Goal: Task Accomplishment & Management: Use online tool/utility

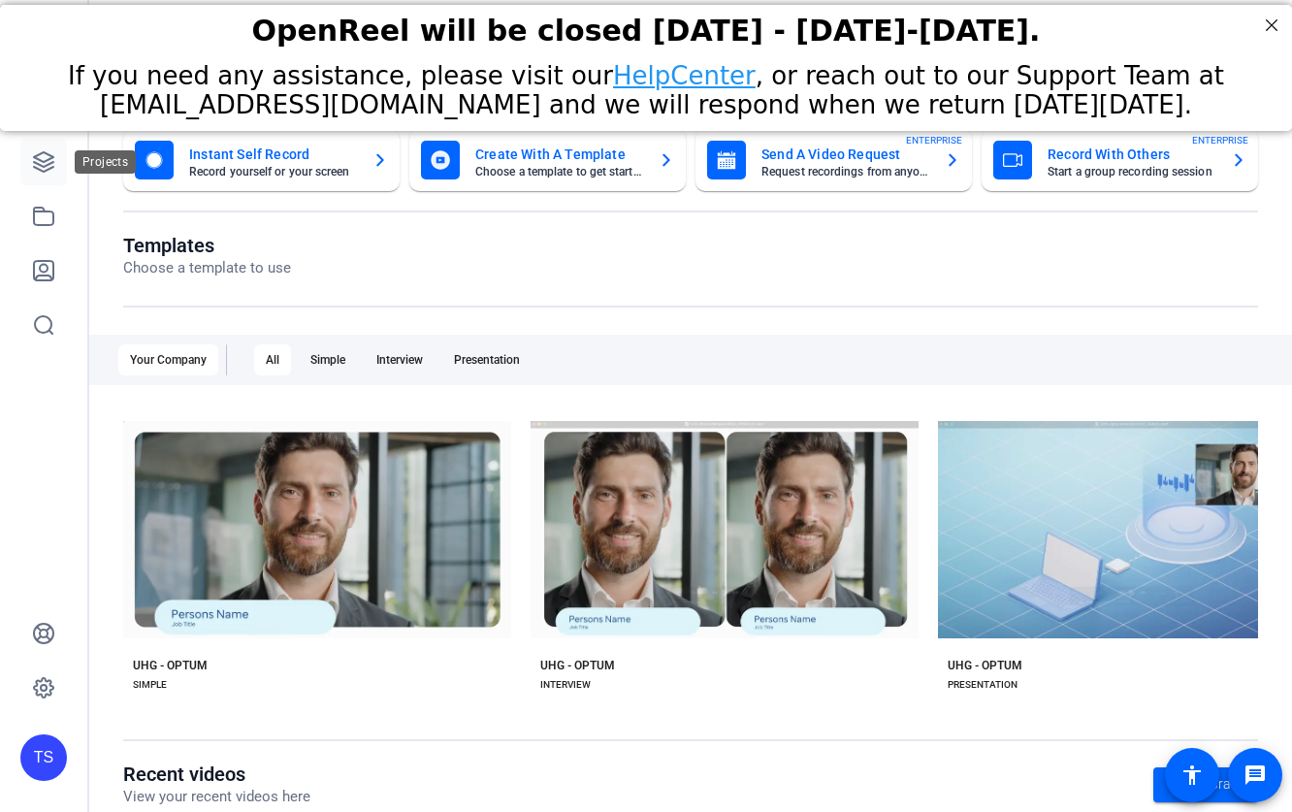
click at [42, 160] on icon at bounding box center [43, 161] width 19 height 19
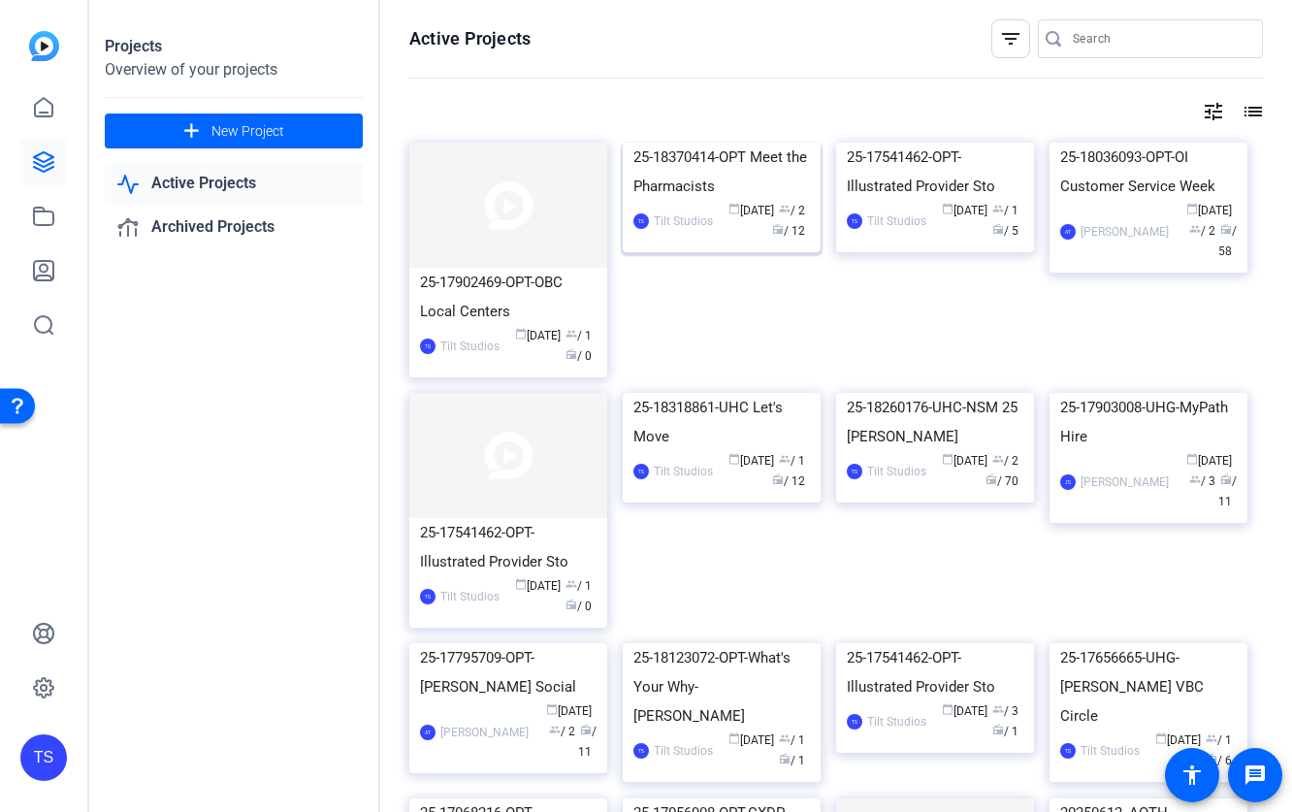
click at [657, 143] on img at bounding box center [722, 143] width 198 height 0
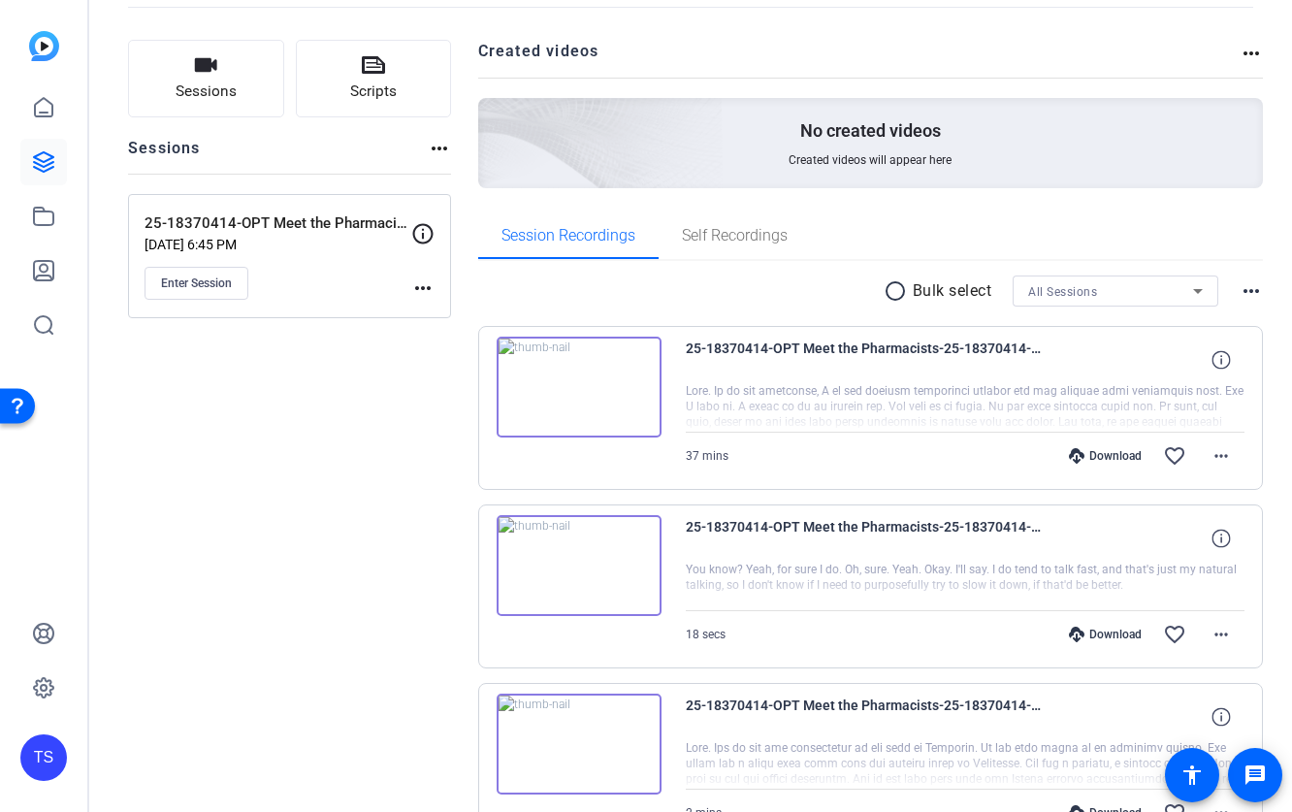
scroll to position [97, 0]
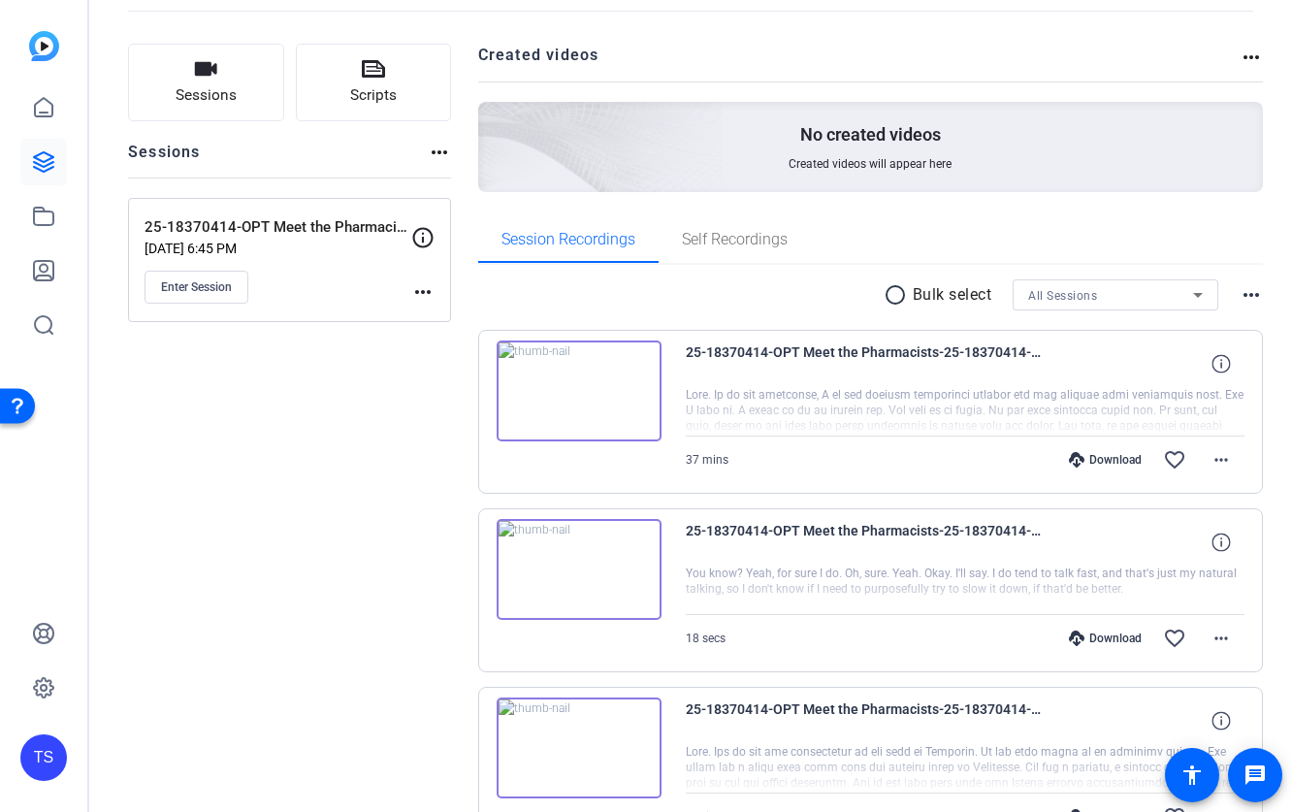
click at [575, 387] on img at bounding box center [579, 390] width 165 height 101
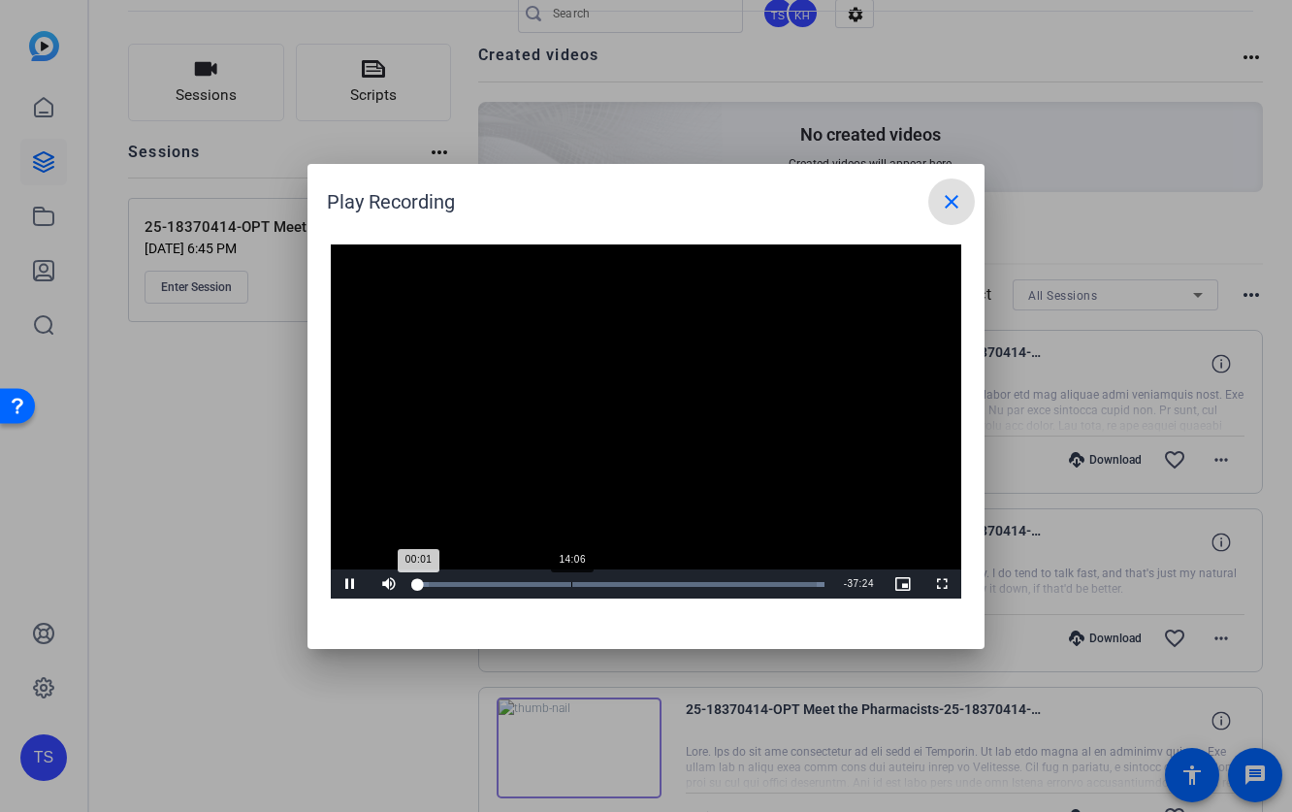
click at [571, 589] on div "Loaded : 100.00% 14:06 00:01" at bounding box center [621, 583] width 426 height 29
click at [667, 590] on div "Loaded : 100.00% 22:57 14:06" at bounding box center [621, 583] width 426 height 29
click at [748, 582] on div "30:22" at bounding box center [748, 584] width 1 height 5
click at [946, 192] on mat-icon "close" at bounding box center [951, 201] width 23 height 23
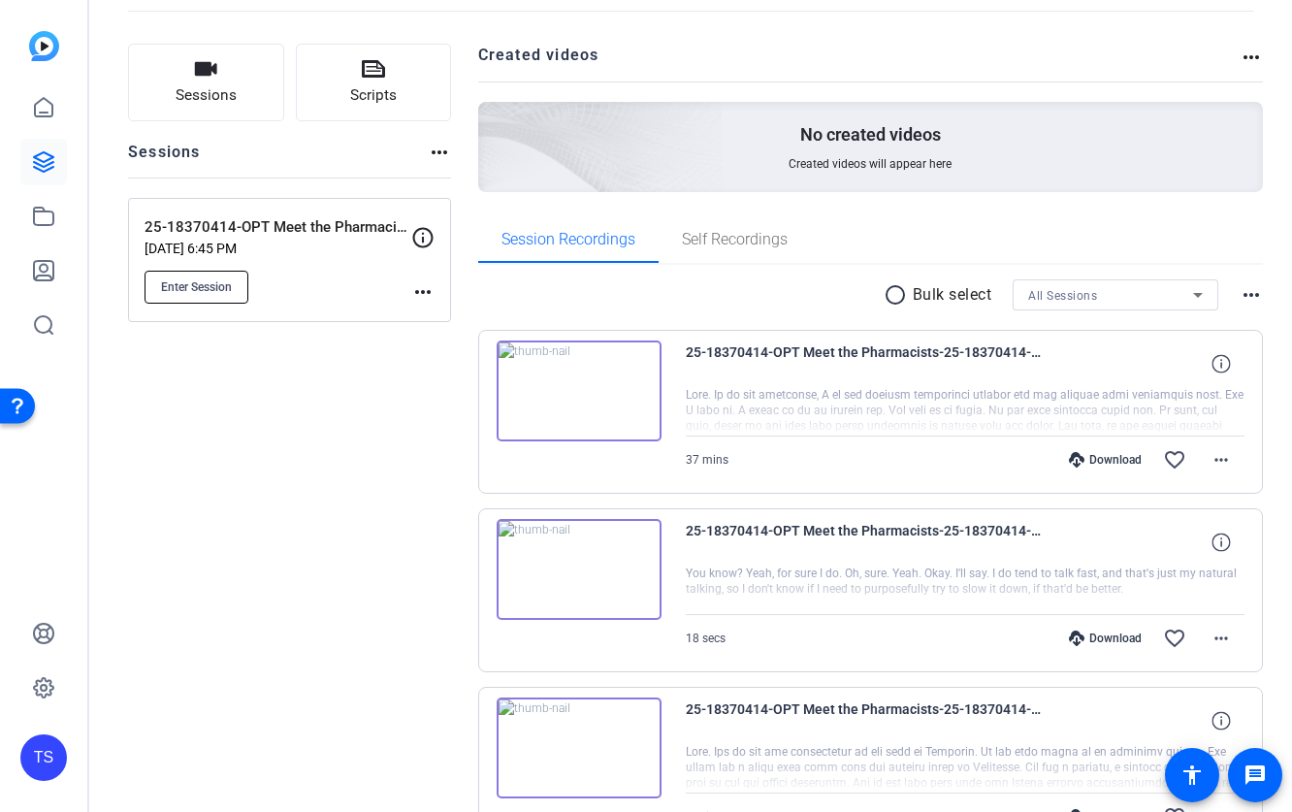
click at [231, 282] on span "Enter Session" at bounding box center [196, 287] width 71 height 16
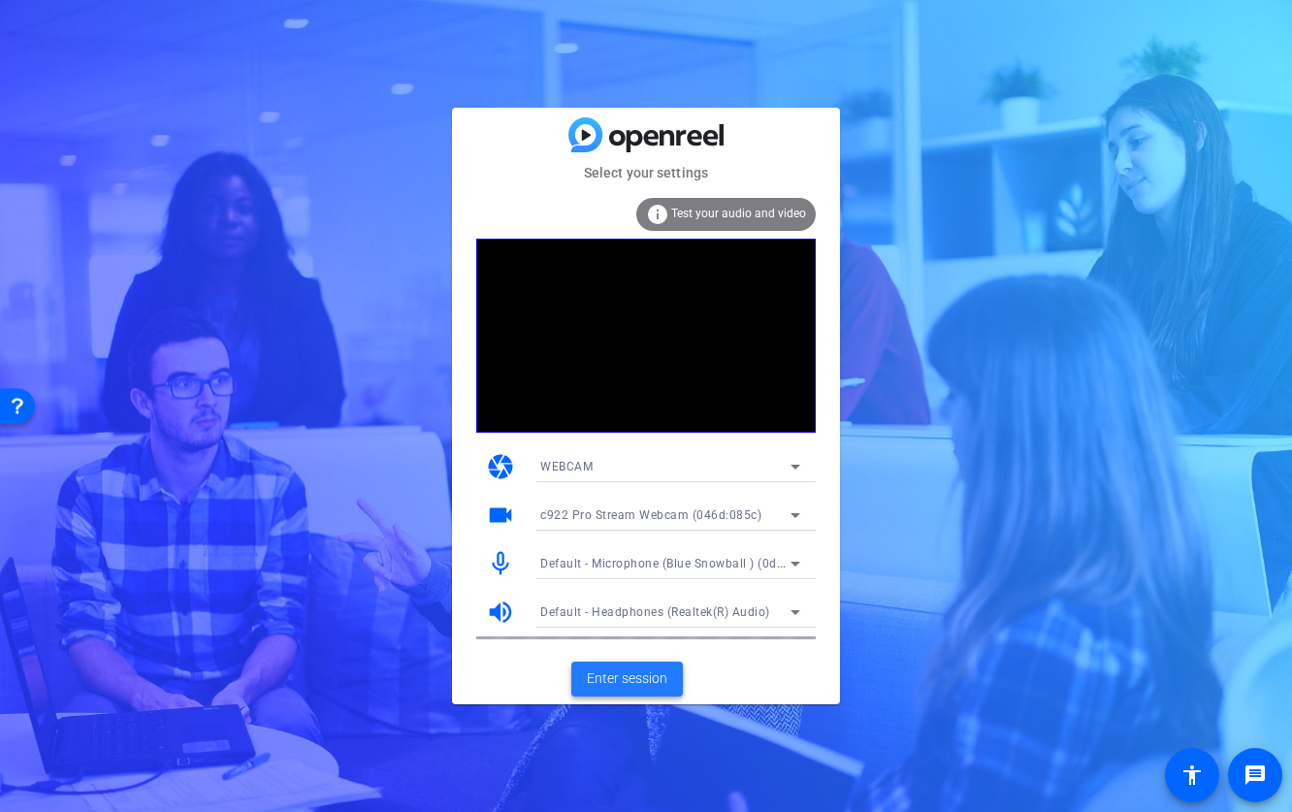
click at [638, 687] on span "Enter session" at bounding box center [627, 678] width 81 height 20
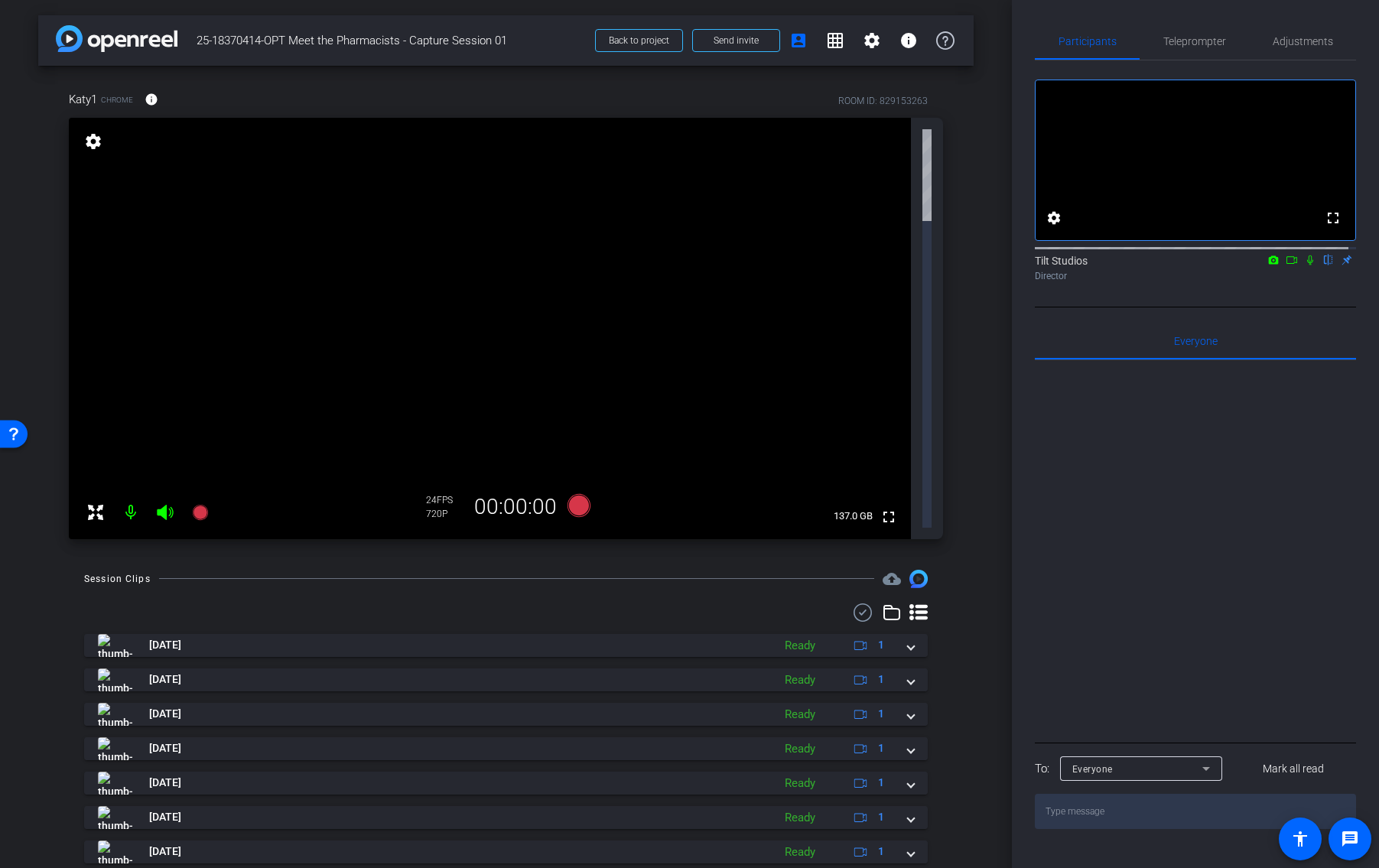
click at [995, 319] on div "arrow_back 25-18370414-OPT Meet the Pharmacists - Capture Session 01 Back to pr…" at bounding box center [505, 434] width 1012 height 868
click at [39, 210] on div "Katy1 Chrome info ROOM ID: 829153263 fullscreen settings 137.0 GB 24 FPS 720P 0…" at bounding box center [505, 310] width 935 height 489
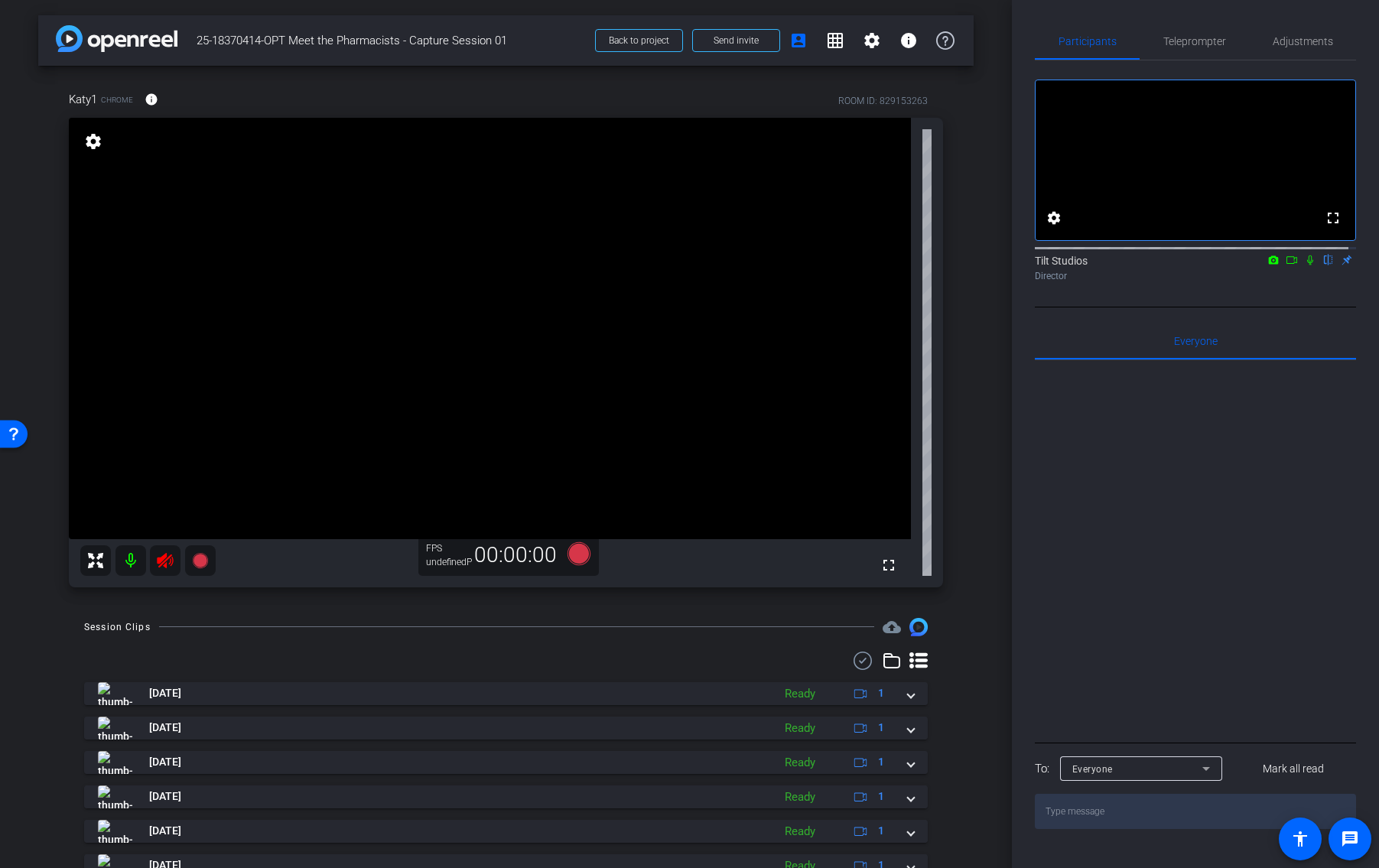
click at [959, 325] on div "Katy1 Chrome info ROOM ID: 829153263 fullscreen settings FPS undefinedP 00:00:00" at bounding box center [505, 333] width 935 height 537
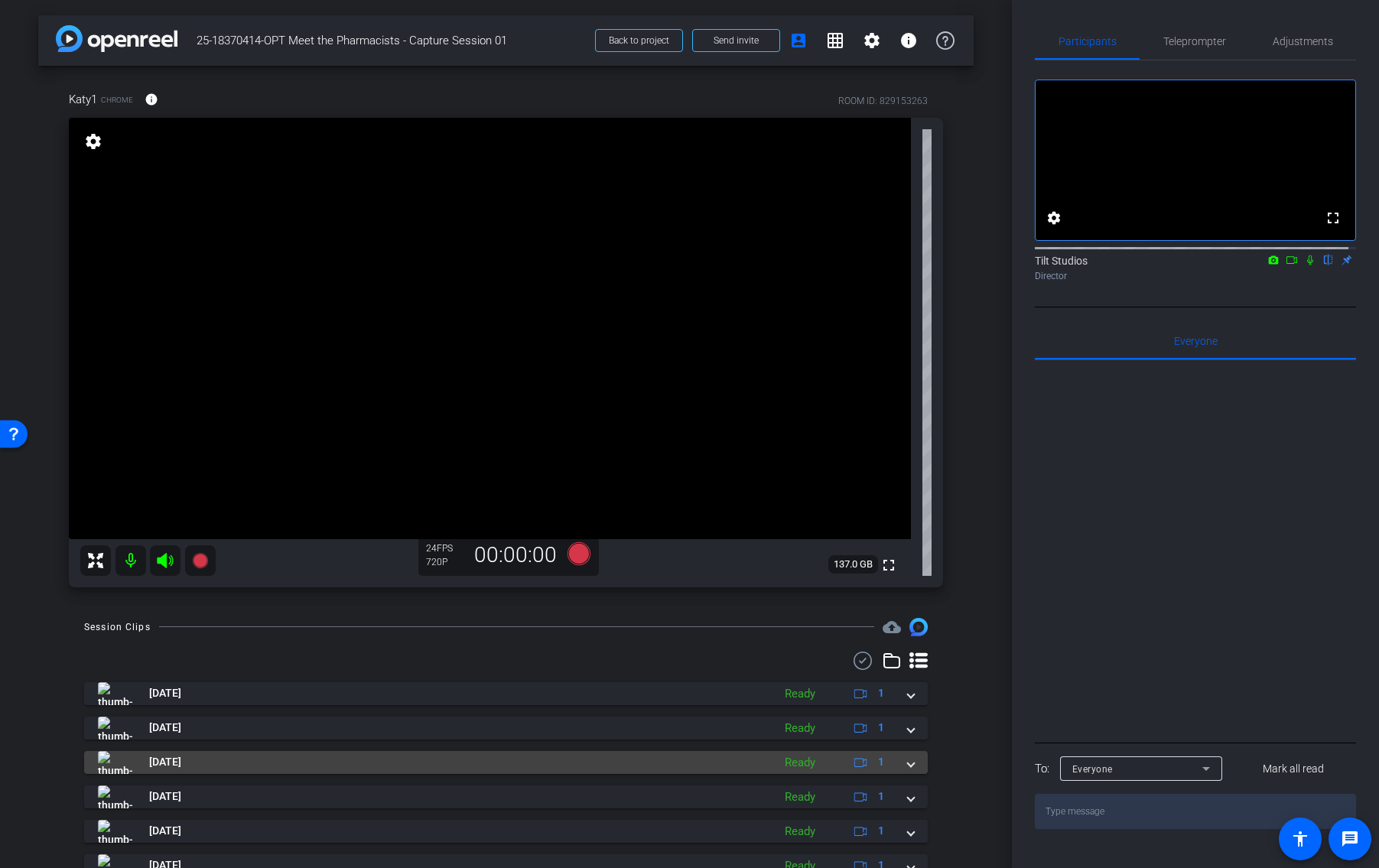
click at [906, 768] on mat-expansion-panel-header "Aug 8, 2025 Ready 1" at bounding box center [506, 762] width 844 height 23
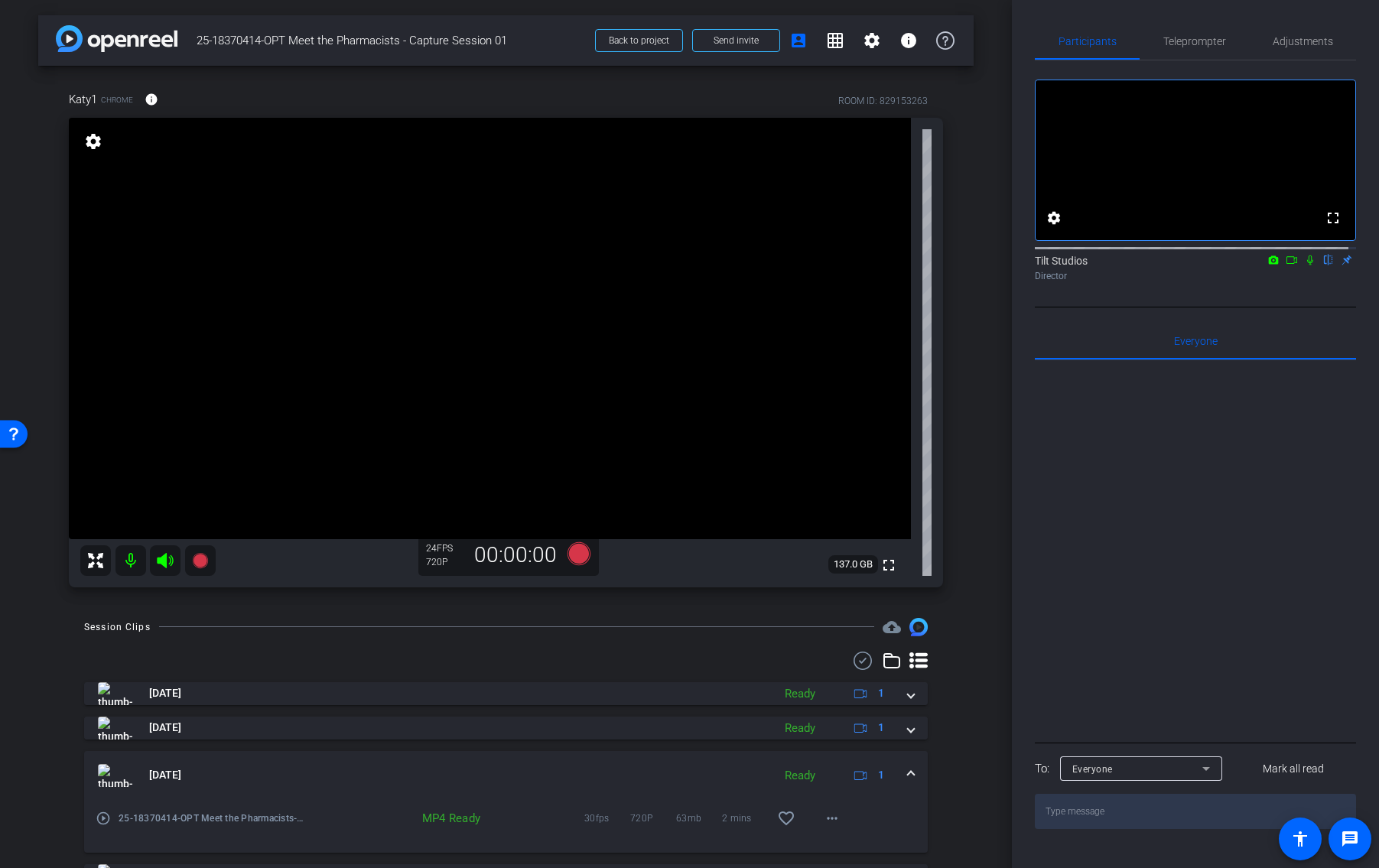
click at [1003, 547] on div "arrow_back 25-18370414-OPT Meet the Pharmacists - Capture Session 01 Back to pr…" at bounding box center [505, 434] width 1012 height 868
click at [986, 601] on div "arrow_back 25-18370414-OPT Meet the Pharmacists - Capture Session 01 Back to pr…" at bounding box center [505, 434] width 1012 height 868
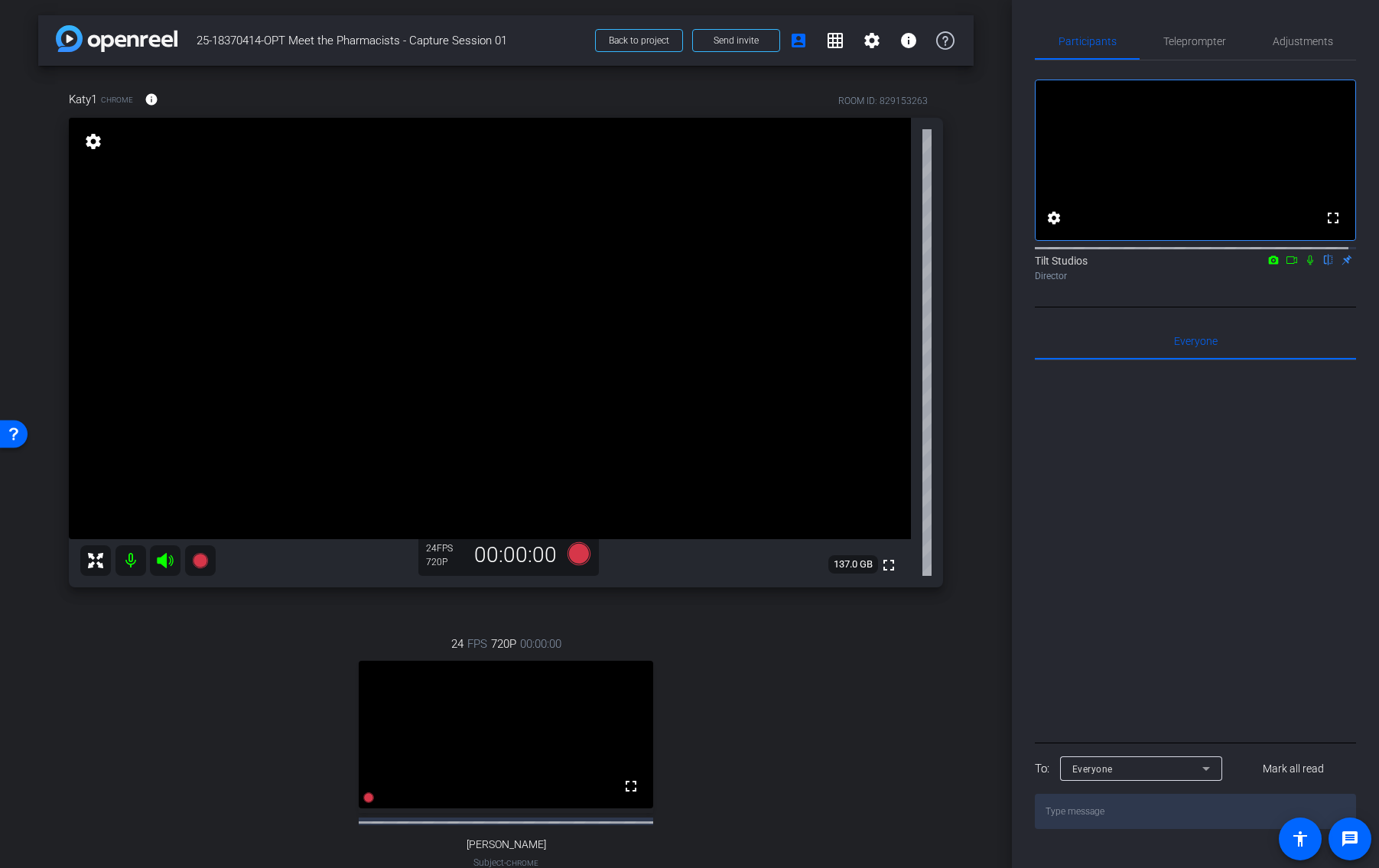
click at [785, 767] on div "24 FPS 720P 00:00:00 fullscreen Chris Subject - Chrome settings" at bounding box center [505, 768] width 874 height 316
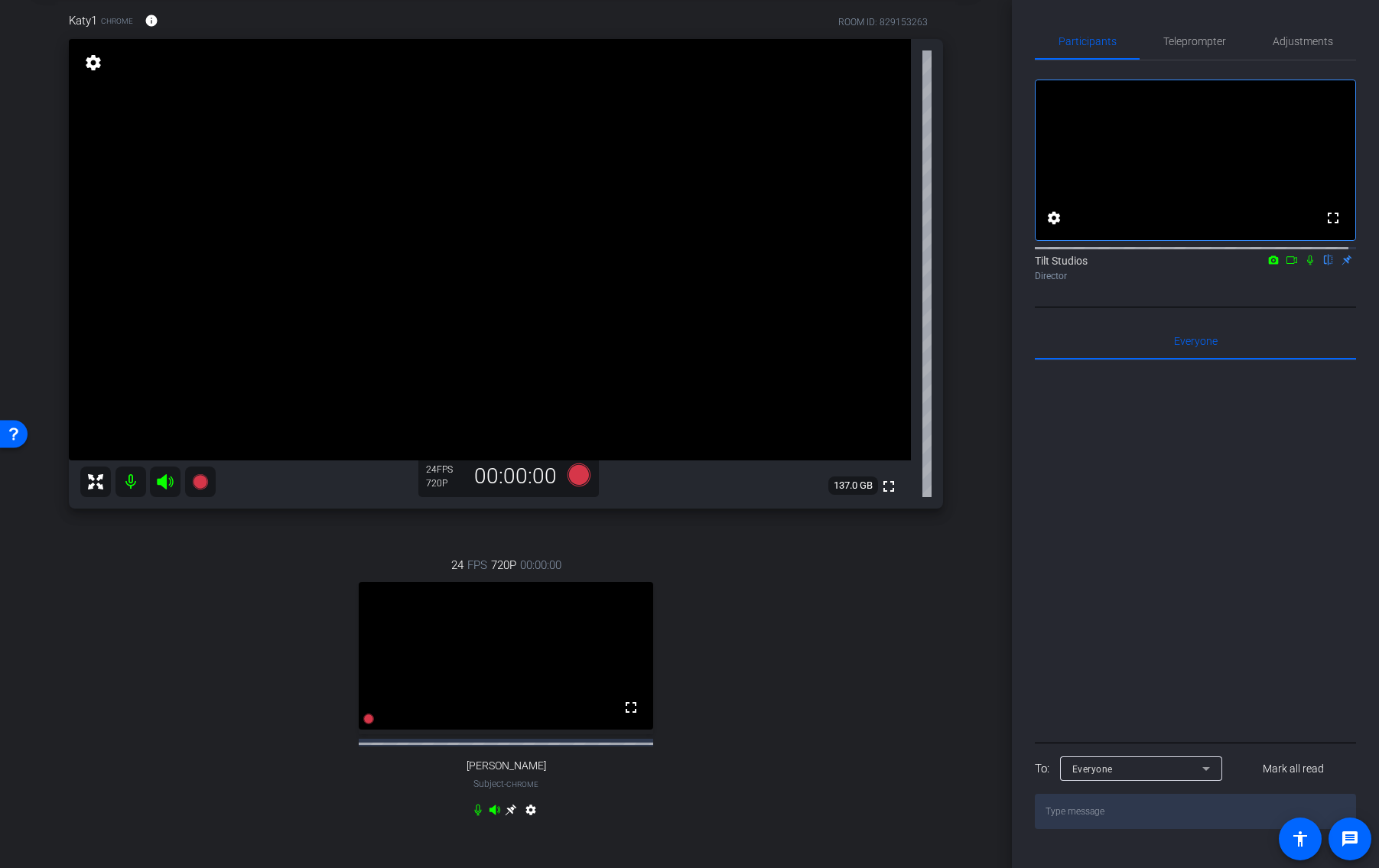
scroll to position [153, 0]
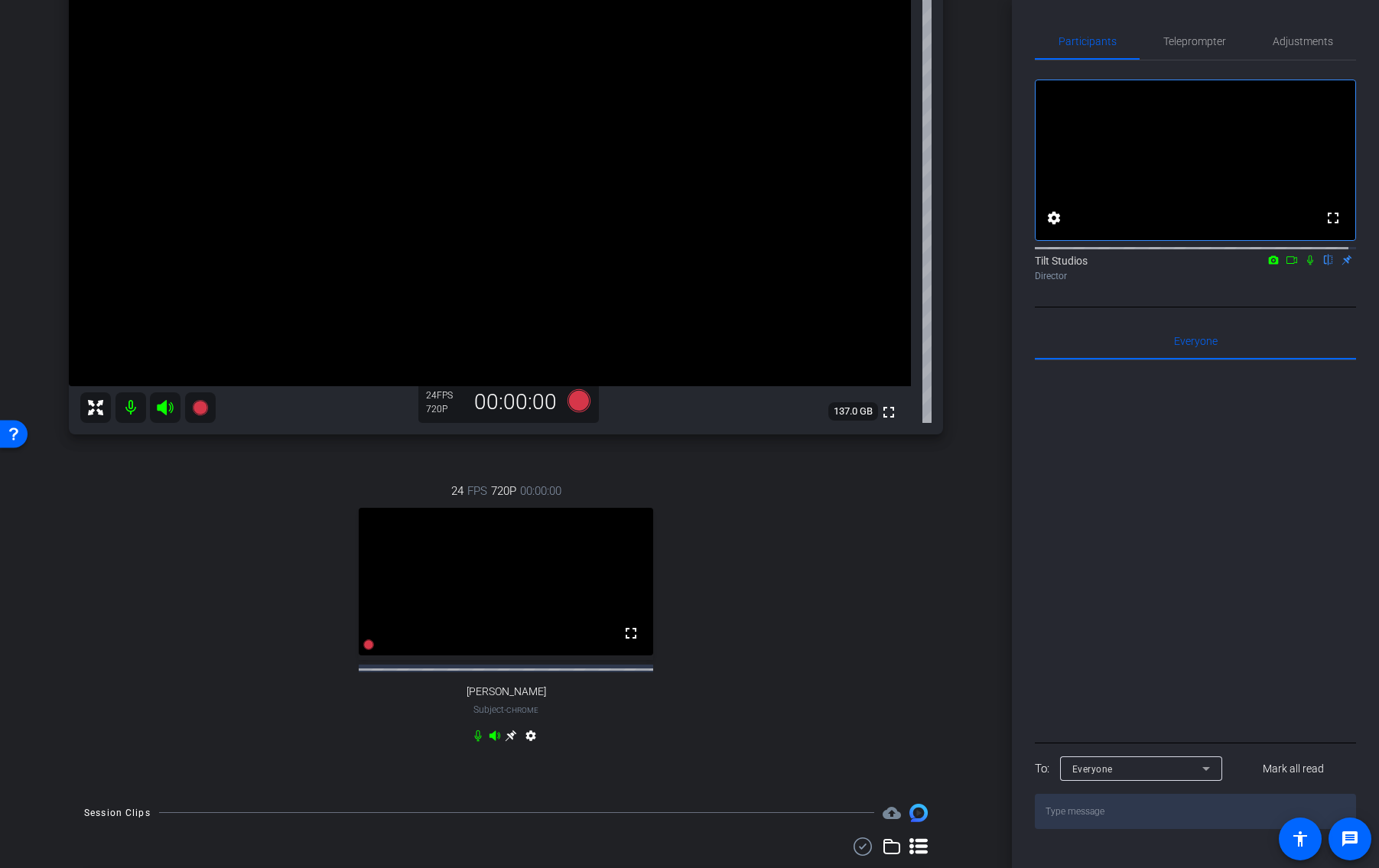
click at [508, 741] on icon at bounding box center [511, 735] width 12 height 12
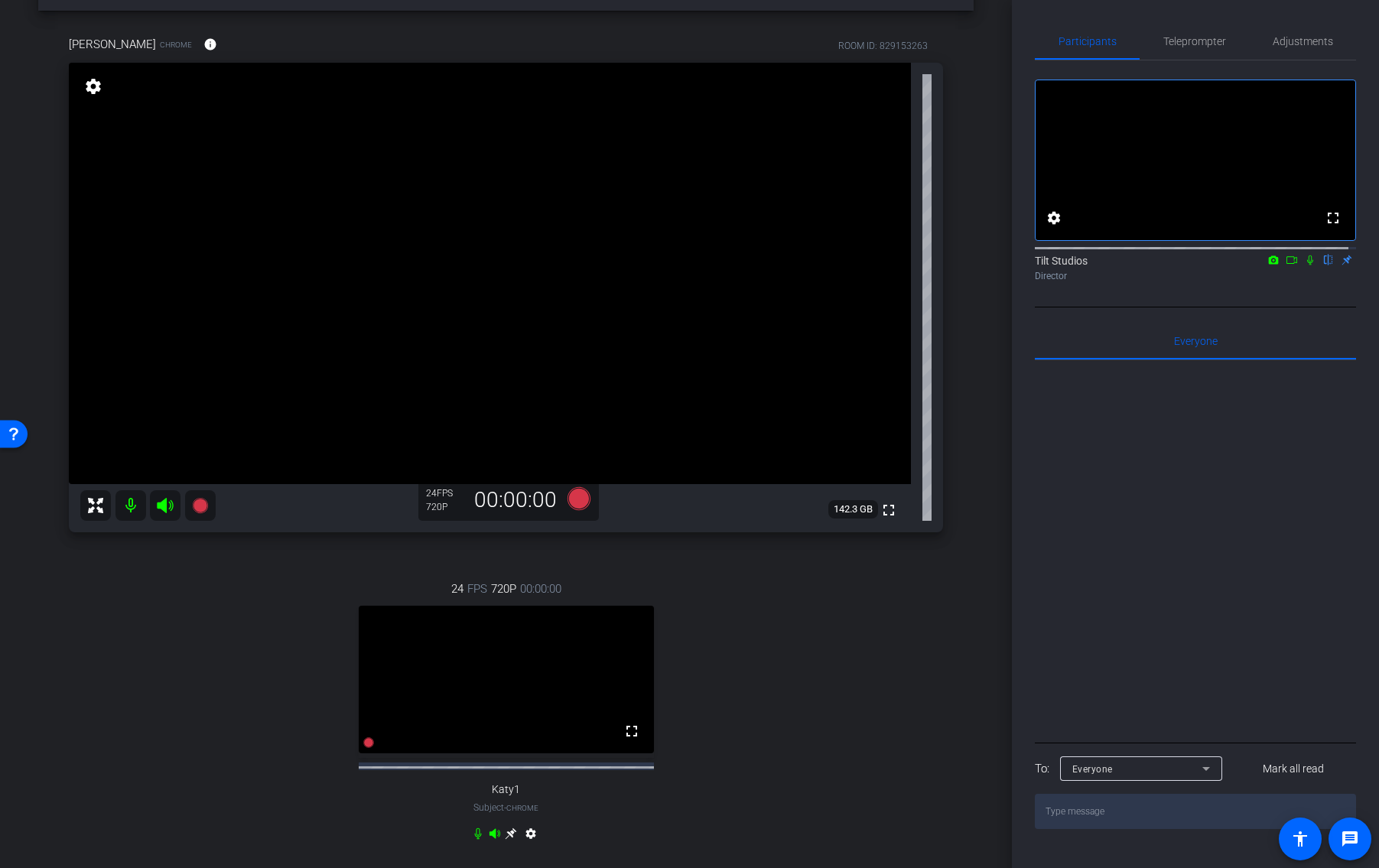
scroll to position [76, 0]
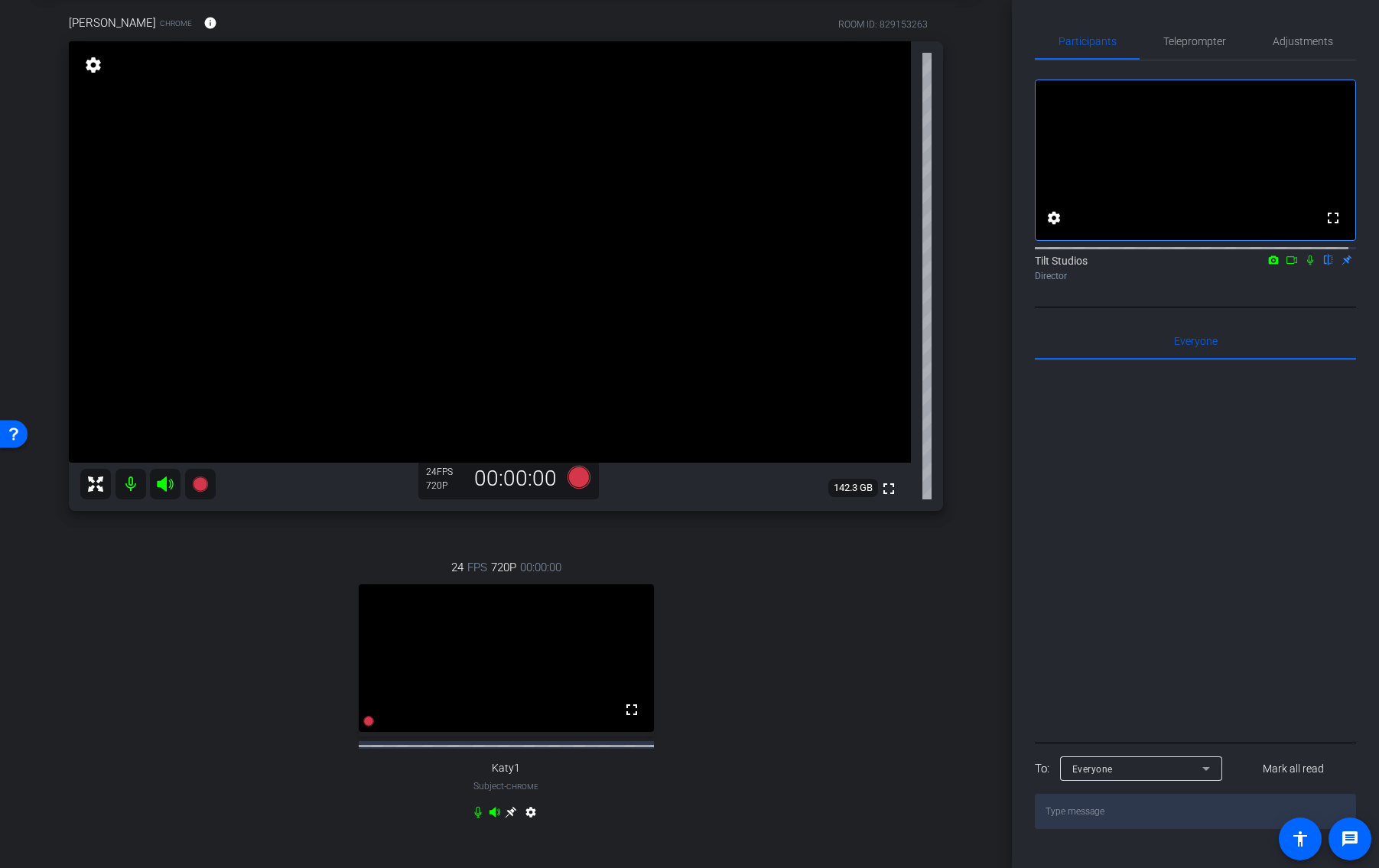
click at [916, 625] on div "24 FPS 720P 00:00:00 fullscreen Katy1 Subject - Chrome settings" at bounding box center [505, 691] width 874 height 316
click at [744, 571] on div "24 FPS 720P 00:00:00 fullscreen Katy1 Subject - Chrome settings" at bounding box center [505, 691] width 874 height 316
click at [204, 485] on icon at bounding box center [199, 483] width 15 height 15
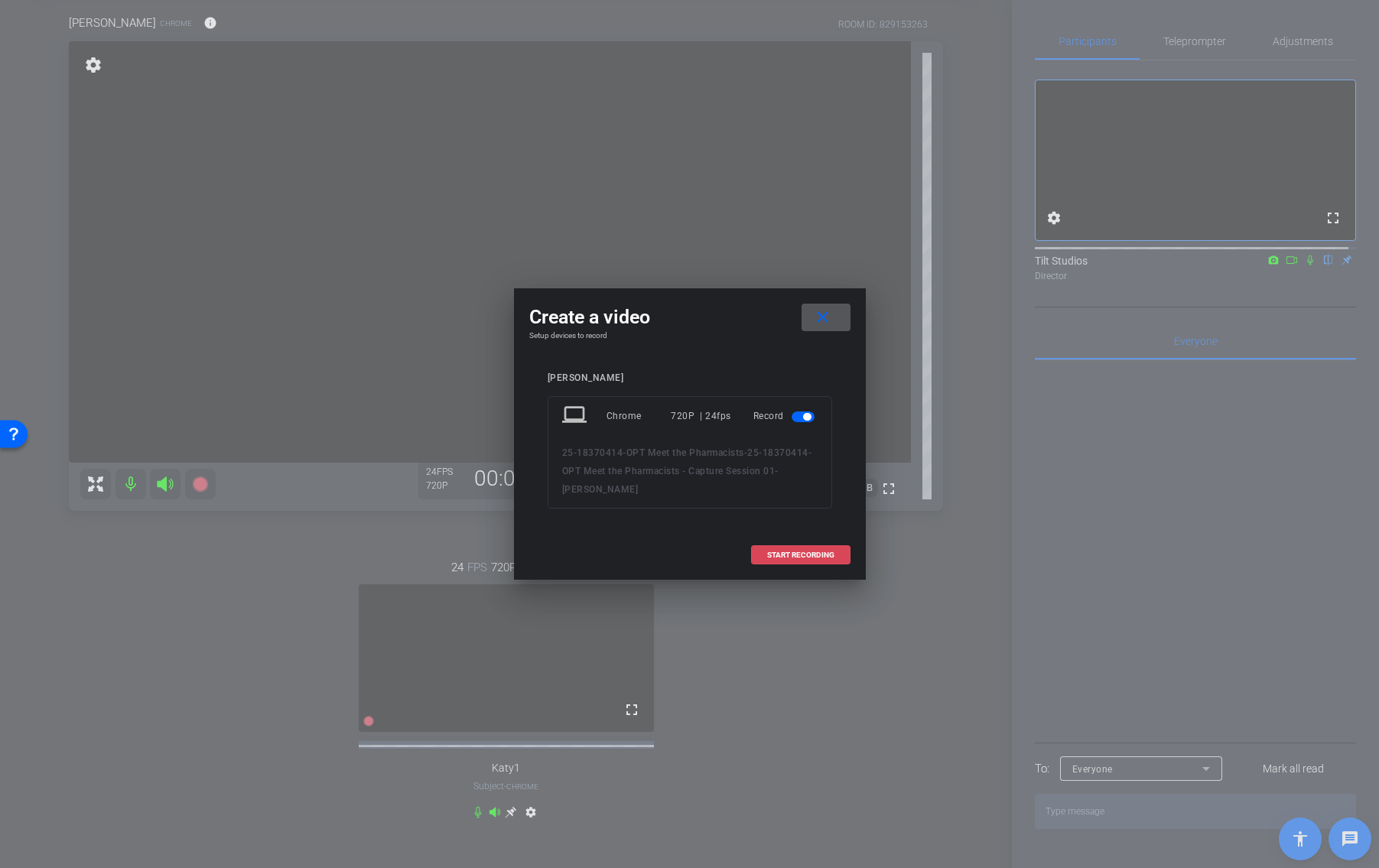
click at [829, 551] on span "START RECORDING" at bounding box center [800, 555] width 67 height 8
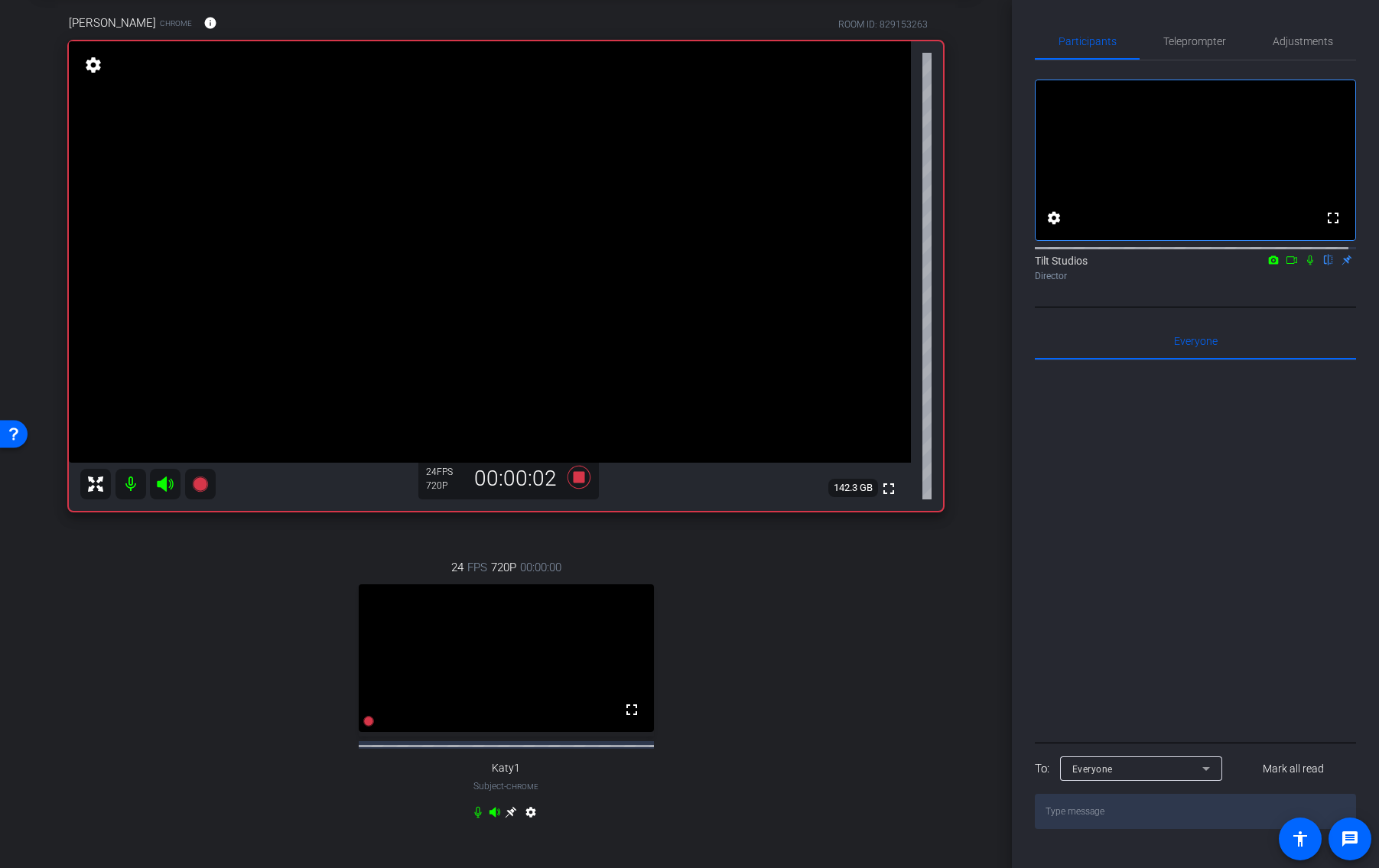
click at [1287, 283] on div "Director" at bounding box center [1195, 275] width 321 height 13
click at [577, 477] on icon at bounding box center [578, 477] width 23 height 23
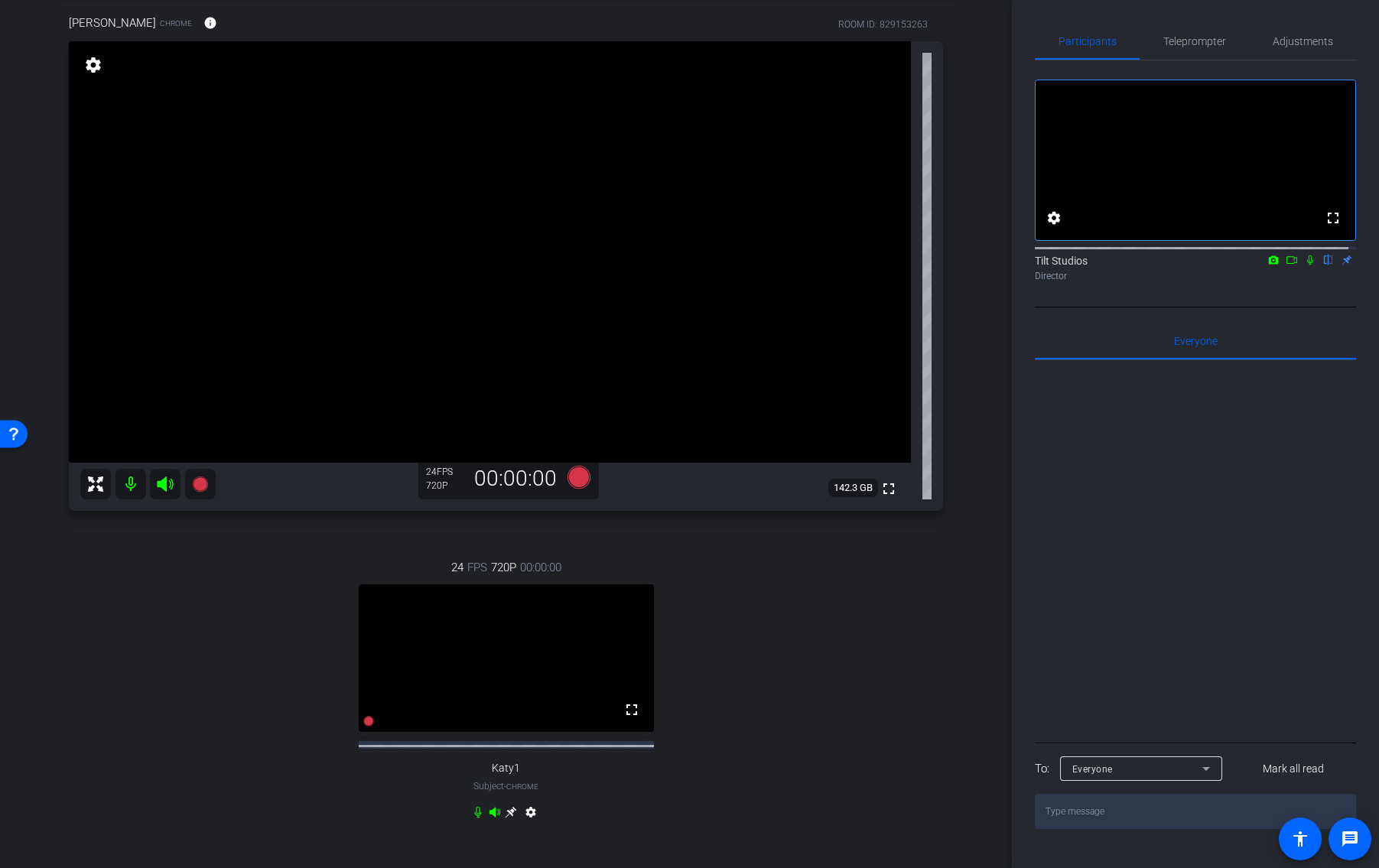
click at [1310, 283] on div "Director" at bounding box center [1195, 275] width 321 height 13
click at [1307, 266] on icon at bounding box center [1310, 260] width 6 height 10
click at [1288, 266] on icon at bounding box center [1291, 260] width 13 height 11
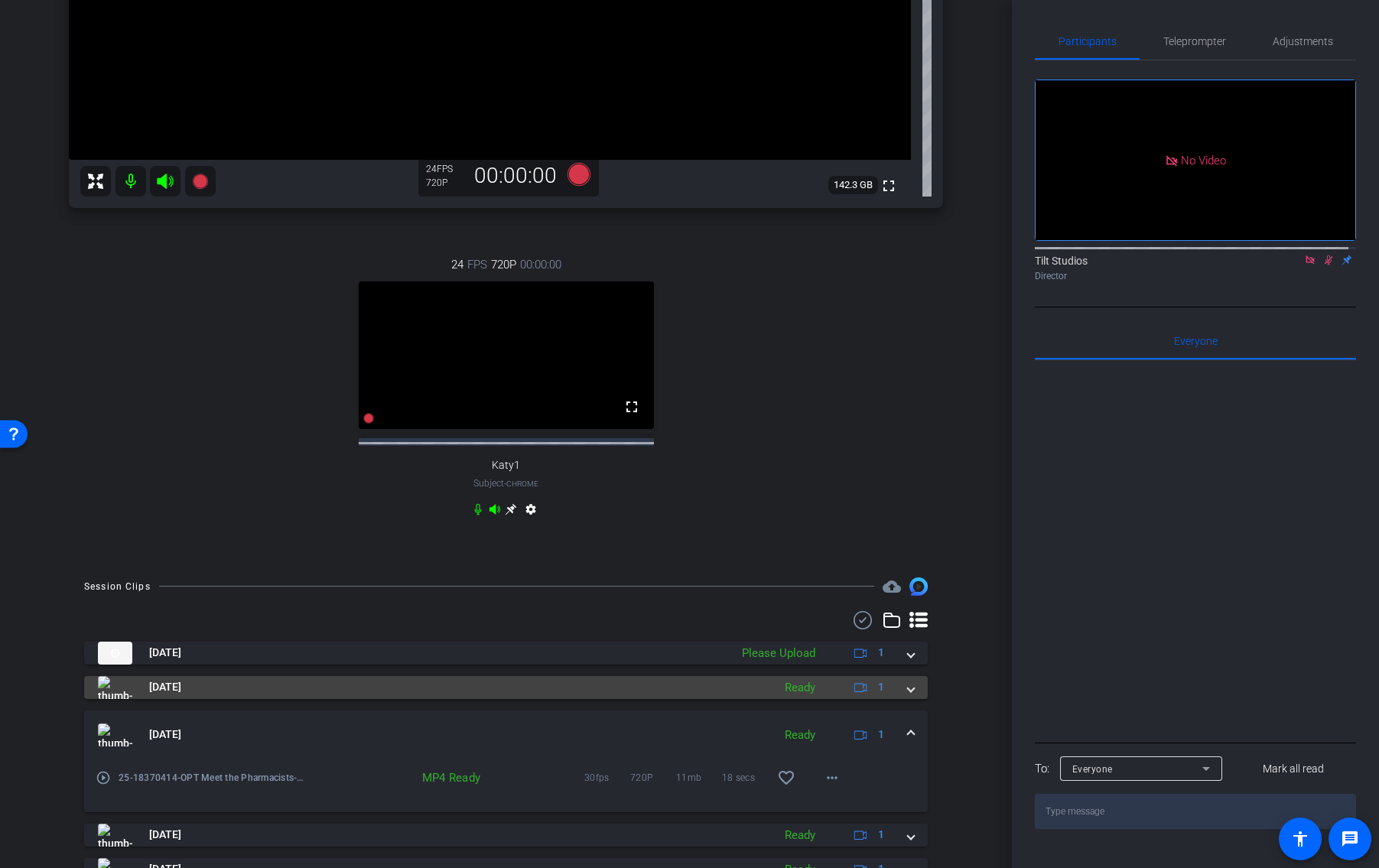
scroll to position [382, 0]
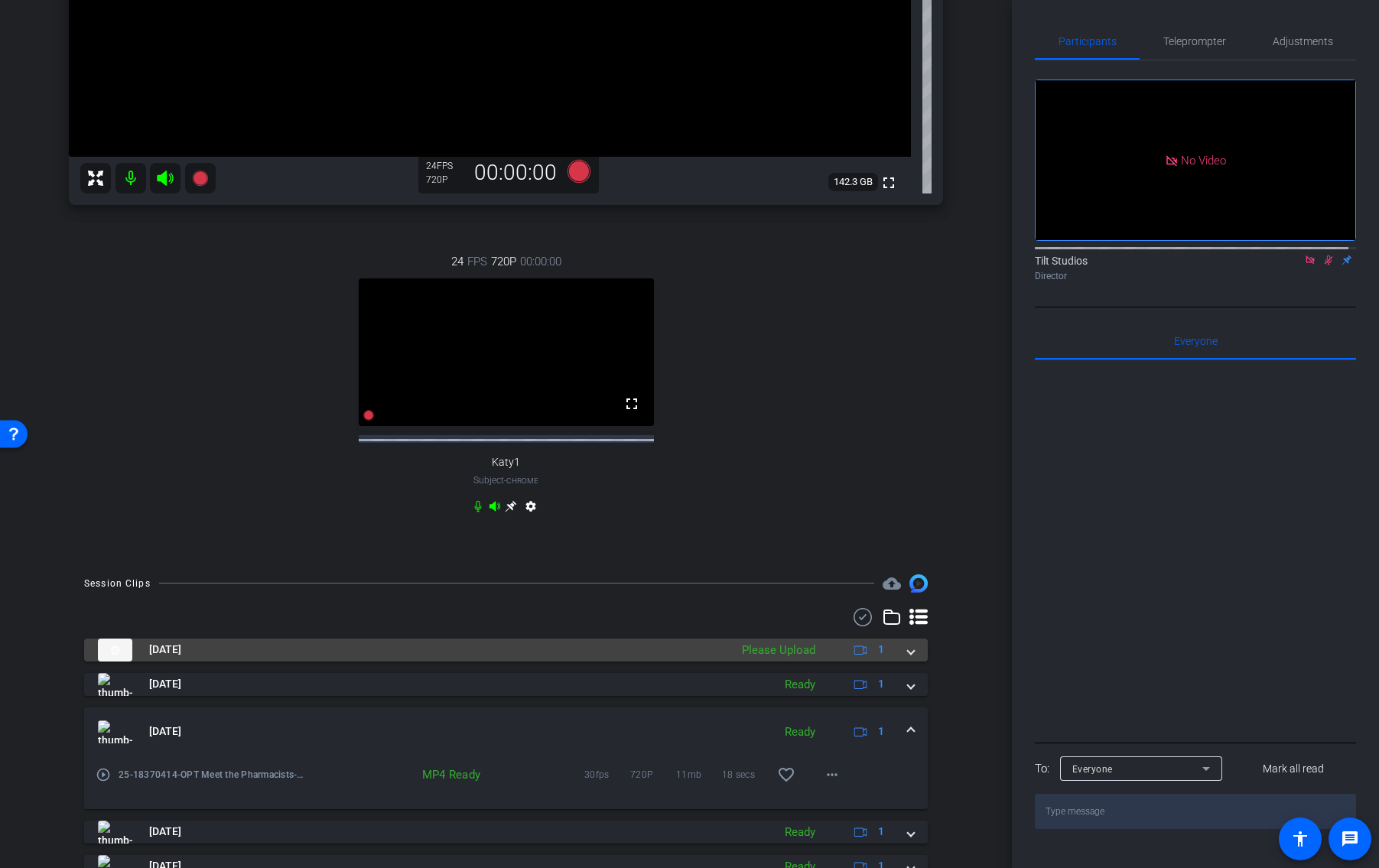
click at [796, 659] on div "Please Upload" at bounding box center [778, 650] width 89 height 17
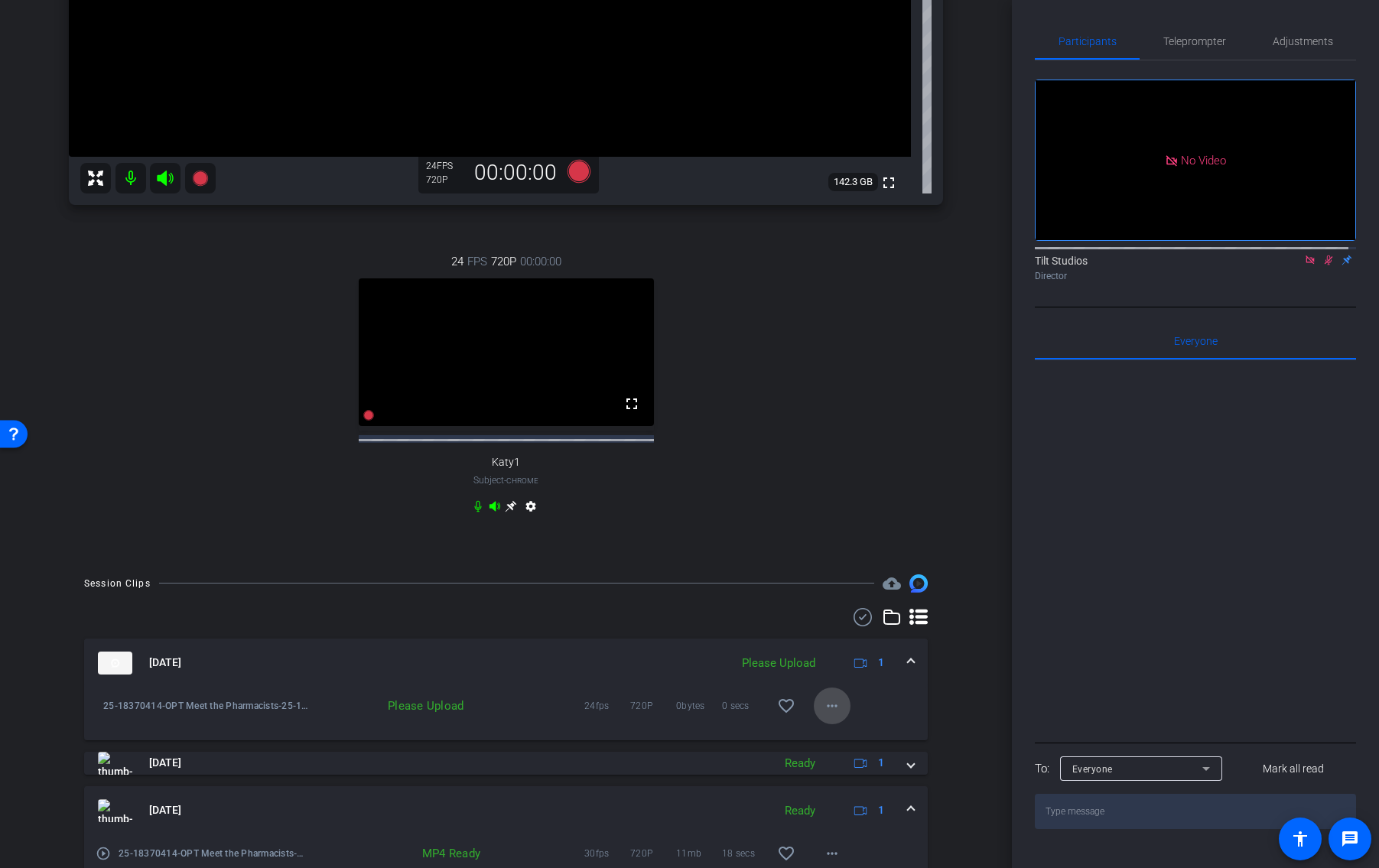
click at [837, 725] on span at bounding box center [832, 706] width 37 height 37
click at [842, 749] on span "Upload" at bounding box center [850, 751] width 61 height 18
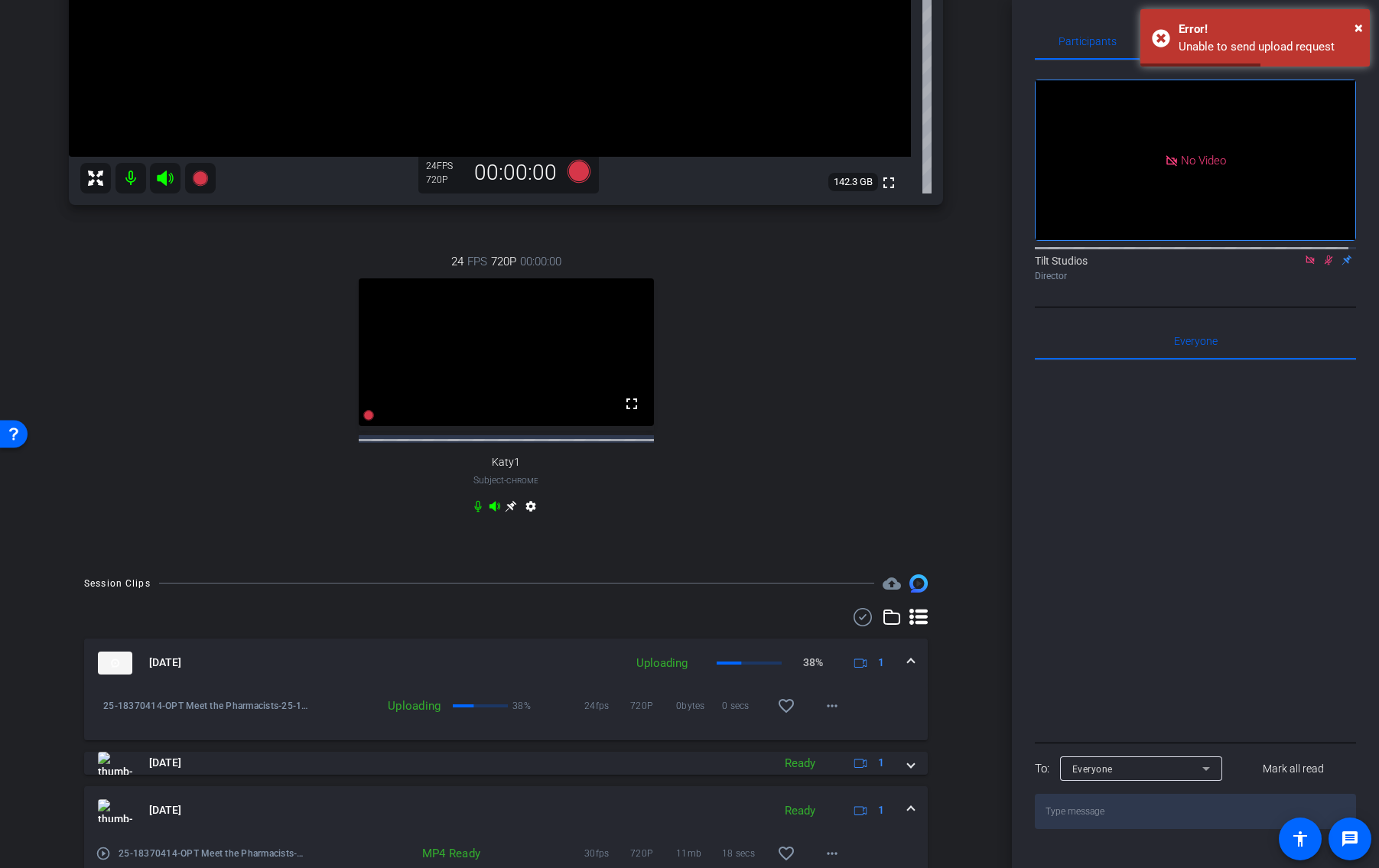
click at [878, 503] on div "24 FPS 720P 00:00:00 fullscreen Katy1 Subject - Chrome settings" at bounding box center [505, 386] width 874 height 316
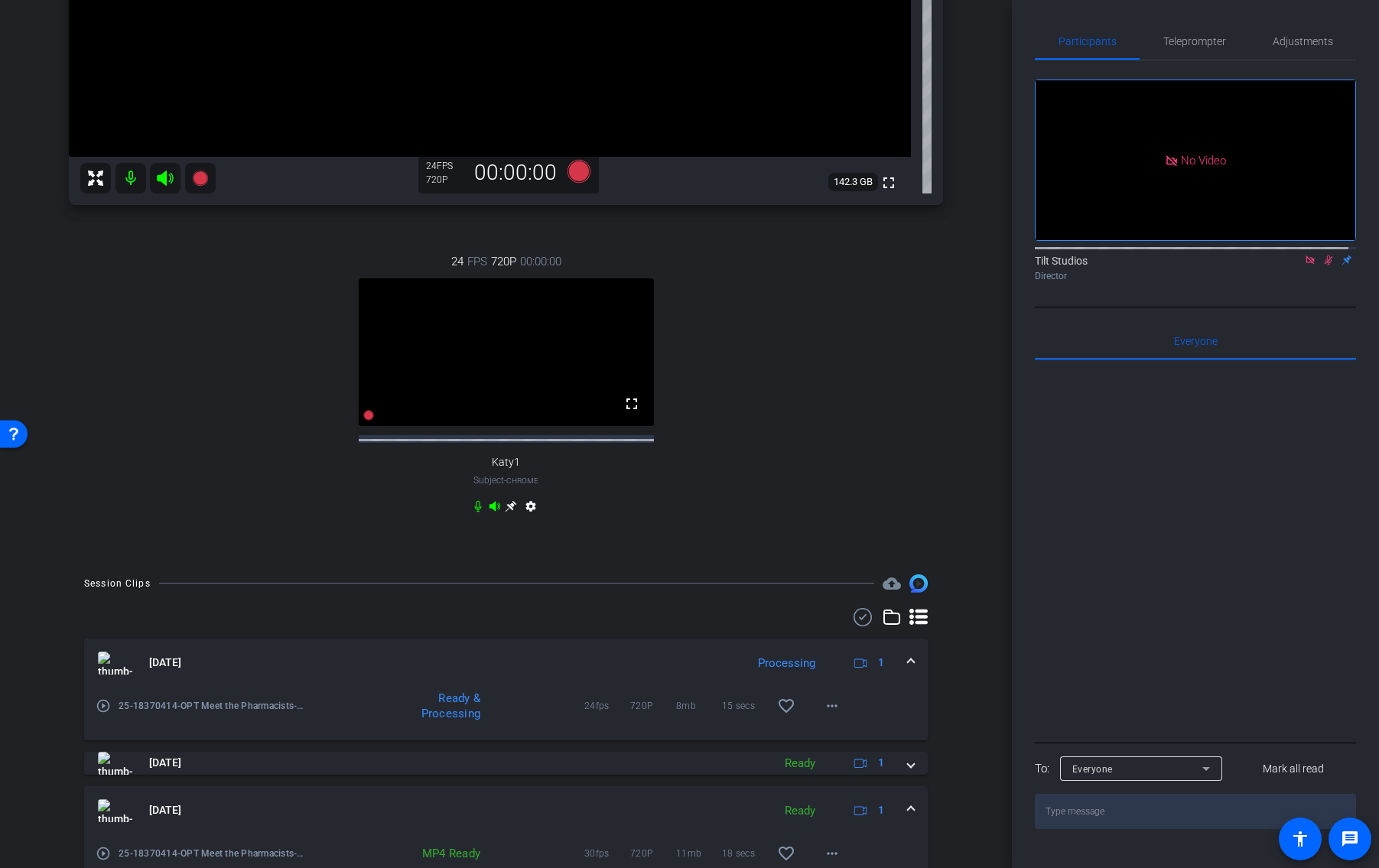
click at [103, 713] on mat-icon "play_circle_outline" at bounding box center [102, 706] width 15 height 15
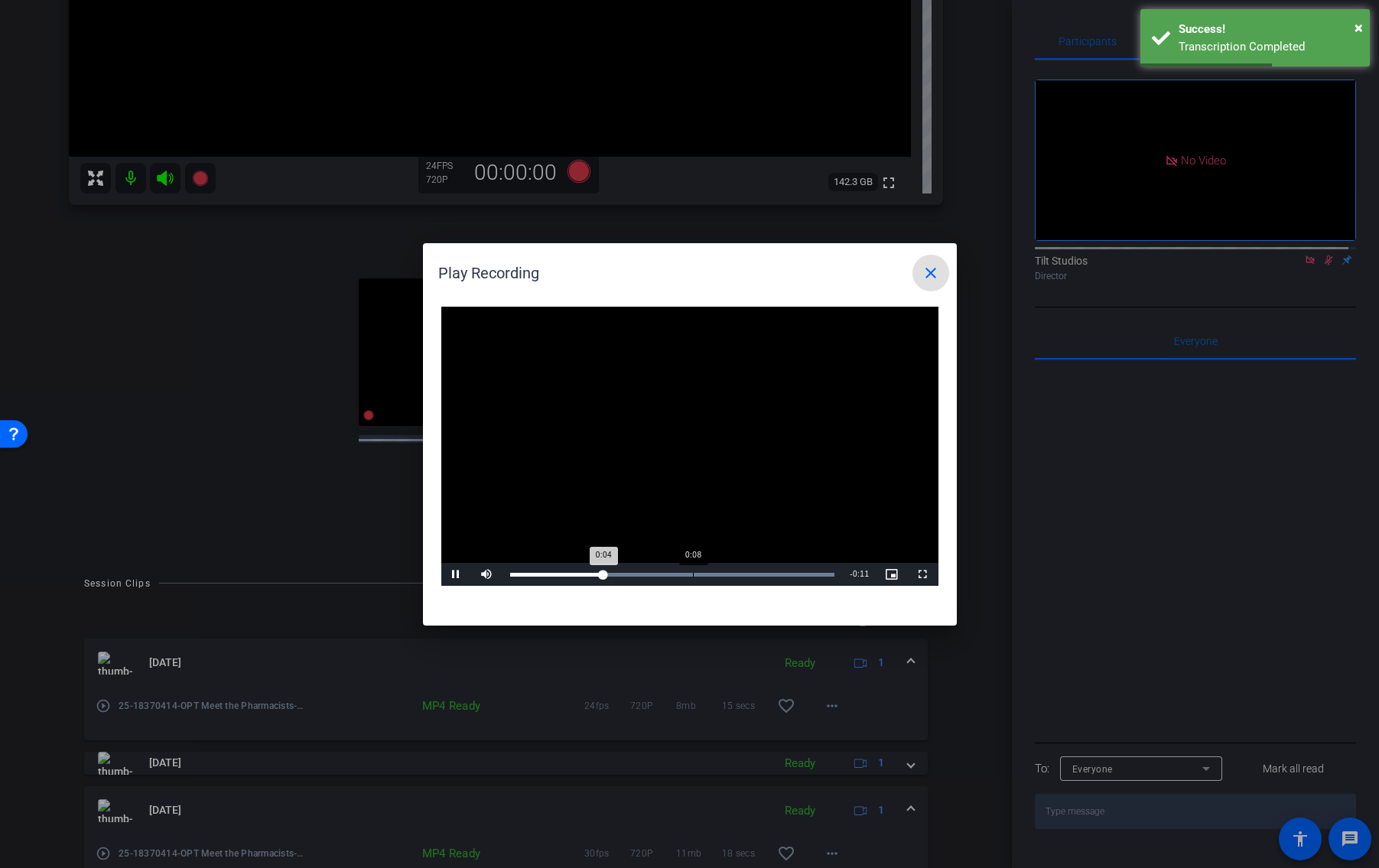
click at [692, 576] on div "Loaded : 100.00% 0:08 0:04" at bounding box center [673, 574] width 341 height 23
click at [927, 274] on mat-icon "close" at bounding box center [930, 273] width 18 height 18
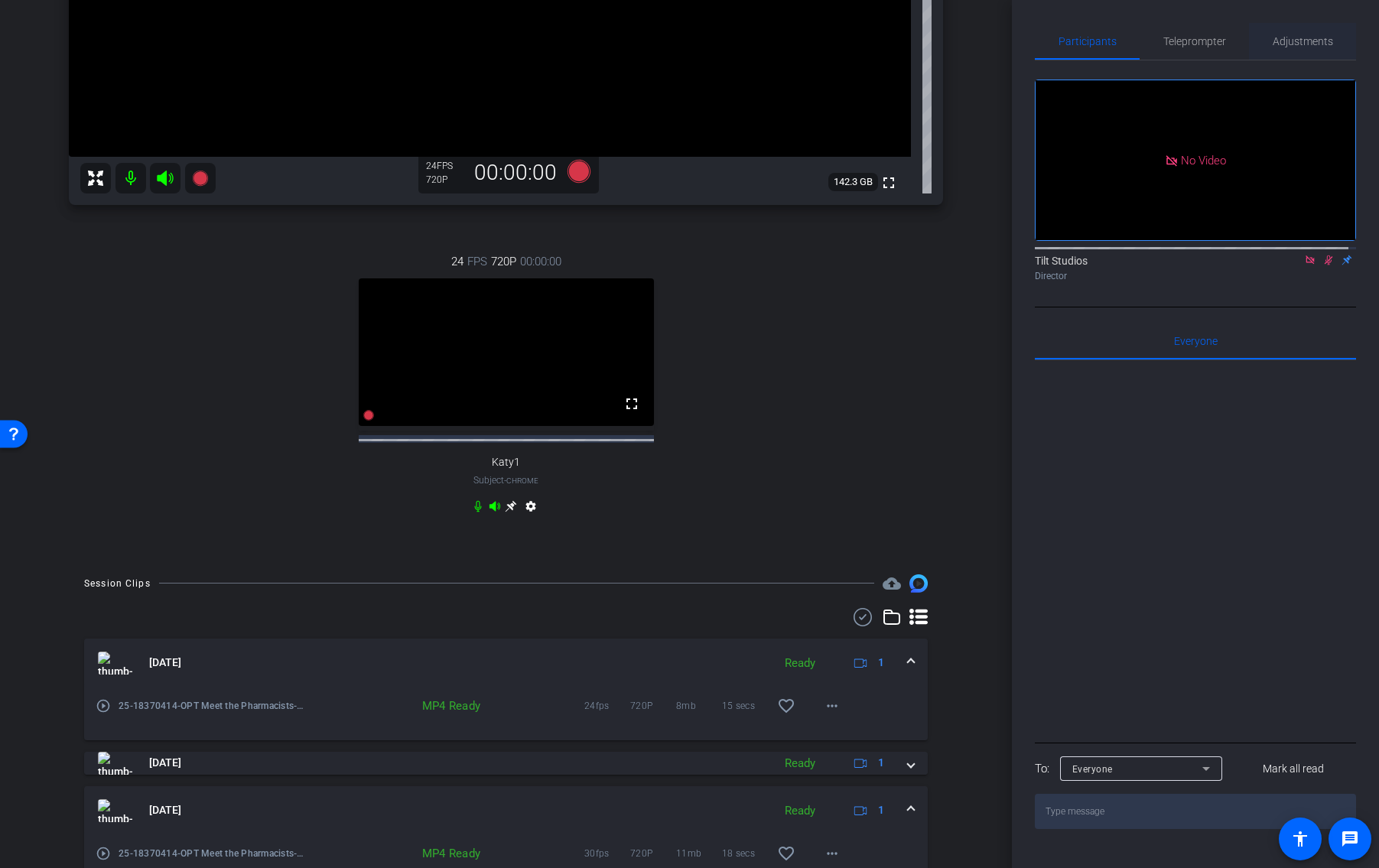
click at [1295, 36] on span "Adjustments" at bounding box center [1303, 42] width 61 height 11
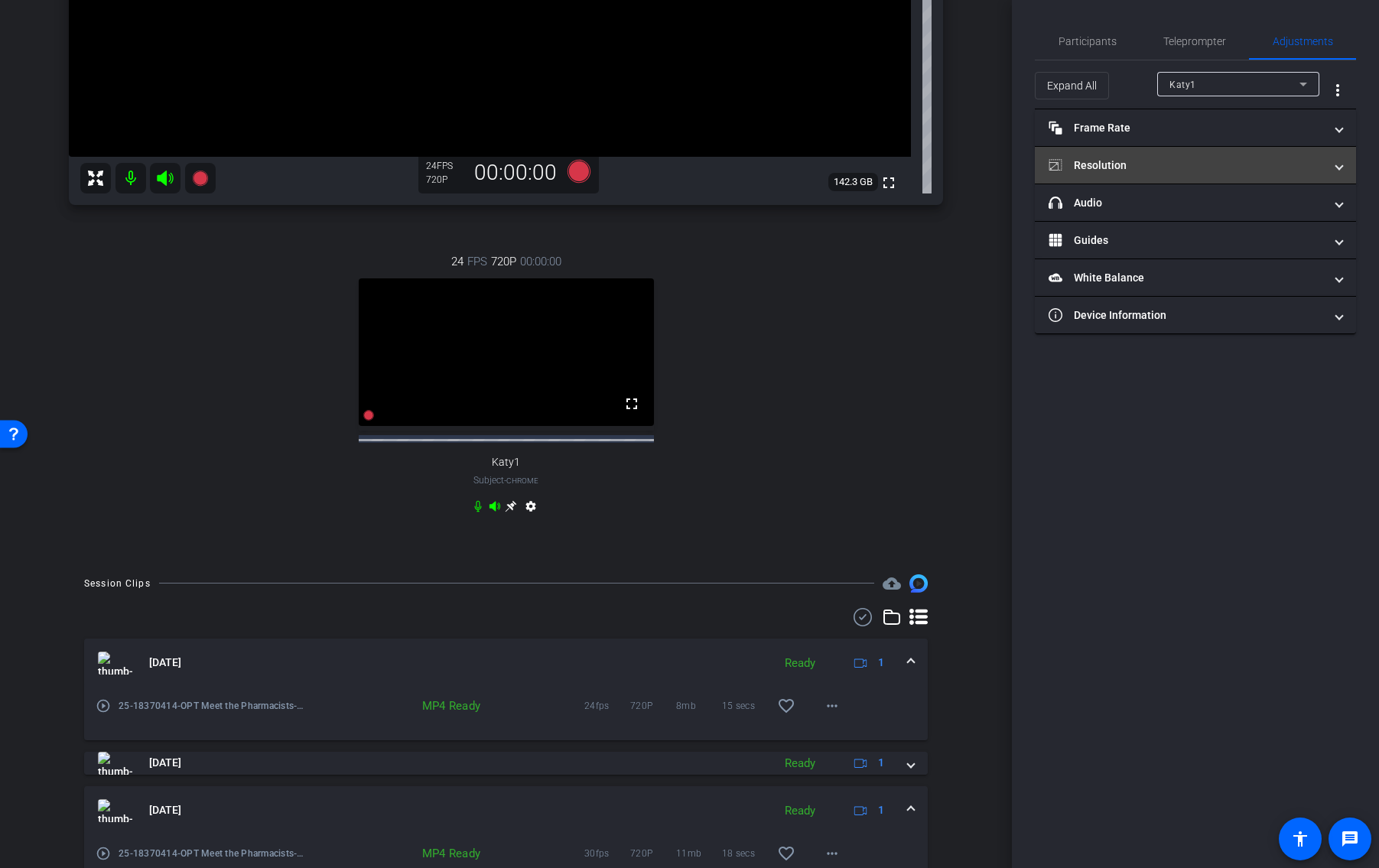
click at [1209, 153] on mat-expansion-panel-header "Resolution" at bounding box center [1195, 165] width 321 height 37
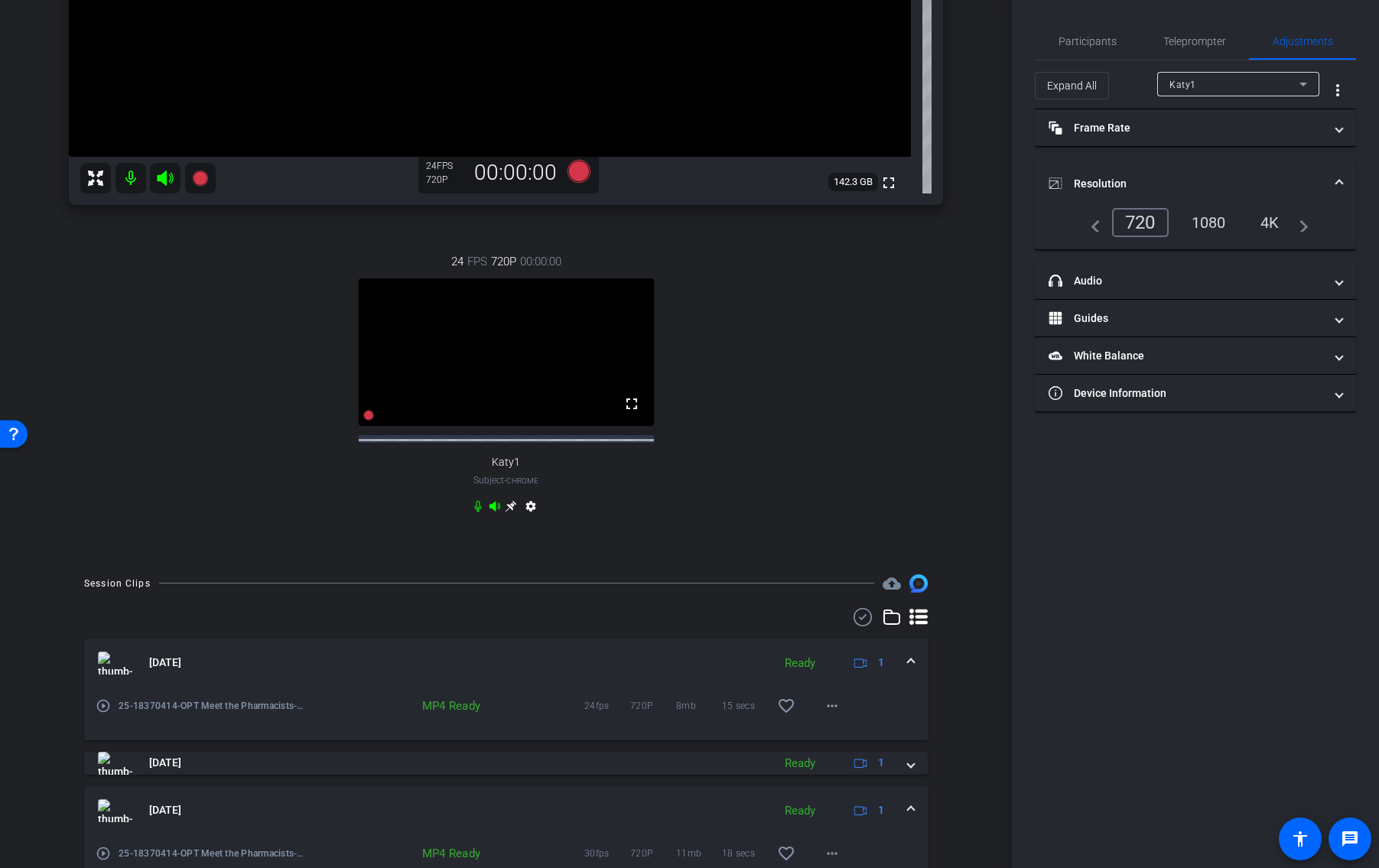
click at [1231, 91] on div "Katy1" at bounding box center [1234, 84] width 130 height 19
click at [1191, 136] on span "Chris" at bounding box center [1206, 139] width 73 height 18
click at [954, 243] on div "Chris Chrome info ROOM ID: 829153263 fullscreen settings 142.3 GB 24 FPS 720P 0…" at bounding box center [505, 121] width 935 height 876
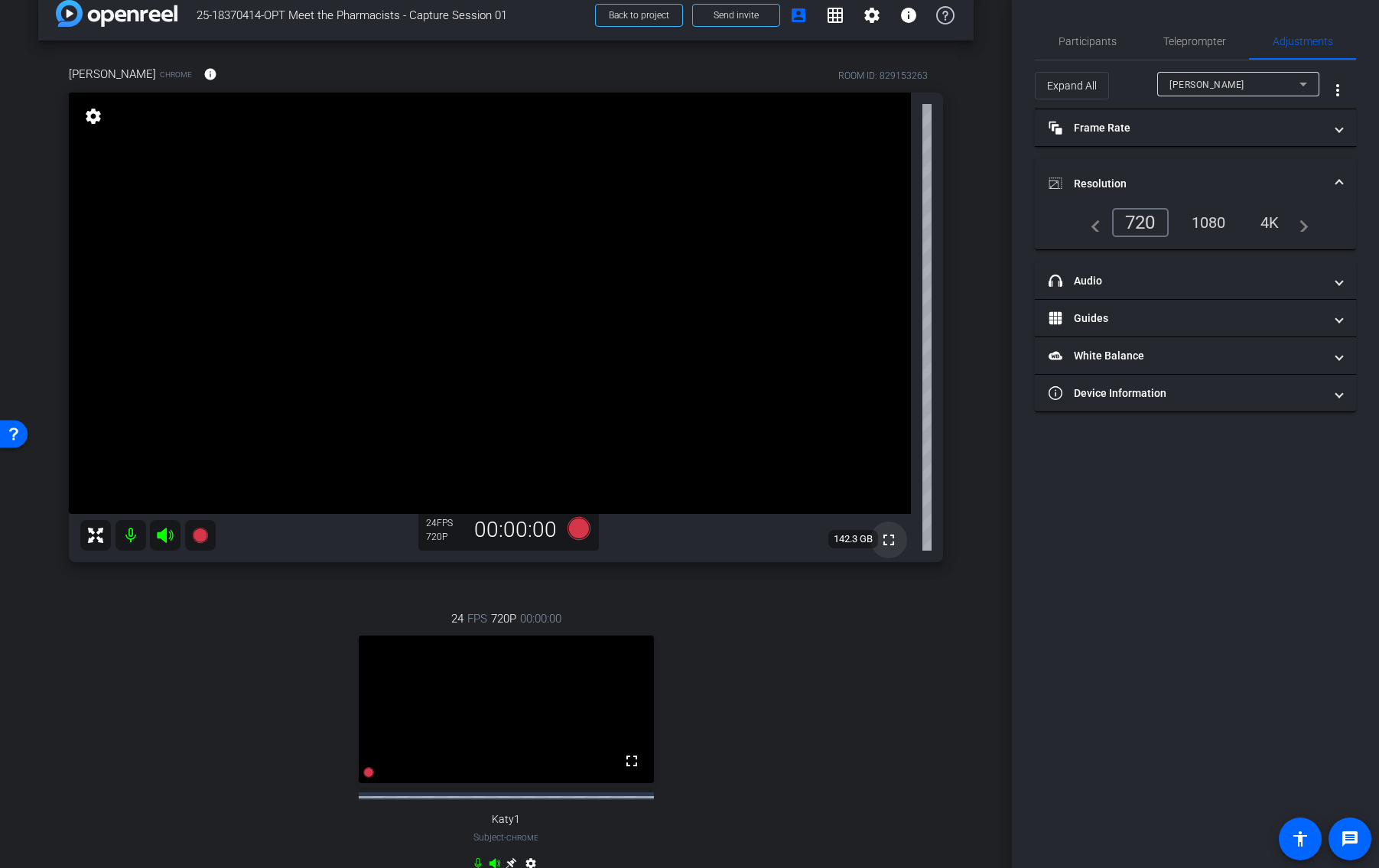
scroll to position [0, 0]
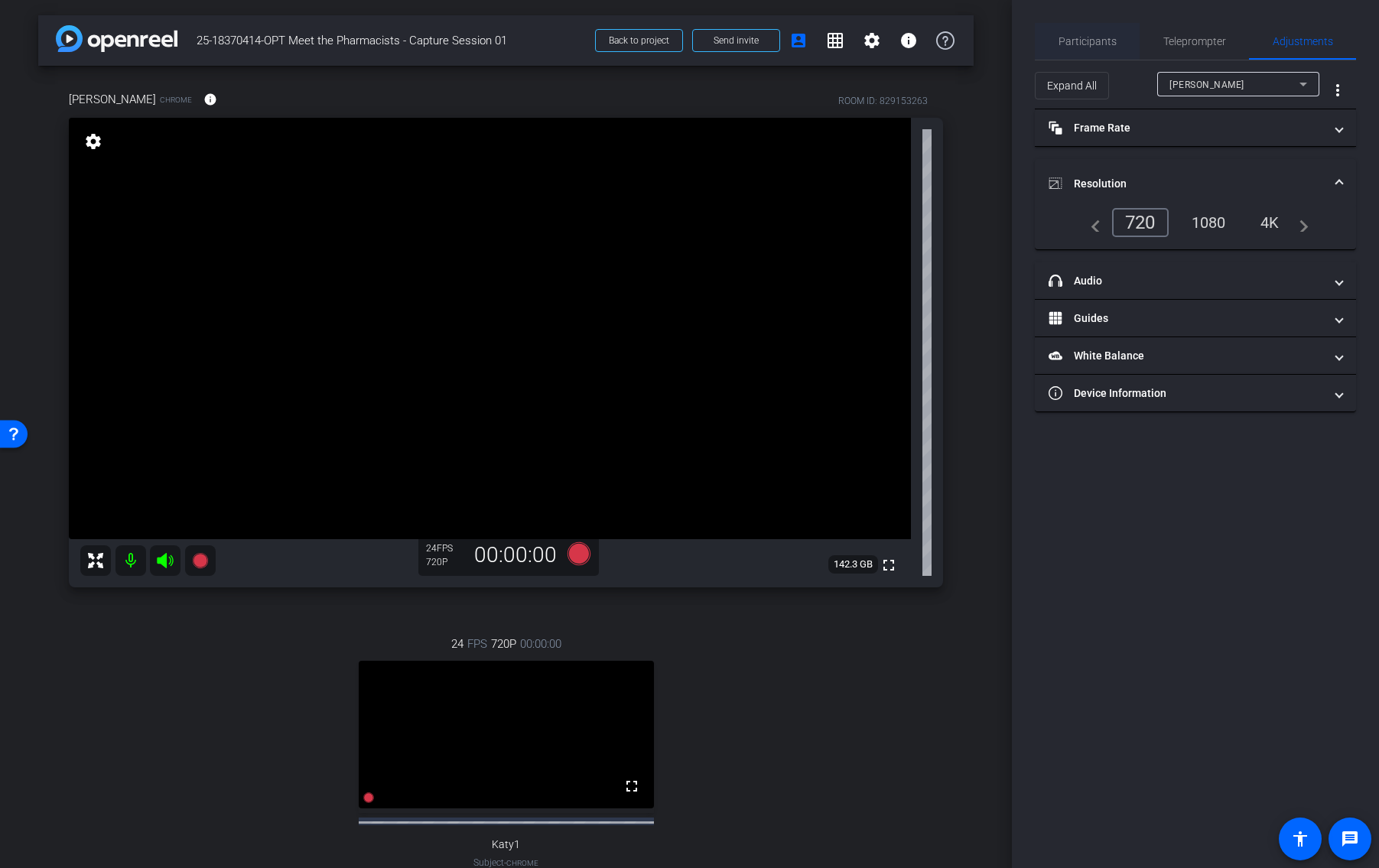
click at [1100, 42] on span "Participants" at bounding box center [1087, 42] width 58 height 11
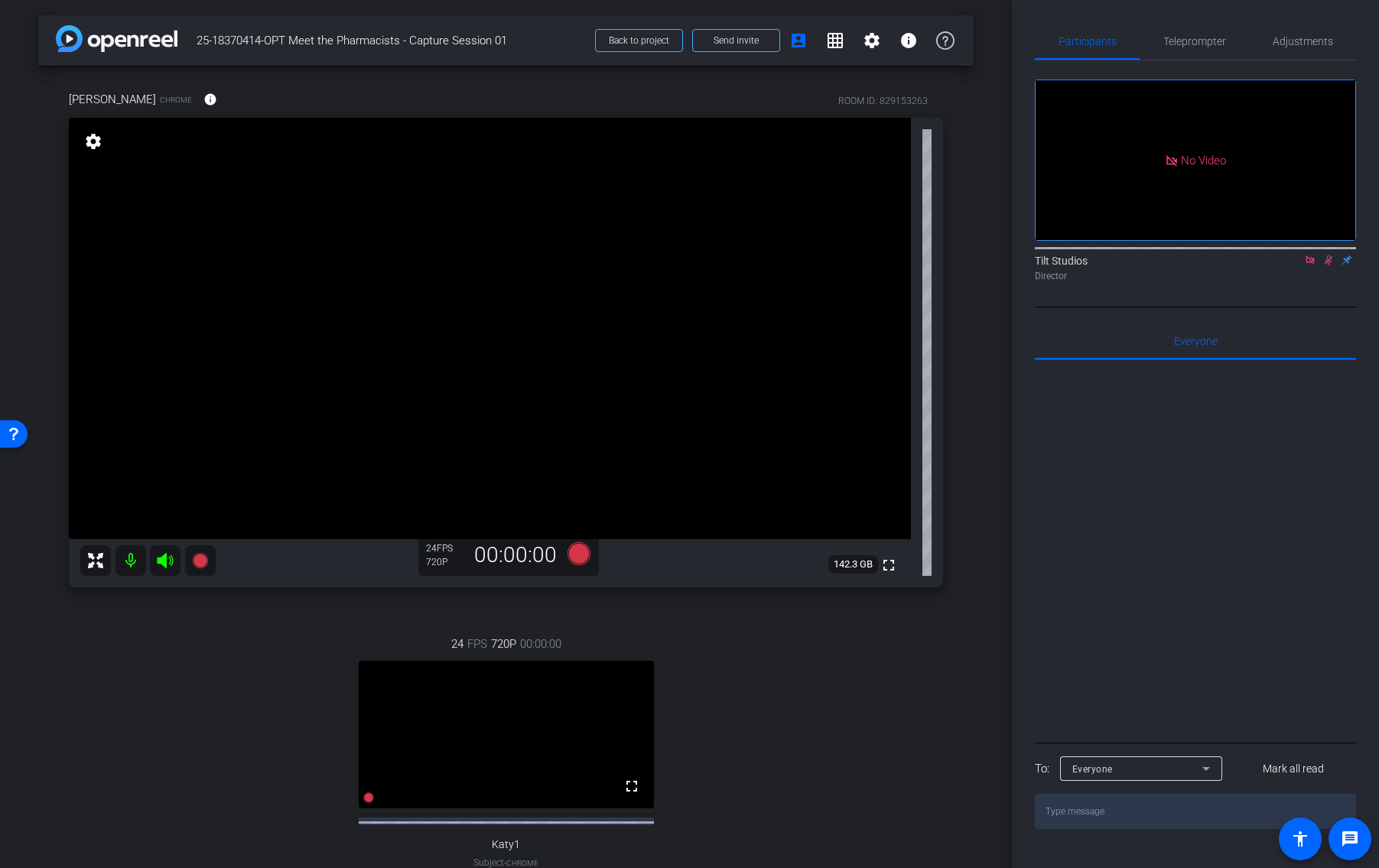
click at [1308, 255] on icon at bounding box center [1310, 260] width 13 height 11
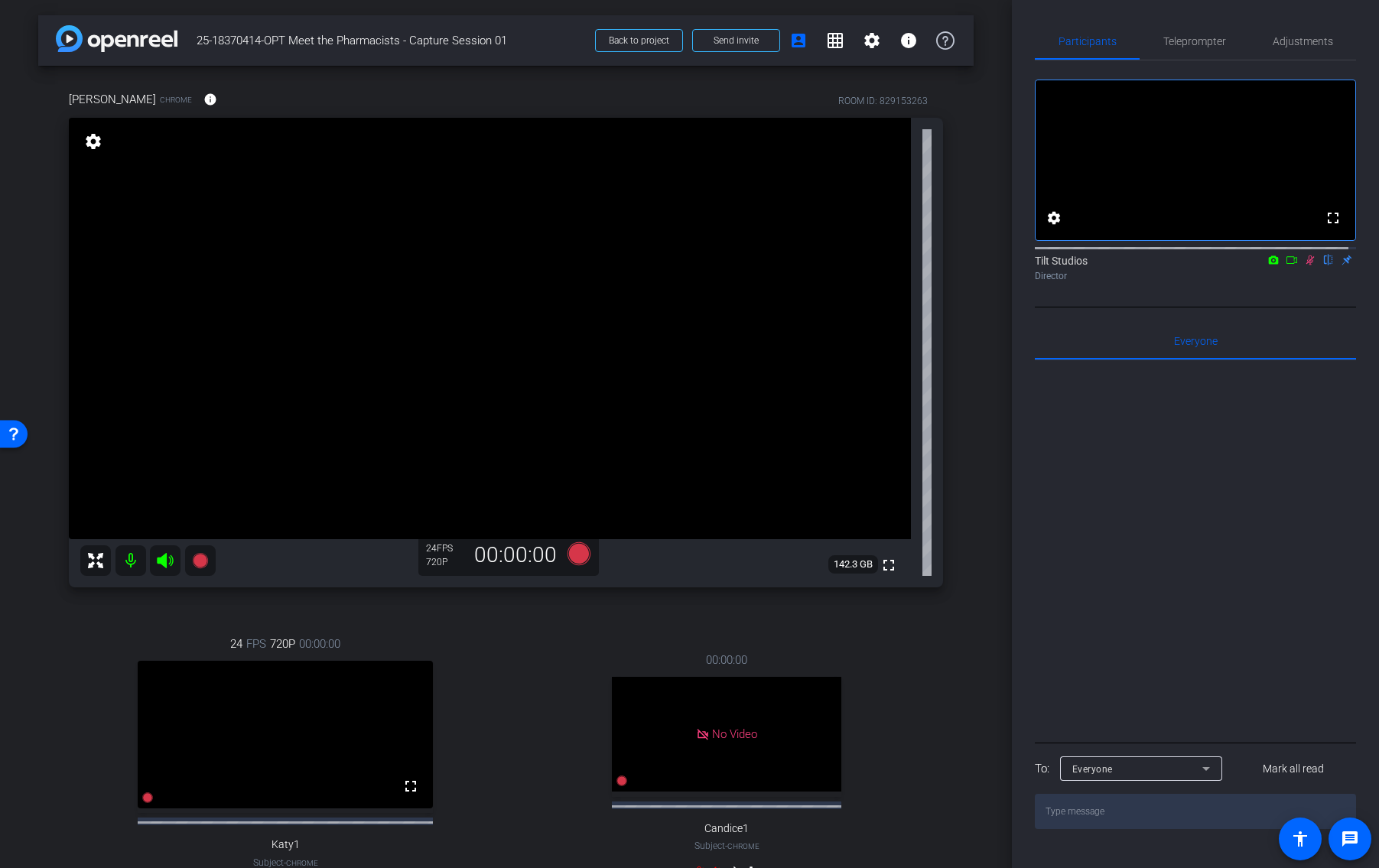
click at [1306, 266] on icon at bounding box center [1310, 260] width 9 height 10
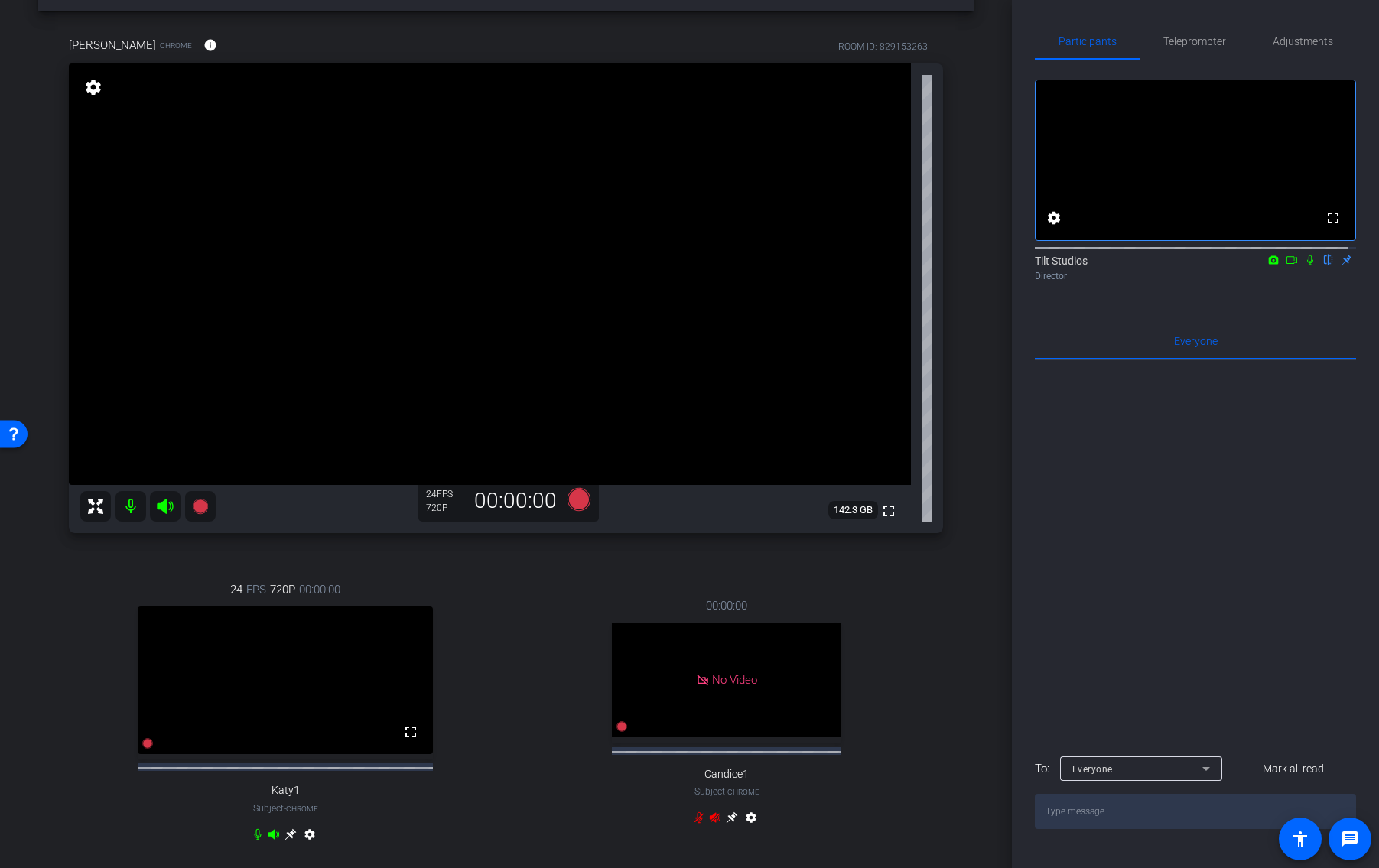
scroll to position [76, 0]
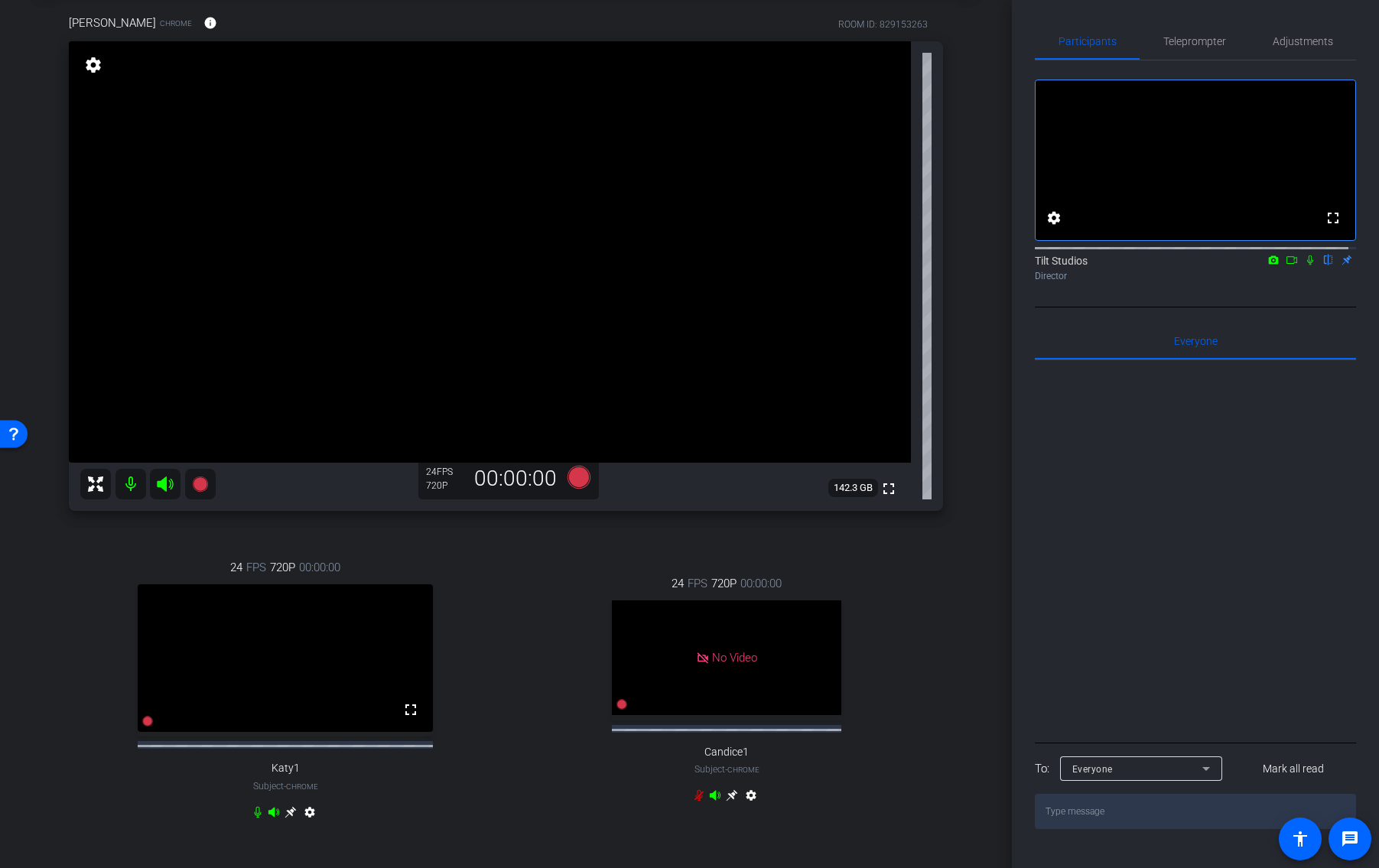
click at [1304, 266] on icon at bounding box center [1310, 260] width 13 height 11
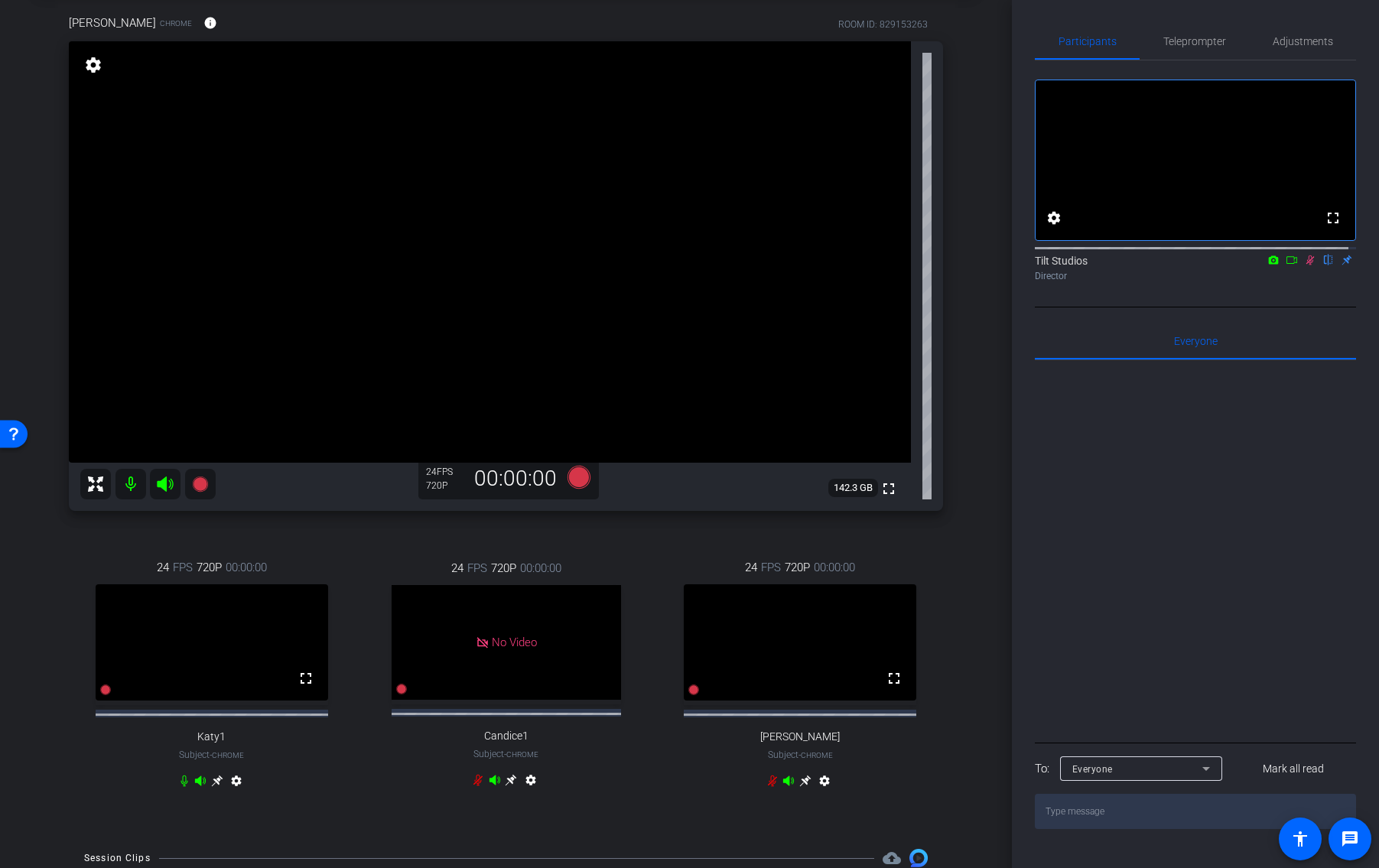
click at [941, 572] on div "Chris Chrome info ROOM ID: 829153263 fullscreen settings 142.3 GB 24 FPS 720P 0…" at bounding box center [505, 411] width 935 height 844
click at [955, 403] on div "Chris Chrome info ROOM ID: 829153263 fullscreen settings 142.3 GB 24 FPS 720P 0…" at bounding box center [505, 411] width 935 height 844
click at [972, 324] on div "arrow_back 25-18370414-OPT Meet the Pharmacists - Capture Session 01 Back to pr…" at bounding box center [505, 357] width 1012 height 868
click at [978, 403] on div "arrow_back 25-18370414-OPT Meet the Pharmacists - Capture Session 01 Back to pr…" at bounding box center [505, 357] width 1012 height 868
click at [1306, 266] on icon at bounding box center [1310, 260] width 9 height 10
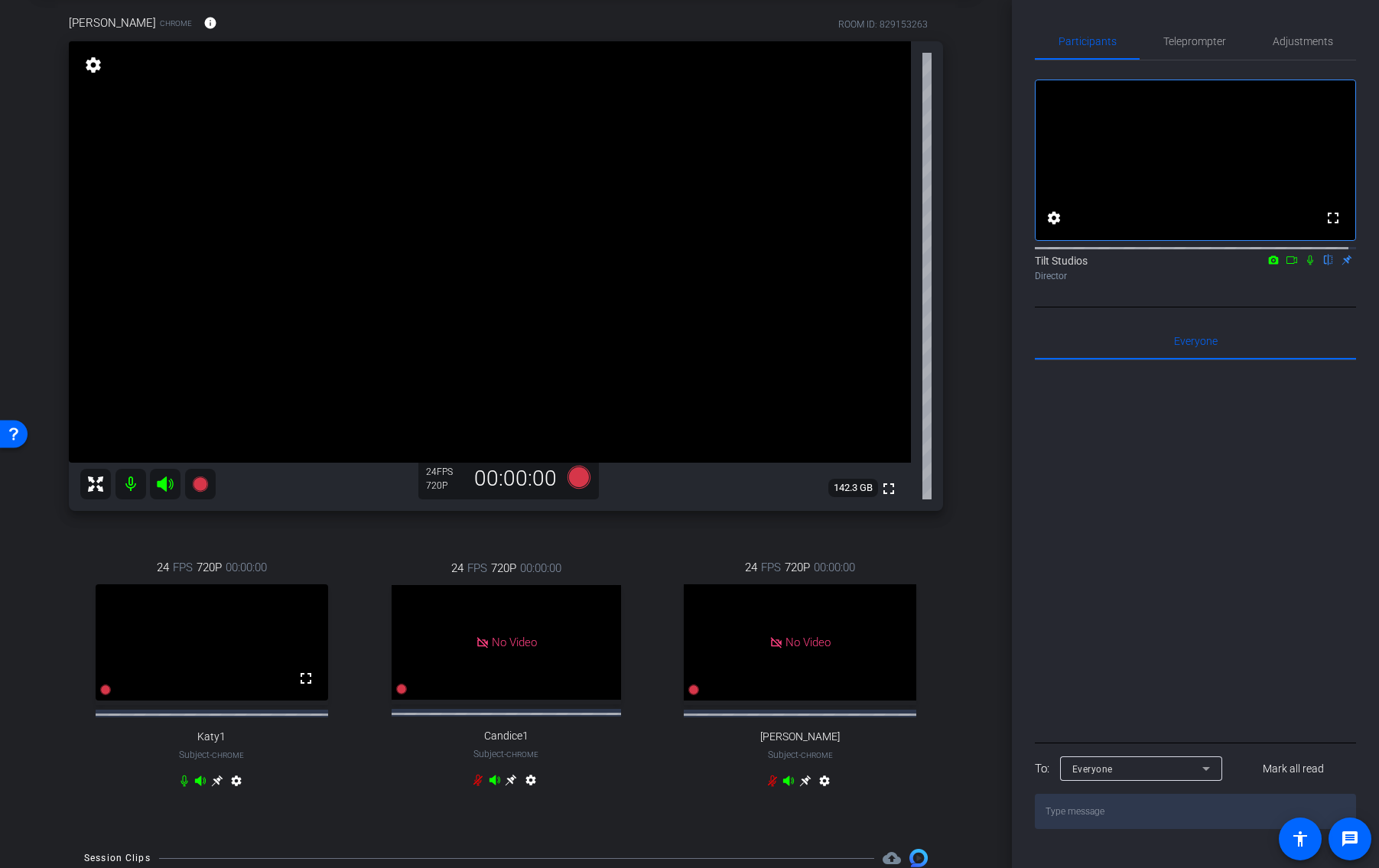
click at [961, 323] on div "Chris Chrome info ROOM ID: 829153263 fullscreen settings 142.3 GB 24 FPS 720P 0…" at bounding box center [505, 411] width 935 height 844
click at [974, 466] on div "arrow_back 25-18370414-OPT Meet the Pharmacists - Capture Session 01 Back to pr…" at bounding box center [505, 357] width 1012 height 868
click at [1304, 266] on icon at bounding box center [1310, 260] width 13 height 11
click at [938, 534] on div "Chris Chrome info ROOM ID: 829153263 fullscreen settings 142.3 GB 24 FPS 720P 0…" at bounding box center [505, 411] width 935 height 844
click at [252, 538] on div "24 FPS 720P 00:00:00 fullscreen Katy1 Subject - Chrome settings" at bounding box center [211, 676] width 286 height 285
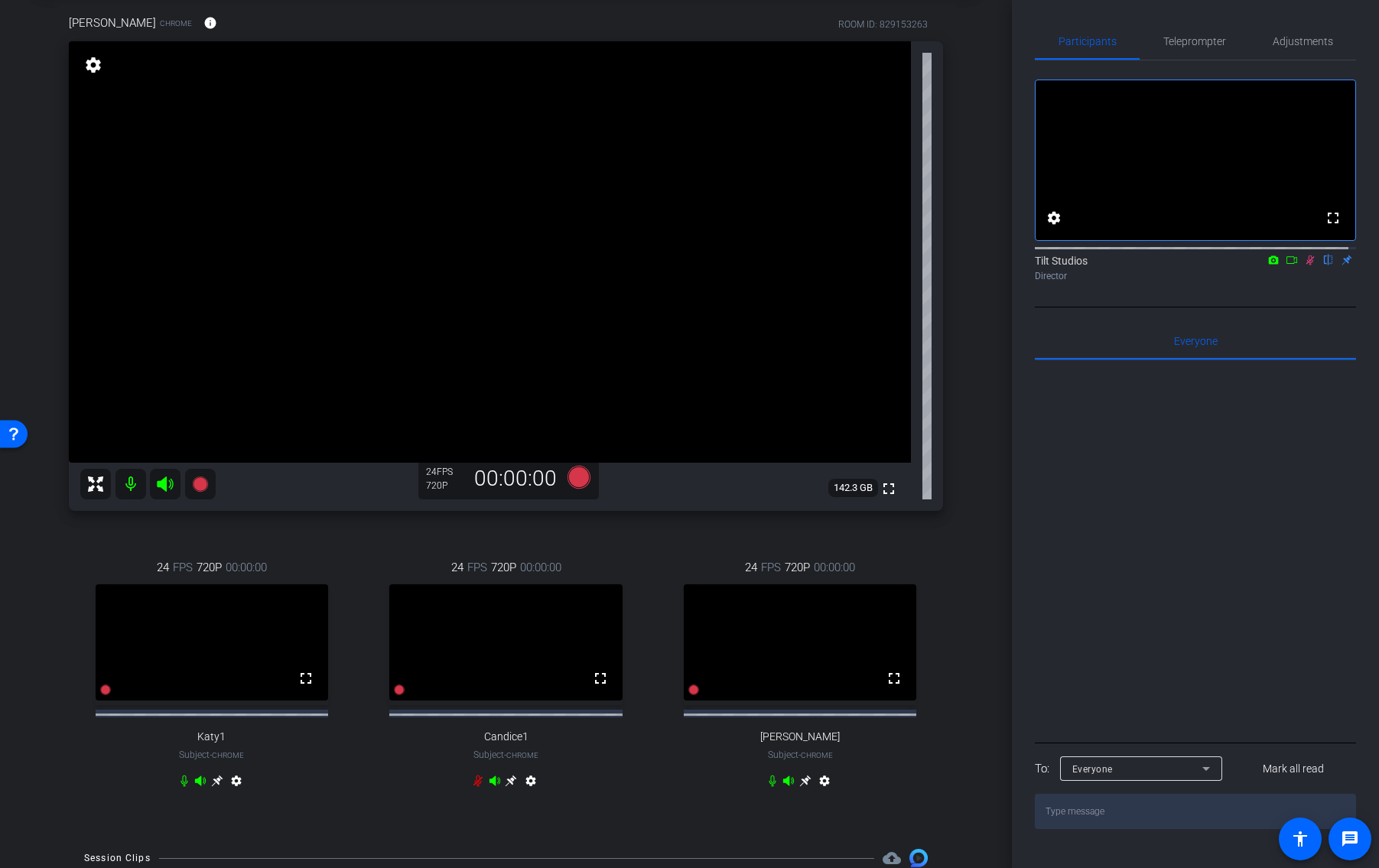
click at [1306, 266] on icon at bounding box center [1310, 260] width 9 height 10
click at [244, 527] on div "Chris Chrome info ROOM ID: 829153263 fullscreen settings 142.3 GB 24 FPS 720P 0…" at bounding box center [505, 411] width 935 height 844
click at [249, 534] on div "24 FPS 720P 00:00:00 fullscreen Katy1 Subject - Chrome settings" at bounding box center [211, 676] width 286 height 285
click at [226, 529] on div "Chris Chrome info ROOM ID: 829153263 fullscreen settings 142.3 GB 24 FPS 720P 0…" at bounding box center [505, 411] width 935 height 844
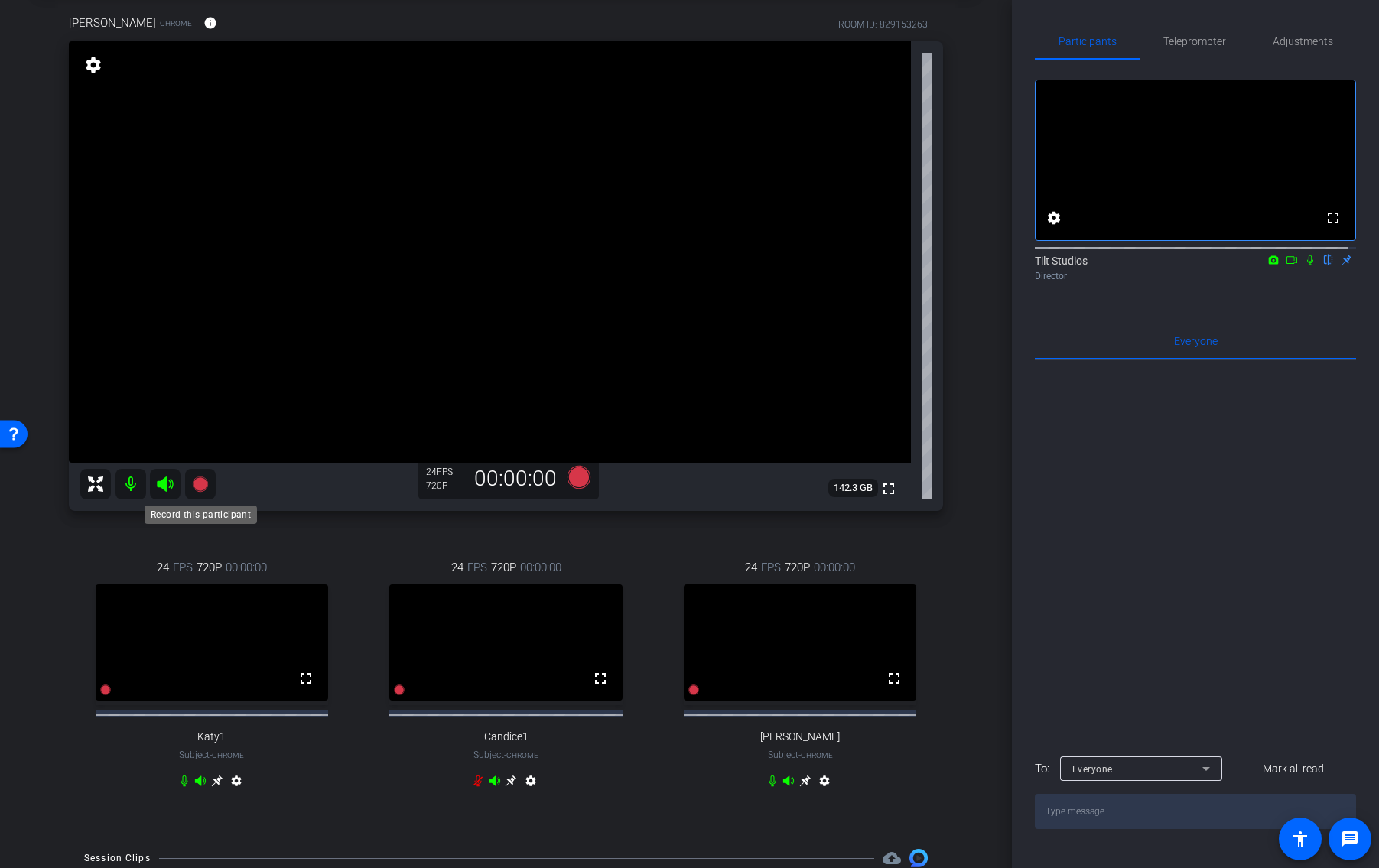
click at [197, 490] on icon at bounding box center [199, 483] width 18 height 18
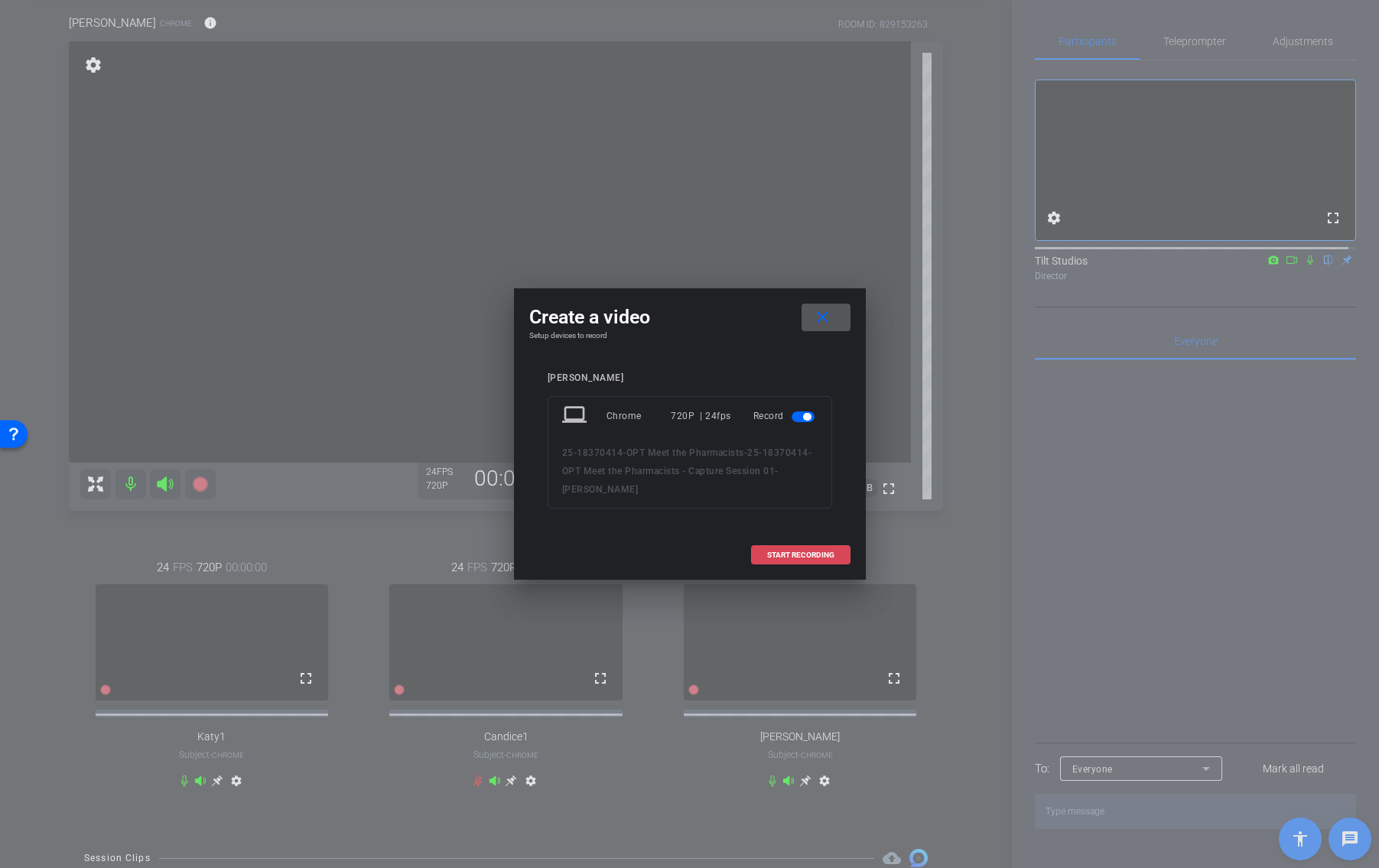
click at [798, 551] on span "START RECORDING" at bounding box center [800, 555] width 67 height 8
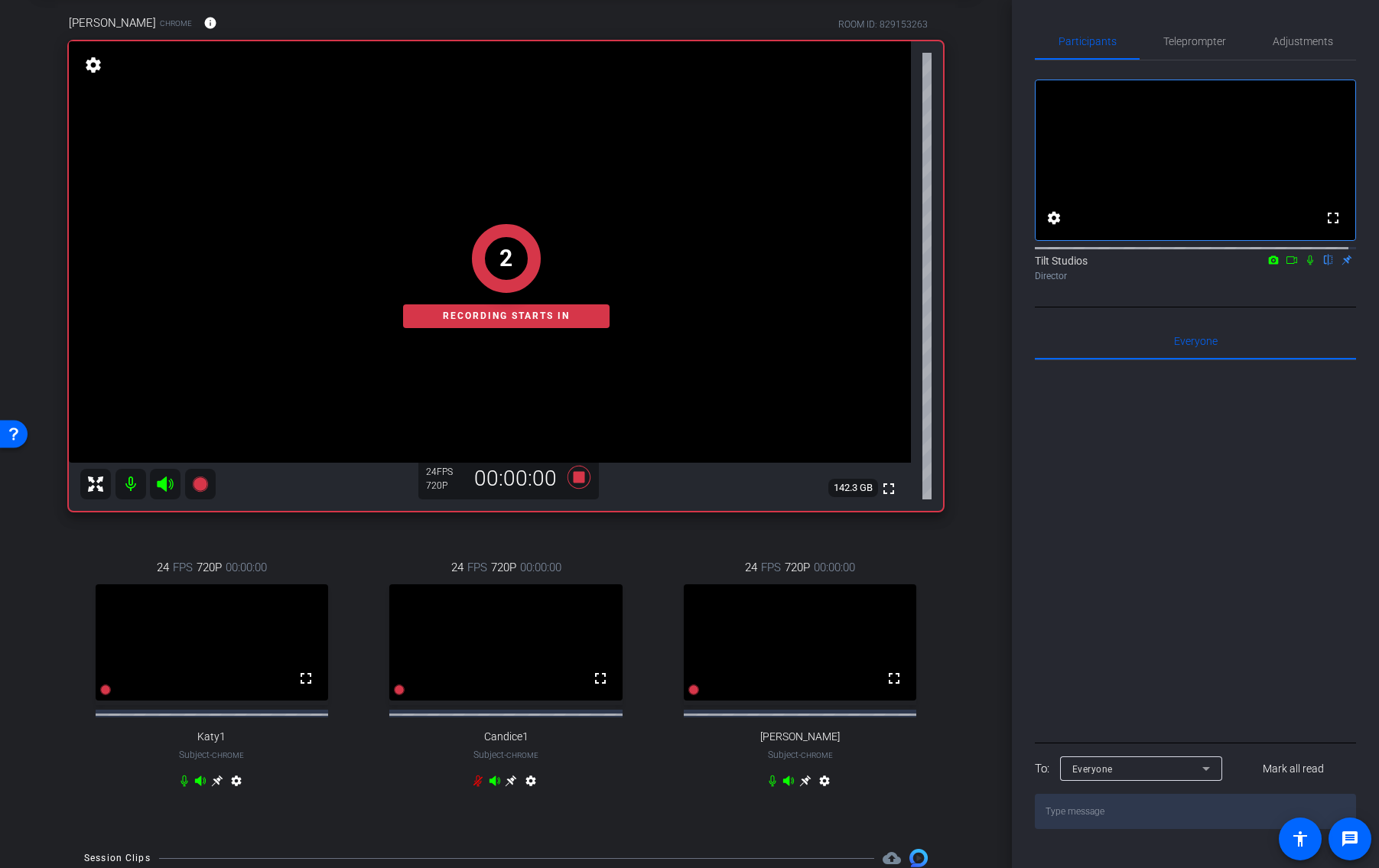
click at [954, 537] on div "Chris Chrome info ROOM ID: 829153263 fullscreen 2 Recording starts in settings …" at bounding box center [505, 411] width 935 height 844
click at [970, 420] on div "arrow_back 25-18370414-OPT Meet the Pharmacists - Capture Session 01 Back to pr…" at bounding box center [505, 357] width 1012 height 868
click at [1283, 307] on div "fullscreen settings Tilt Studios flip Director" at bounding box center [1195, 184] width 321 height 247
click at [1304, 266] on icon at bounding box center [1310, 260] width 13 height 11
click at [1286, 264] on icon at bounding box center [1291, 260] width 11 height 8
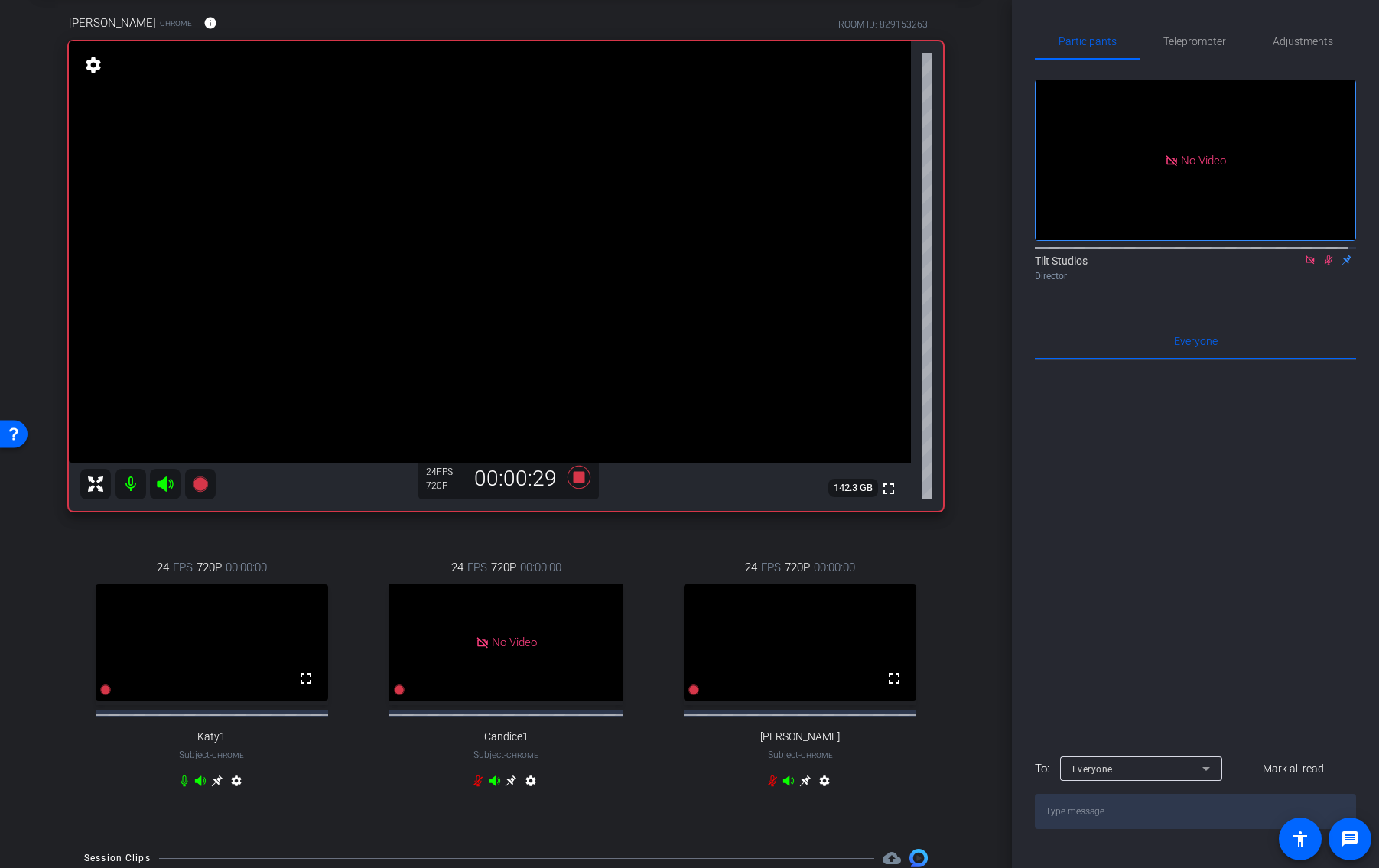
click at [1322, 266] on icon at bounding box center [1329, 260] width 13 height 11
click at [1325, 266] on icon at bounding box center [1329, 260] width 6 height 10
click at [181, 787] on icon at bounding box center [184, 781] width 9 height 12
click at [1316, 283] on div "Director" at bounding box center [1195, 275] width 321 height 13
click at [1322, 266] on icon at bounding box center [1329, 260] width 13 height 11
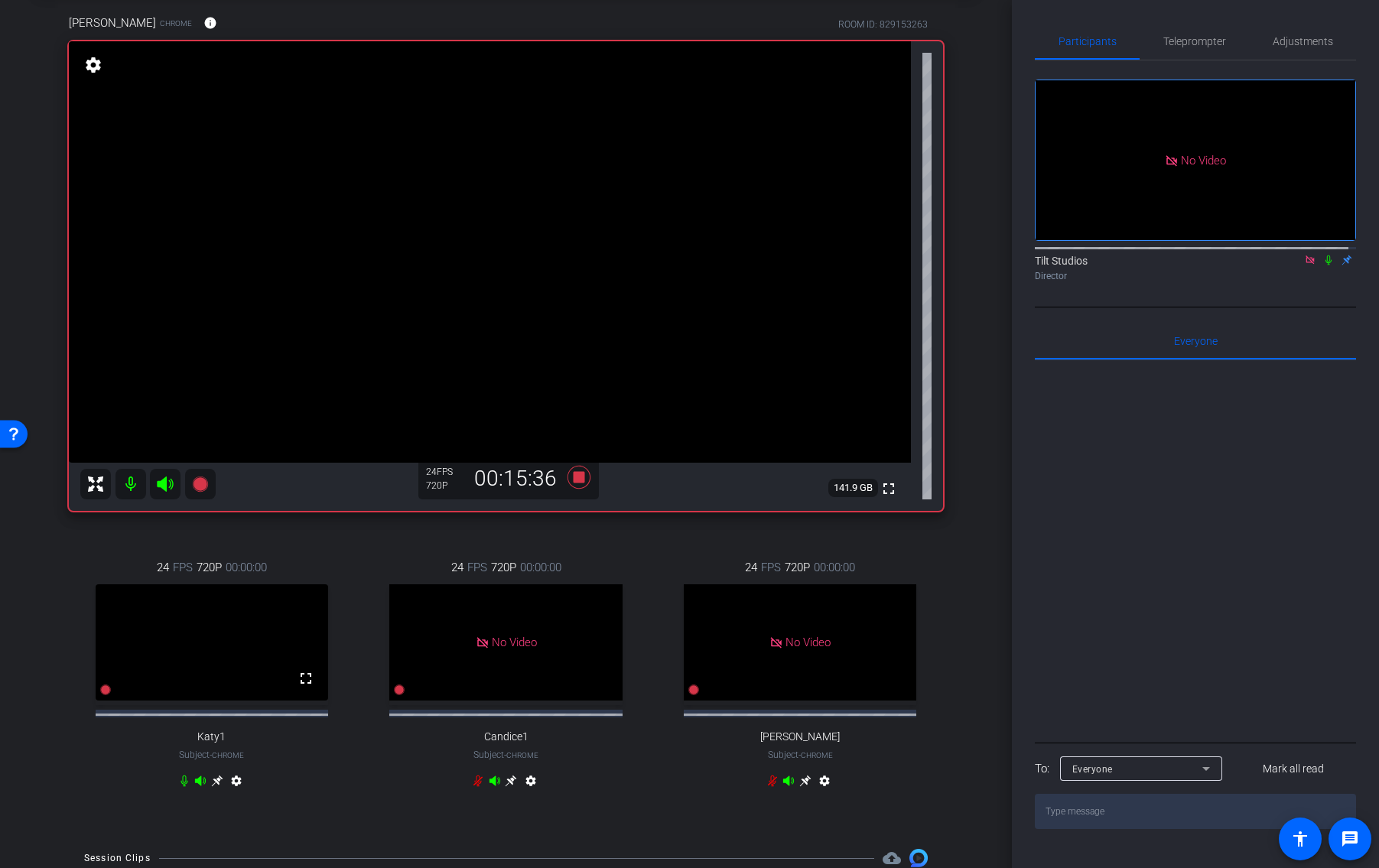
click at [1304, 266] on icon at bounding box center [1310, 260] width 13 height 11
click at [1307, 266] on icon at bounding box center [1310, 260] width 6 height 10
click at [1286, 264] on icon at bounding box center [1291, 260] width 11 height 8
click at [986, 674] on div "arrow_back 25-18370414-OPT Meet the Pharmacists - Capture Session 01 Back to pr…" at bounding box center [505, 357] width 1012 height 868
click at [982, 386] on div "arrow_back 25-18370414-OPT Meet the Pharmacists - Capture Session 01 Back to pr…" at bounding box center [505, 357] width 1012 height 868
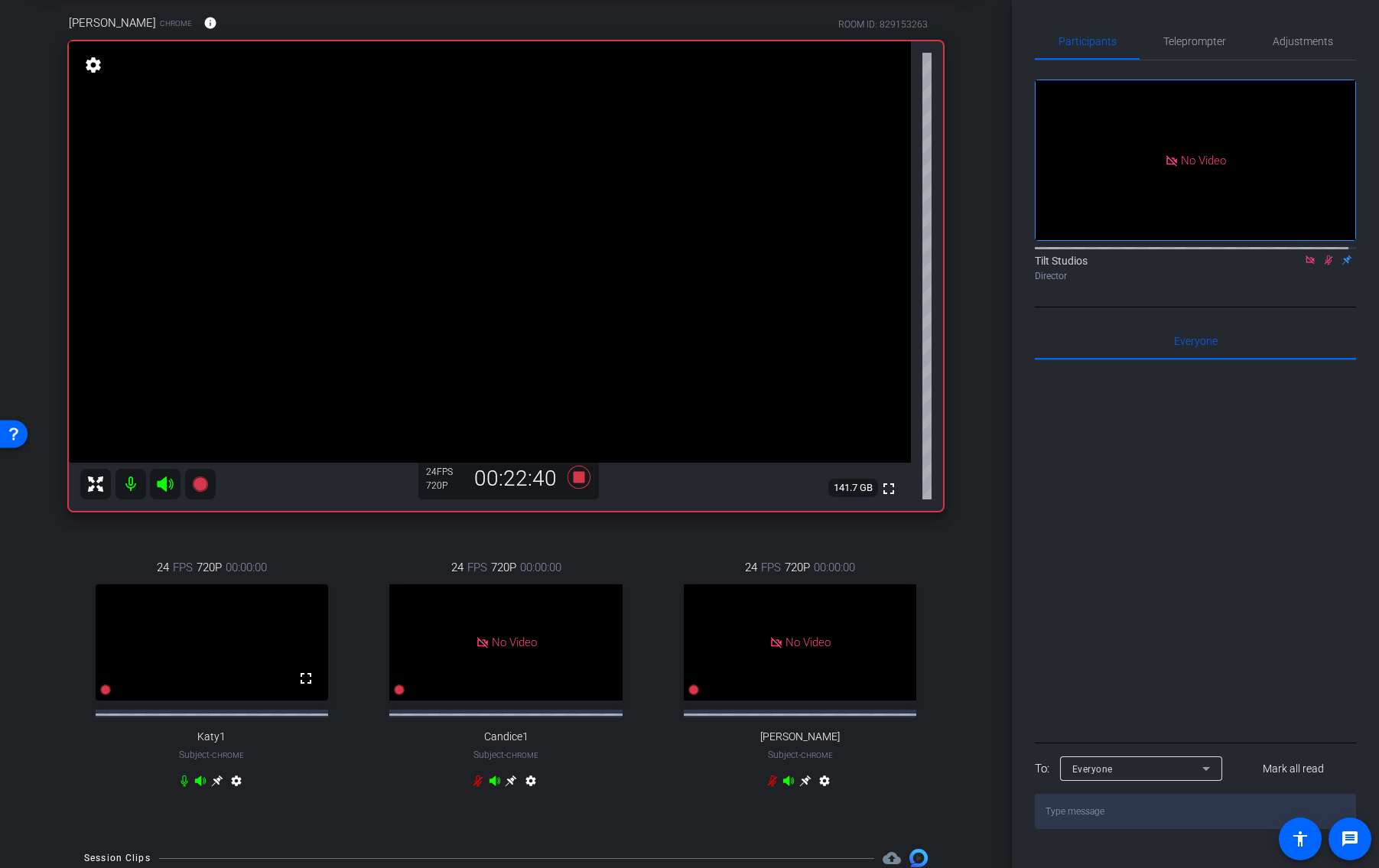
click at [975, 450] on div "arrow_back 25-18370414-OPT Meet the Pharmacists - Capture Session 01 Back to pr…" at bounding box center [505, 357] width 1012 height 868
click at [1261, 307] on div "No Video Tilt Studios Director" at bounding box center [1195, 184] width 321 height 247
click at [979, 368] on div "arrow_back 25-18370414-OPT Meet the Pharmacists - Capture Session 01 Back to pr…" at bounding box center [505, 357] width 1012 height 868
click at [979, 467] on div "arrow_back 25-18370414-OPT Meet the Pharmacists - Capture Session 01 Back to pr…" at bounding box center [505, 357] width 1012 height 868
click at [979, 464] on div "arrow_back 25-18370414-OPT Meet the Pharmacists - Capture Session 01 Back to pr…" at bounding box center [505, 357] width 1012 height 868
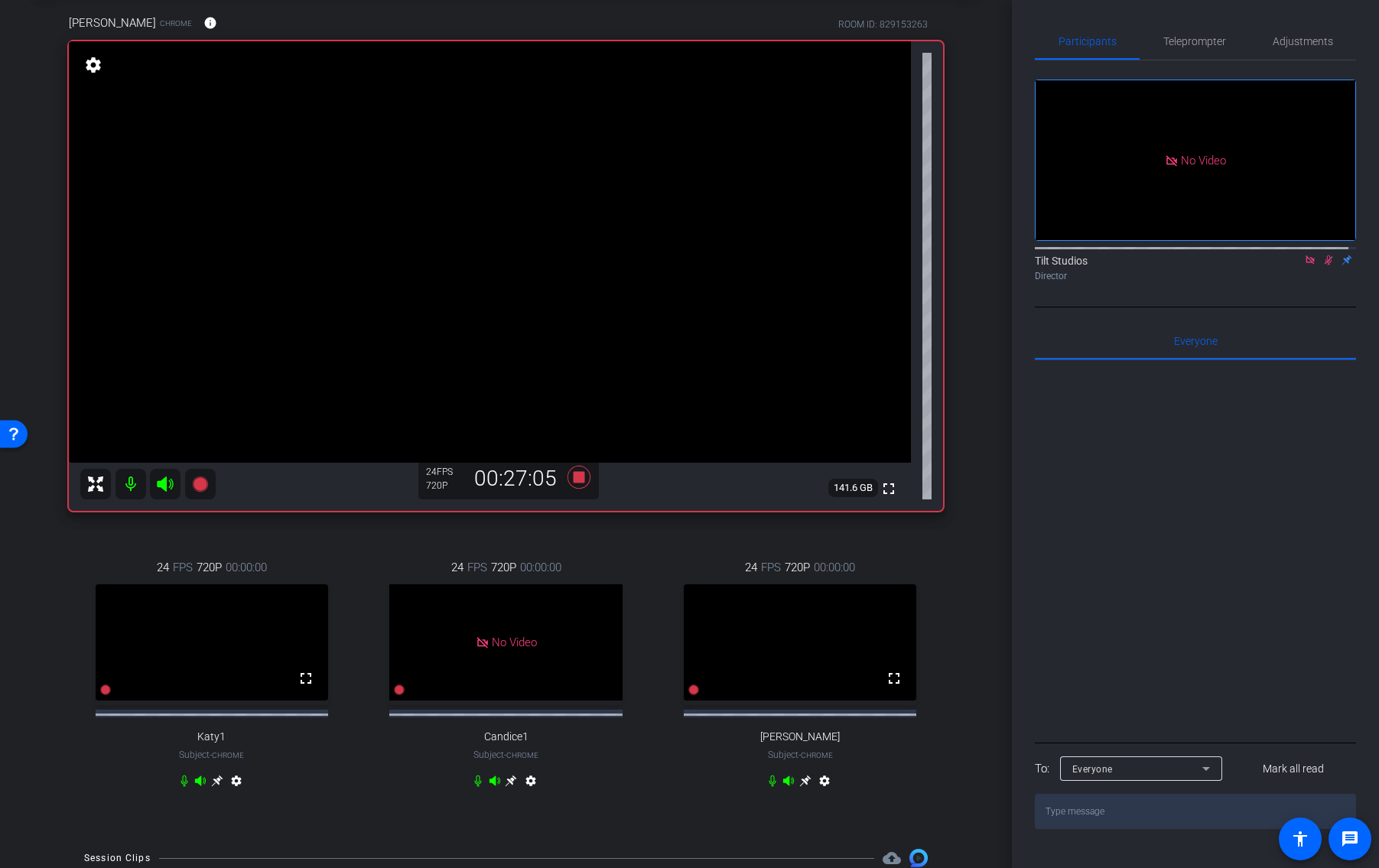
click at [1306, 264] on icon at bounding box center [1310, 259] width 9 height 9
click at [1306, 266] on icon at bounding box center [1310, 260] width 9 height 10
click at [356, 520] on div "Chris Chrome info ROOM ID: 829153263 fullscreen settings 141.6 GB 24 FPS 720P 0…" at bounding box center [505, 411] width 935 height 844
click at [546, 521] on div "Chris Chrome info ROOM ID: 829153263 fullscreen settings 141.6 GB 24 FPS 720P 0…" at bounding box center [505, 411] width 935 height 844
click at [565, 523] on div "Chris Chrome info ROOM ID: 829153263 fullscreen settings 141.6 GB 24 FPS 720P 0…" at bounding box center [505, 411] width 935 height 844
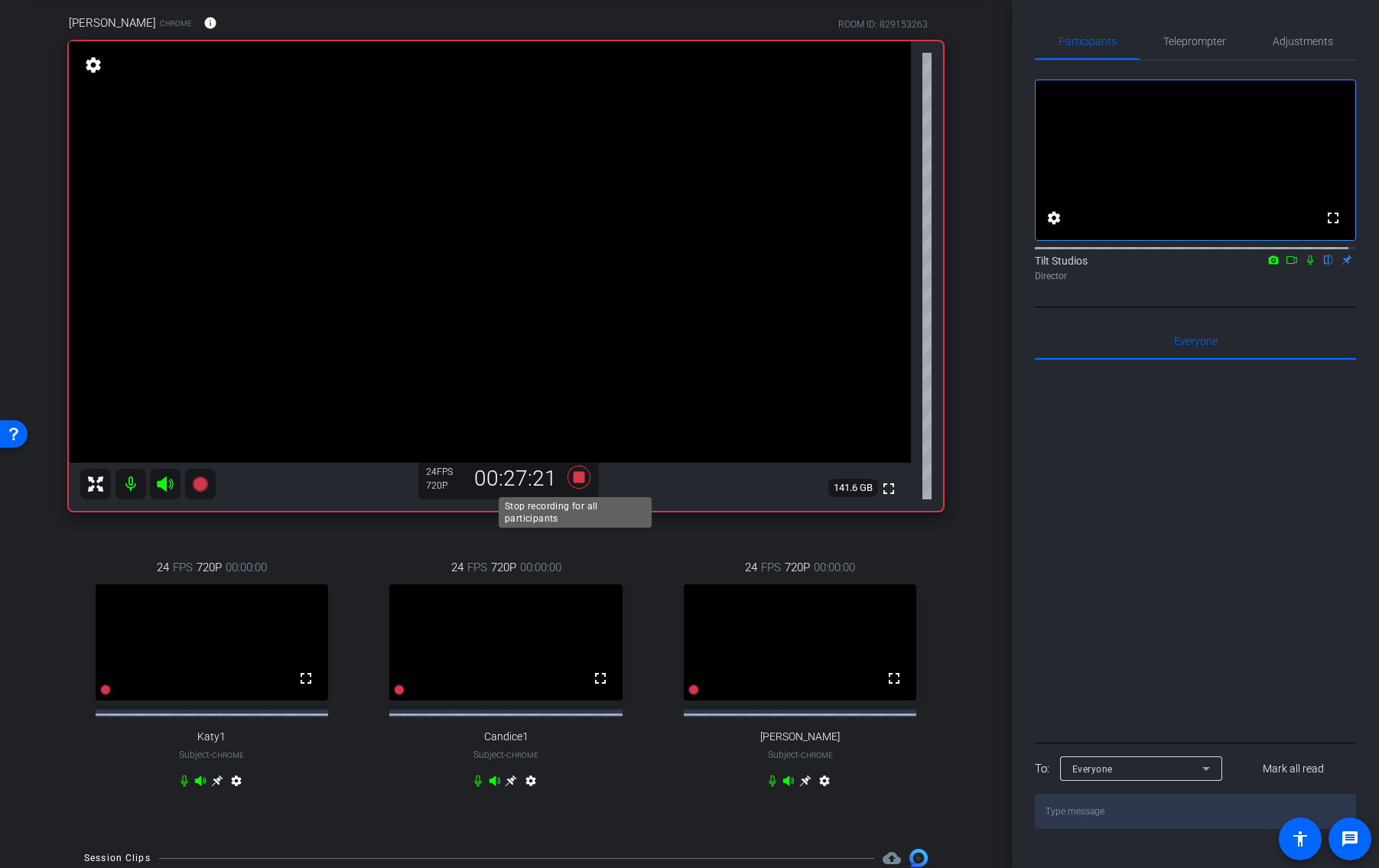
click at [576, 479] on icon at bounding box center [578, 477] width 23 height 23
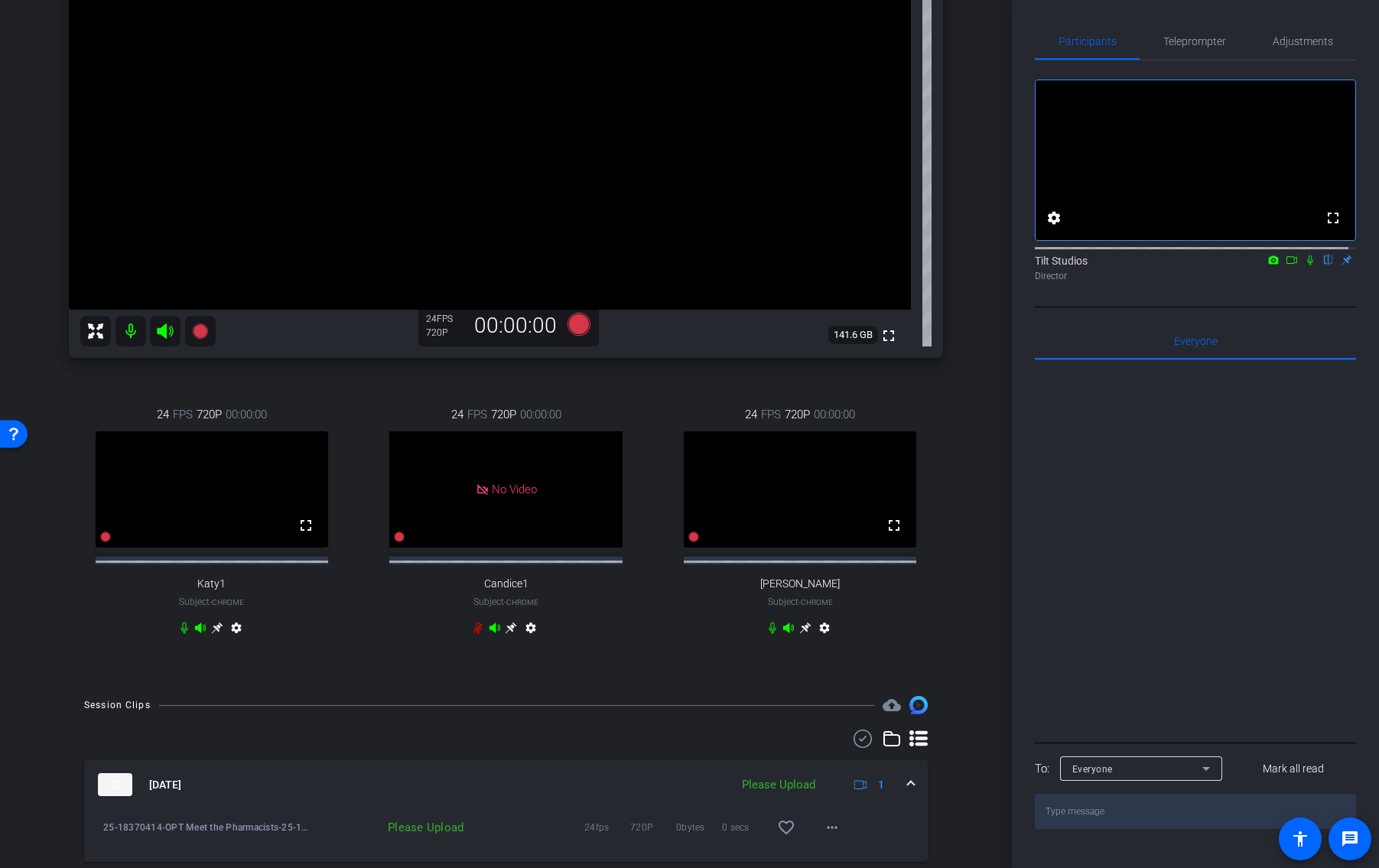
scroll to position [306, 0]
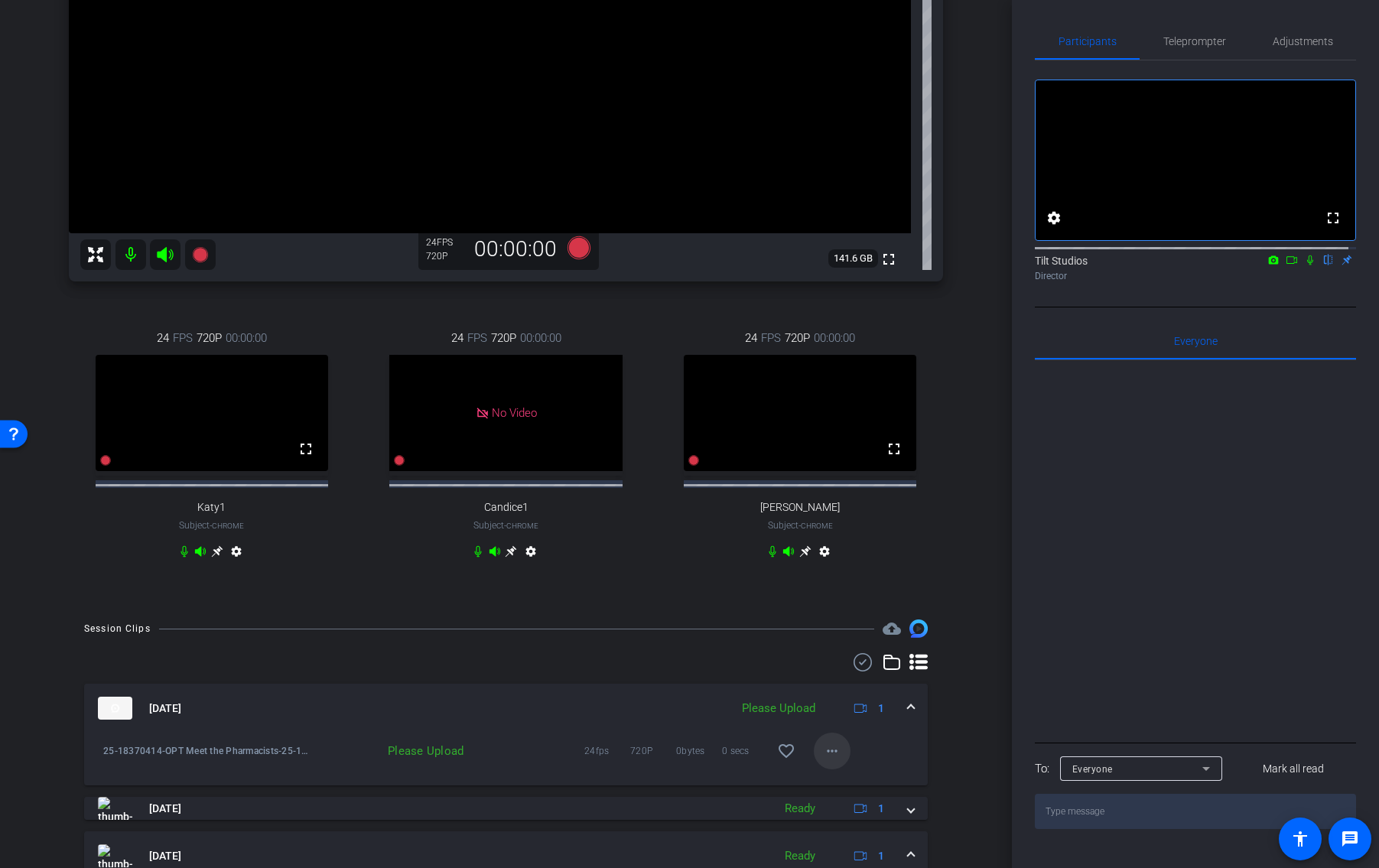
click at [835, 765] on span at bounding box center [832, 751] width 37 height 37
click at [968, 650] on div at bounding box center [689, 434] width 1379 height 868
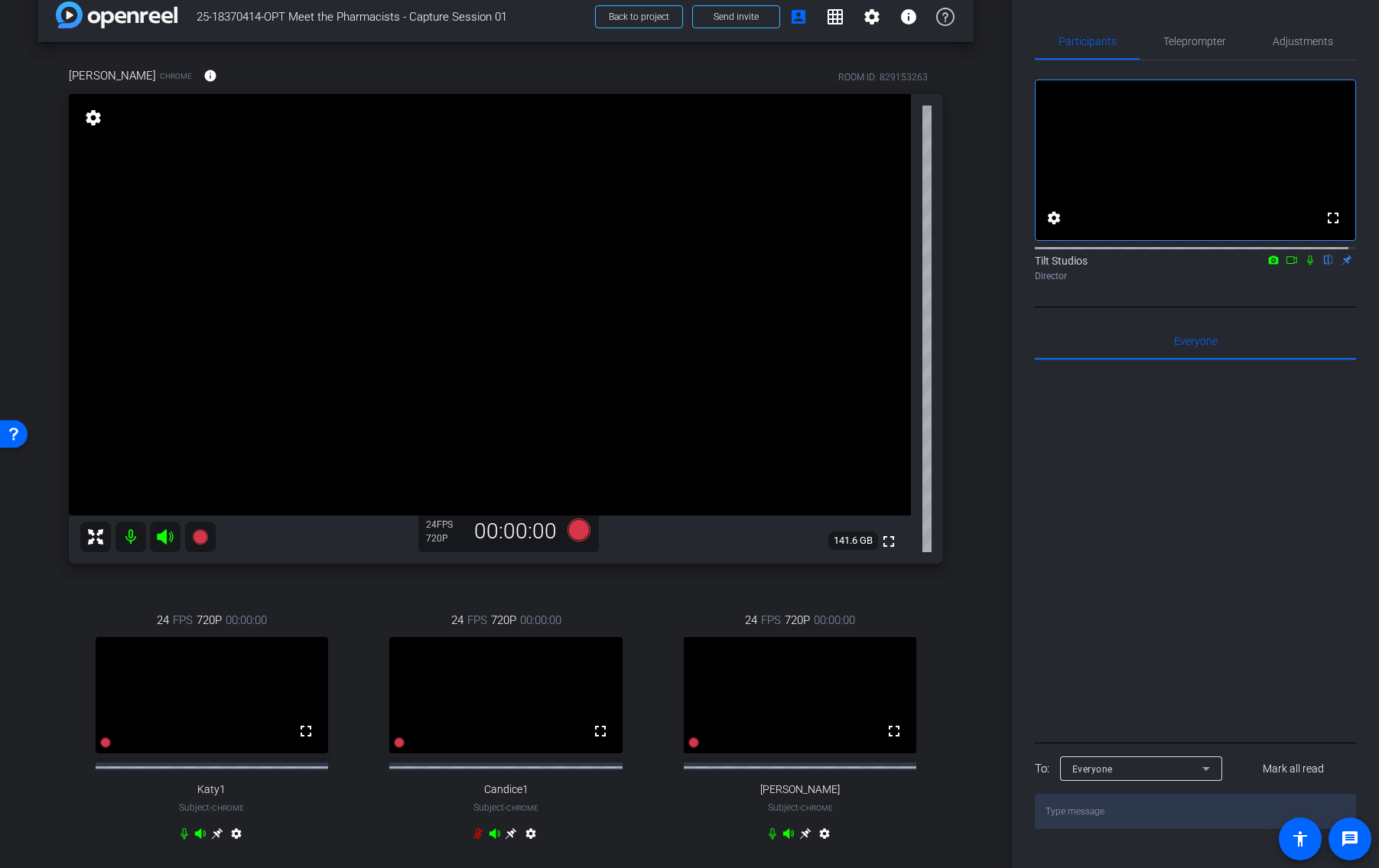
scroll to position [0, 0]
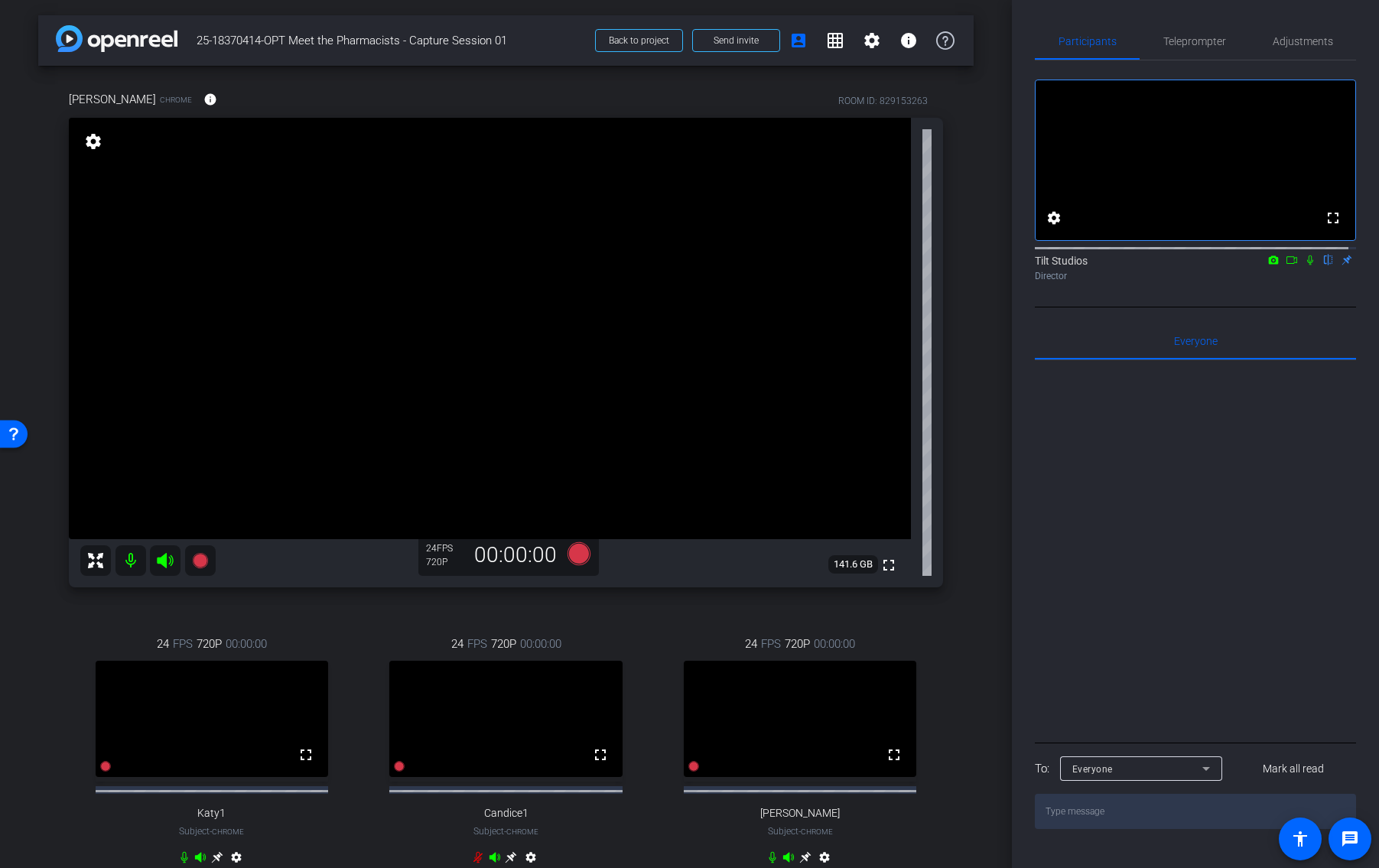
click at [941, 651] on div "Chris Chrome info ROOM ID: 829153263 fullscreen settings 141.6 GB 24 FPS 720P 0…" at bounding box center [505, 487] width 935 height 844
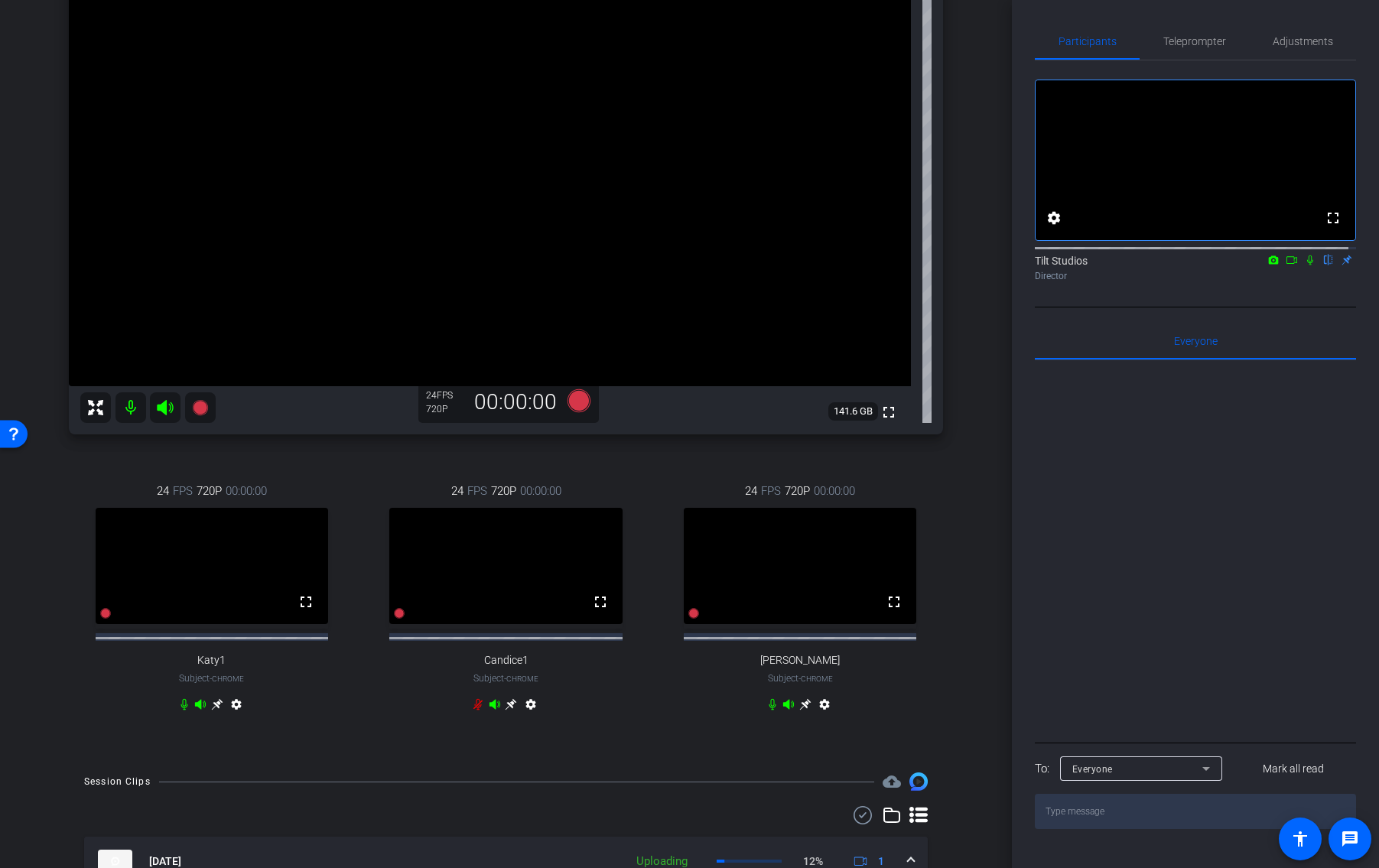
scroll to position [382, 0]
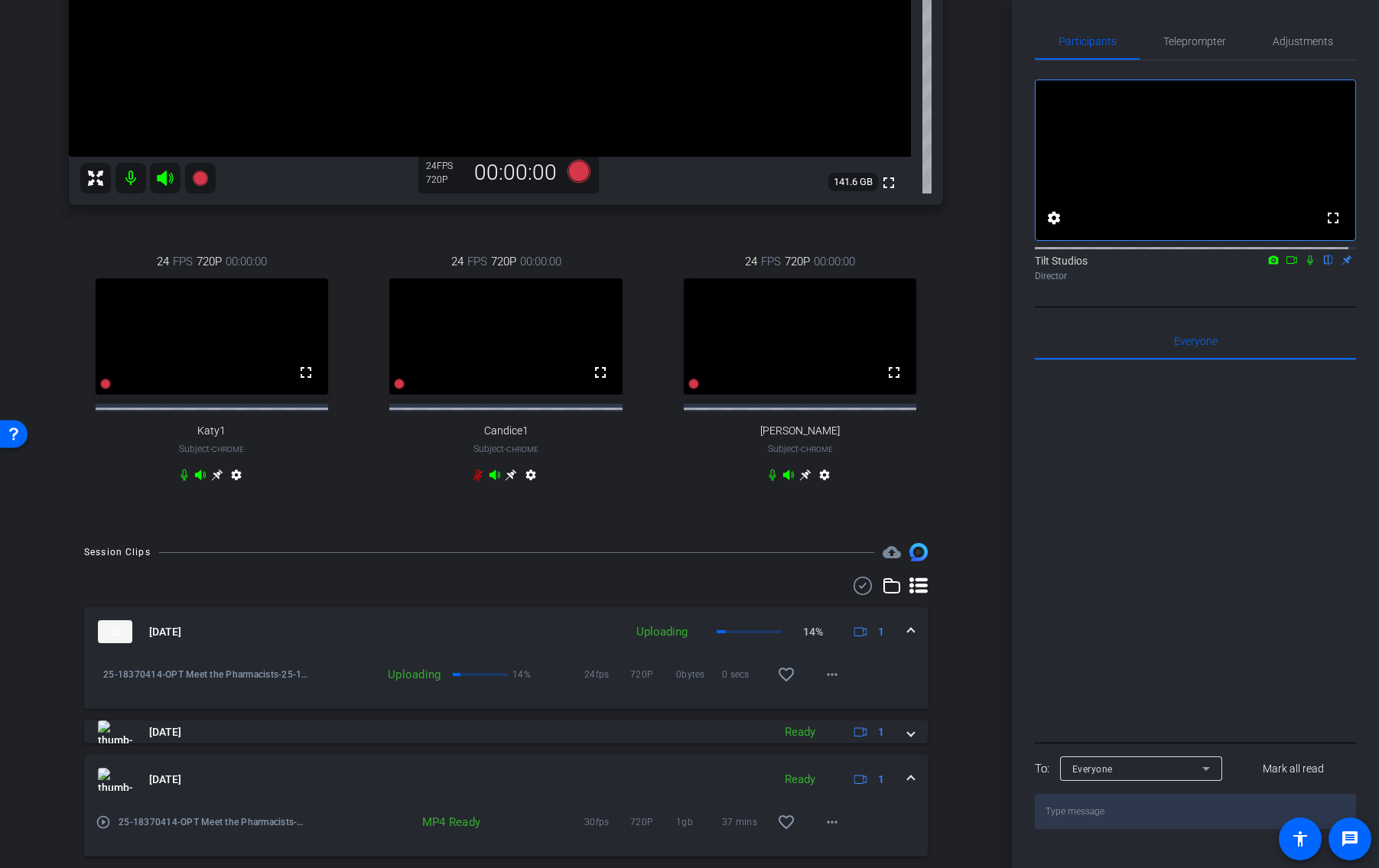
click at [1307, 266] on icon at bounding box center [1310, 260] width 6 height 10
click at [977, 512] on div "arrow_back 25-18370414-OPT Meet the Pharmacists - Capture Session 01 Back to pr…" at bounding box center [505, 434] width 1012 height 868
click at [961, 473] on div "Chris Chrome info ROOM ID: 829153263 fullscreen settings 141.6 GB 24 FPS 720P 0…" at bounding box center [505, 105] width 935 height 844
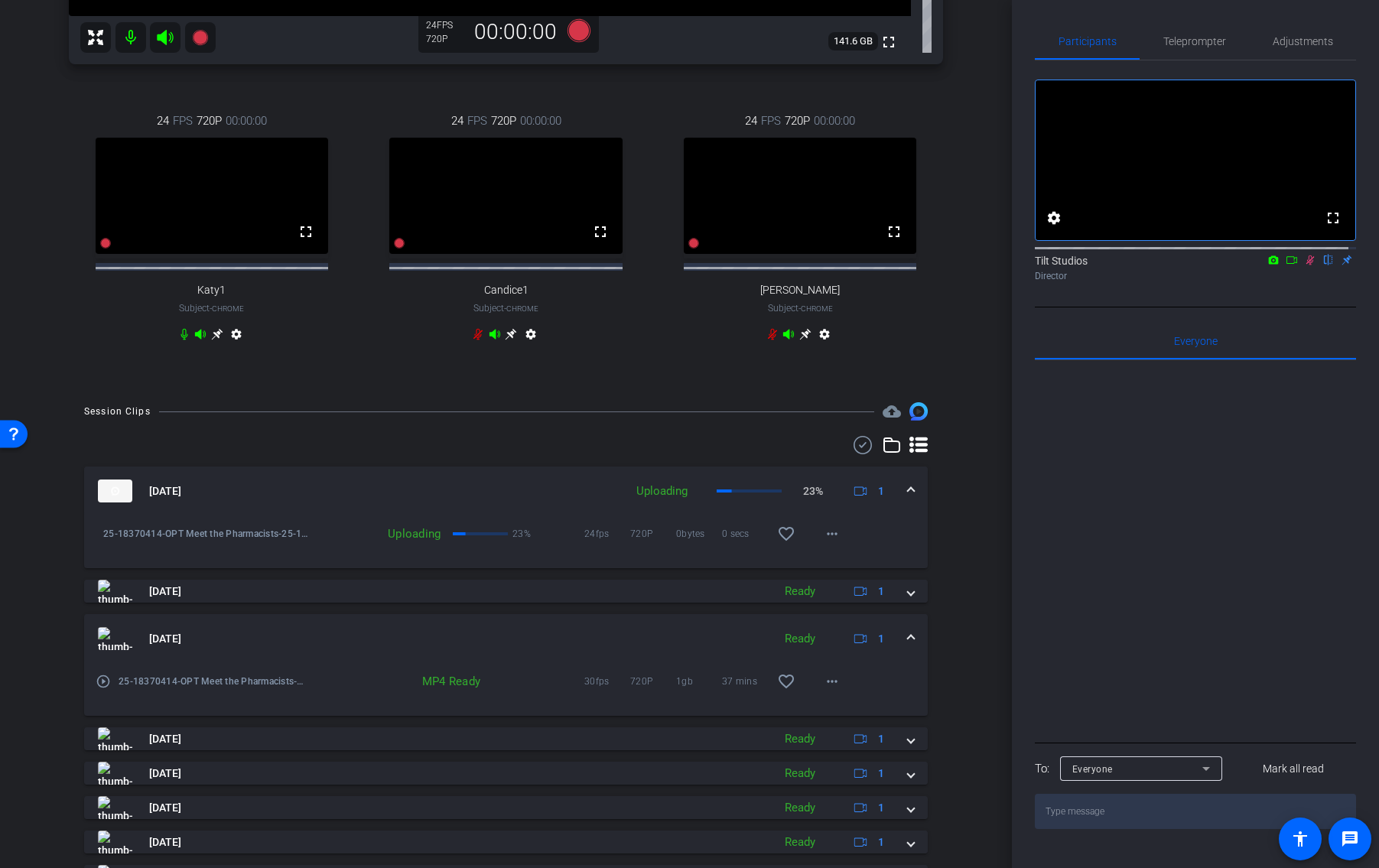
scroll to position [527, 0]
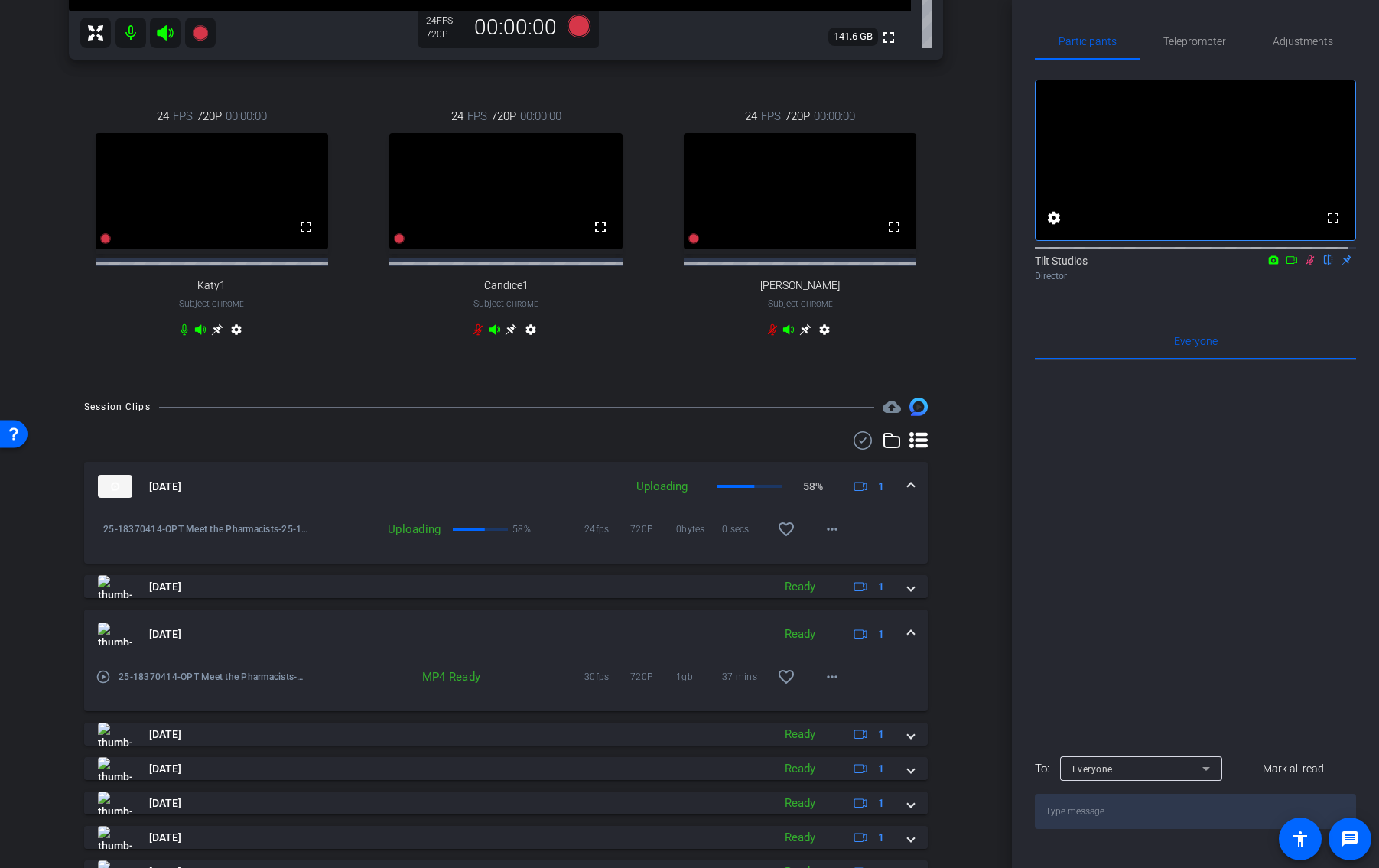
click at [990, 462] on div "arrow_back 25-18370414-OPT Meet the Pharmacists - Capture Session 01 Back to pr…" at bounding box center [505, 434] width 1012 height 868
click at [1310, 283] on div "Director" at bounding box center [1195, 275] width 321 height 13
click at [1301, 267] on mat-icon at bounding box center [1310, 259] width 18 height 13
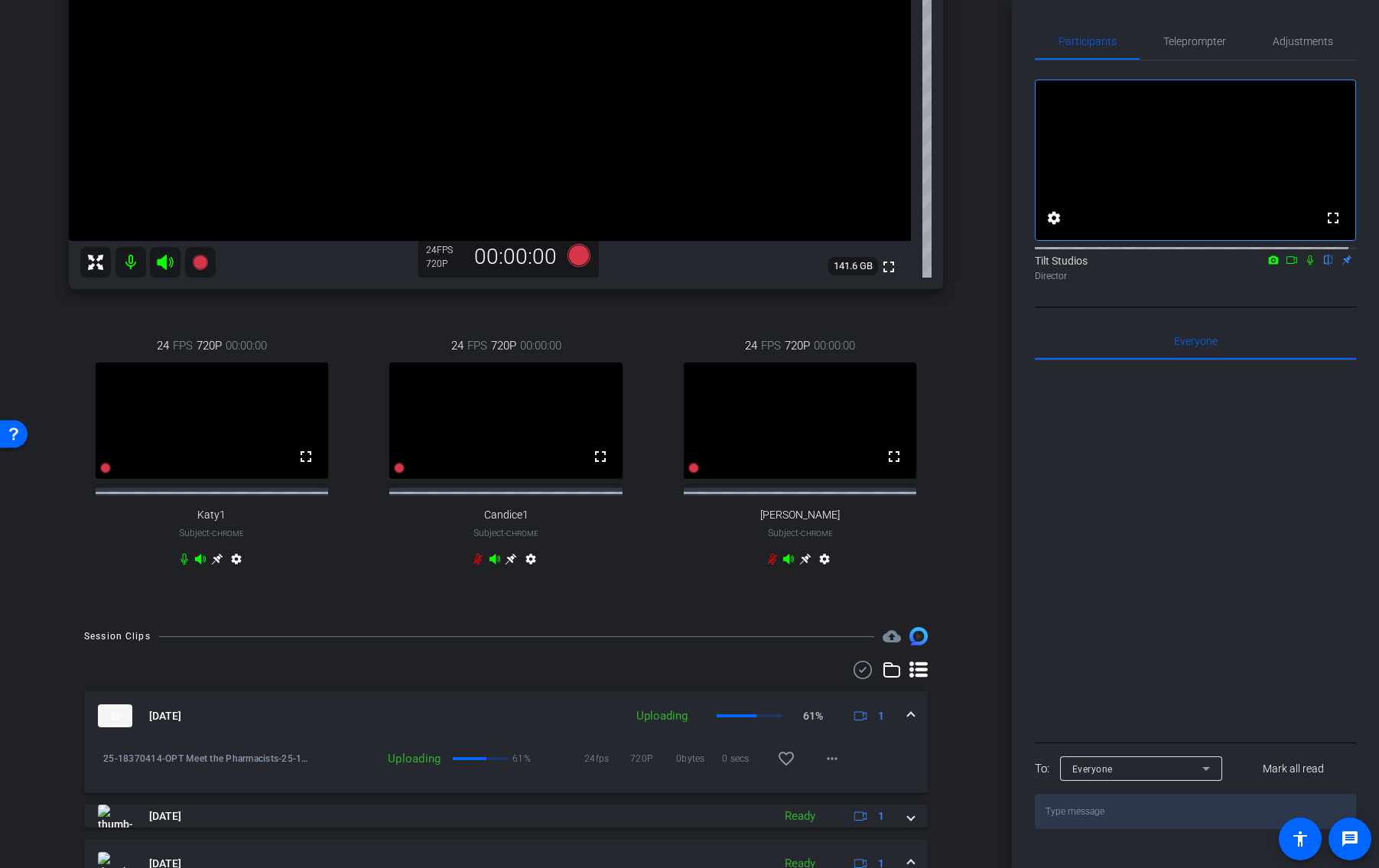
click at [1289, 307] on div "fullscreen settings Tilt Studios flip Director" at bounding box center [1195, 184] width 321 height 247
click at [1307, 266] on icon at bounding box center [1310, 260] width 6 height 10
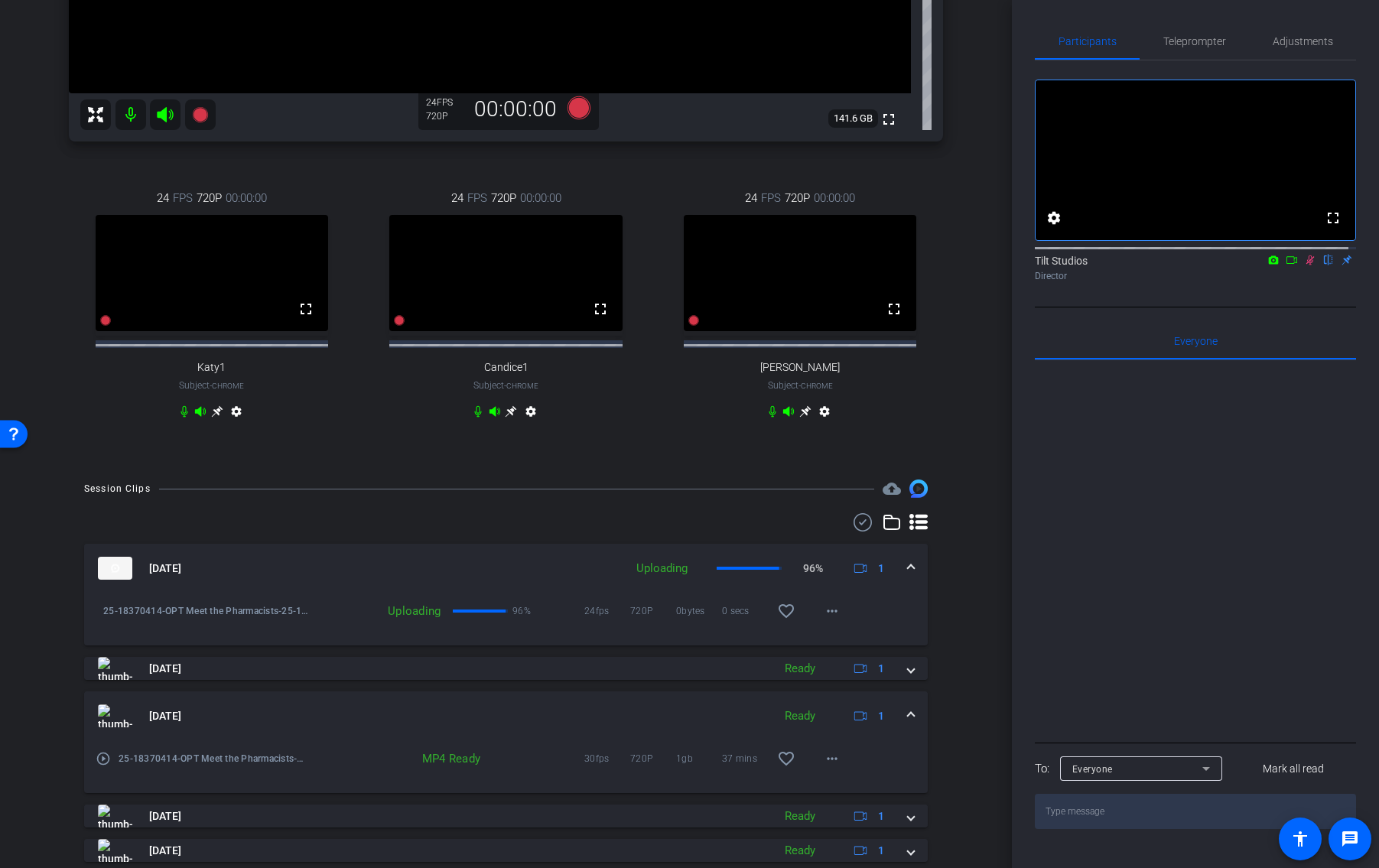
scroll to position [451, 0]
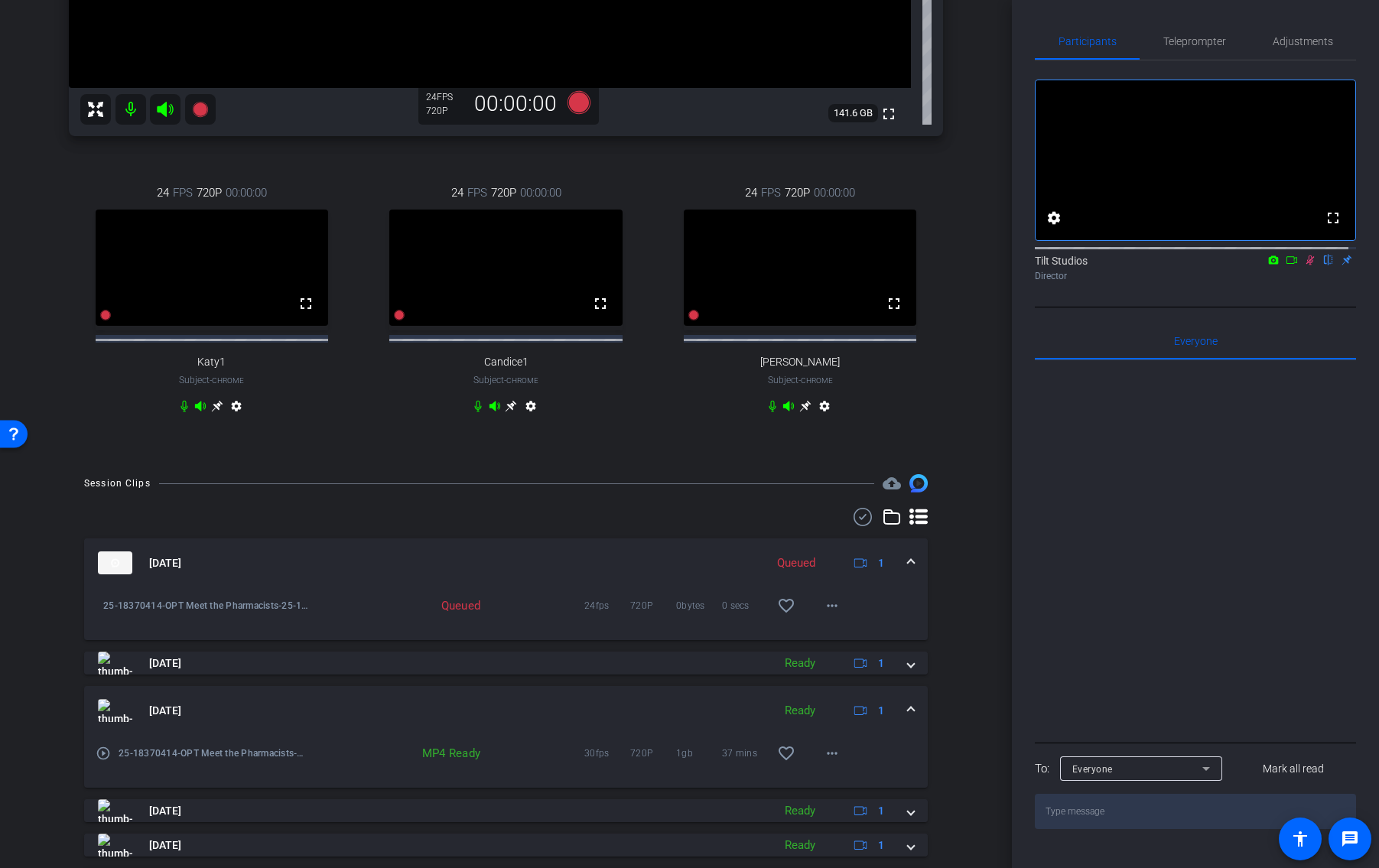
click at [986, 429] on div "arrow_back 25-18370414-OPT Meet the Pharmacists - Capture Session 01 Back to pr…" at bounding box center [505, 434] width 1012 height 868
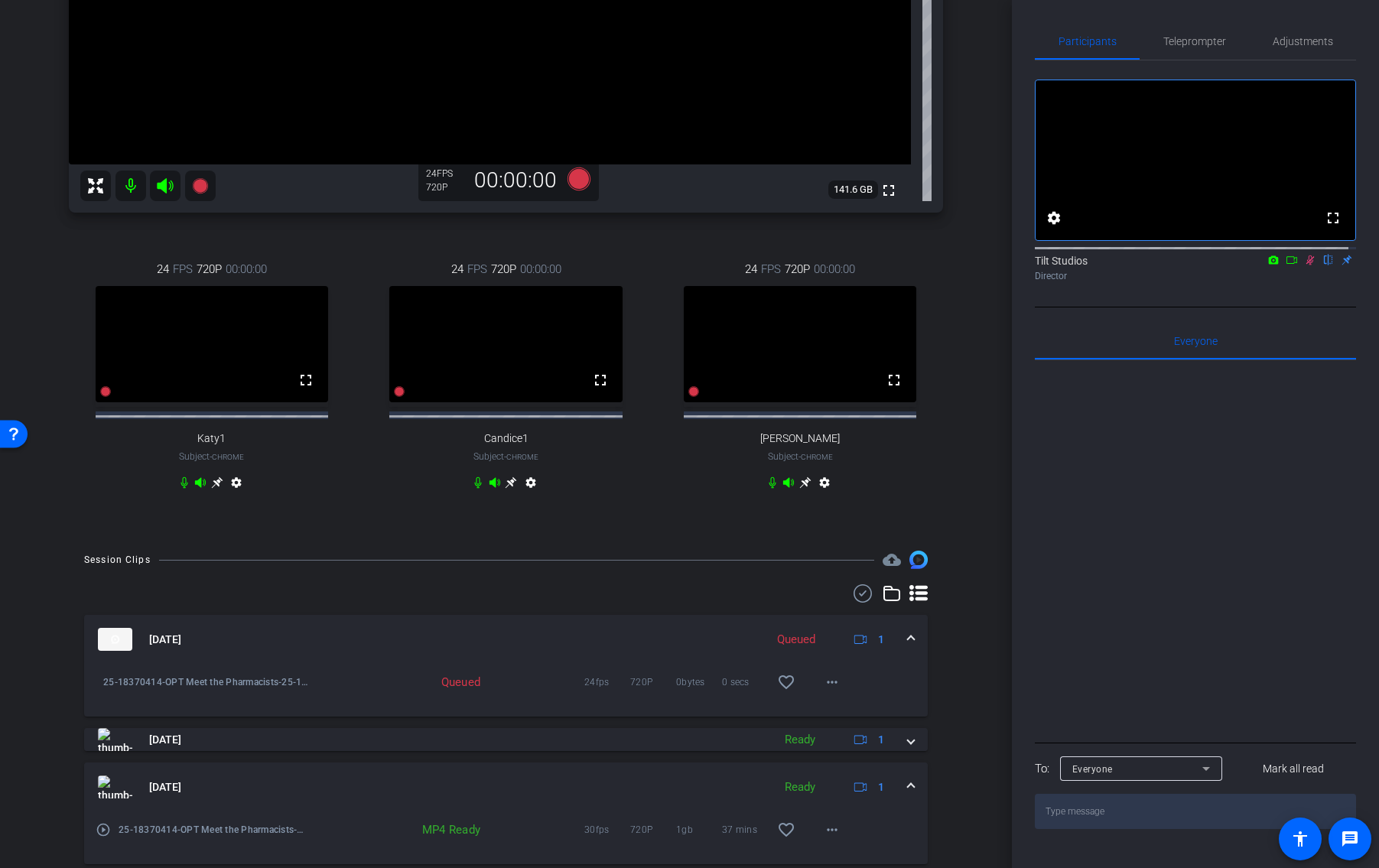
scroll to position [298, 0]
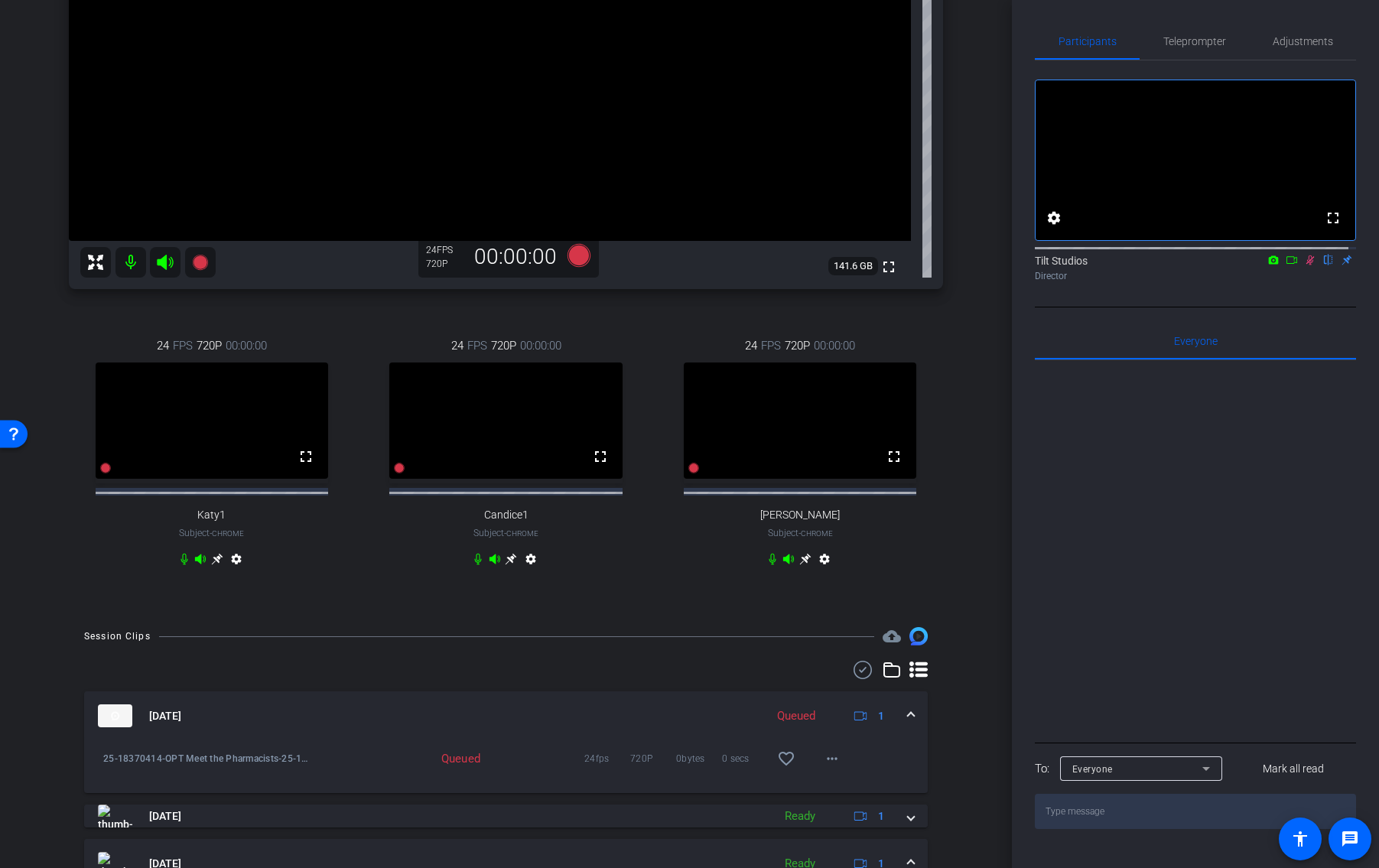
click at [1306, 266] on icon at bounding box center [1310, 260] width 13 height 11
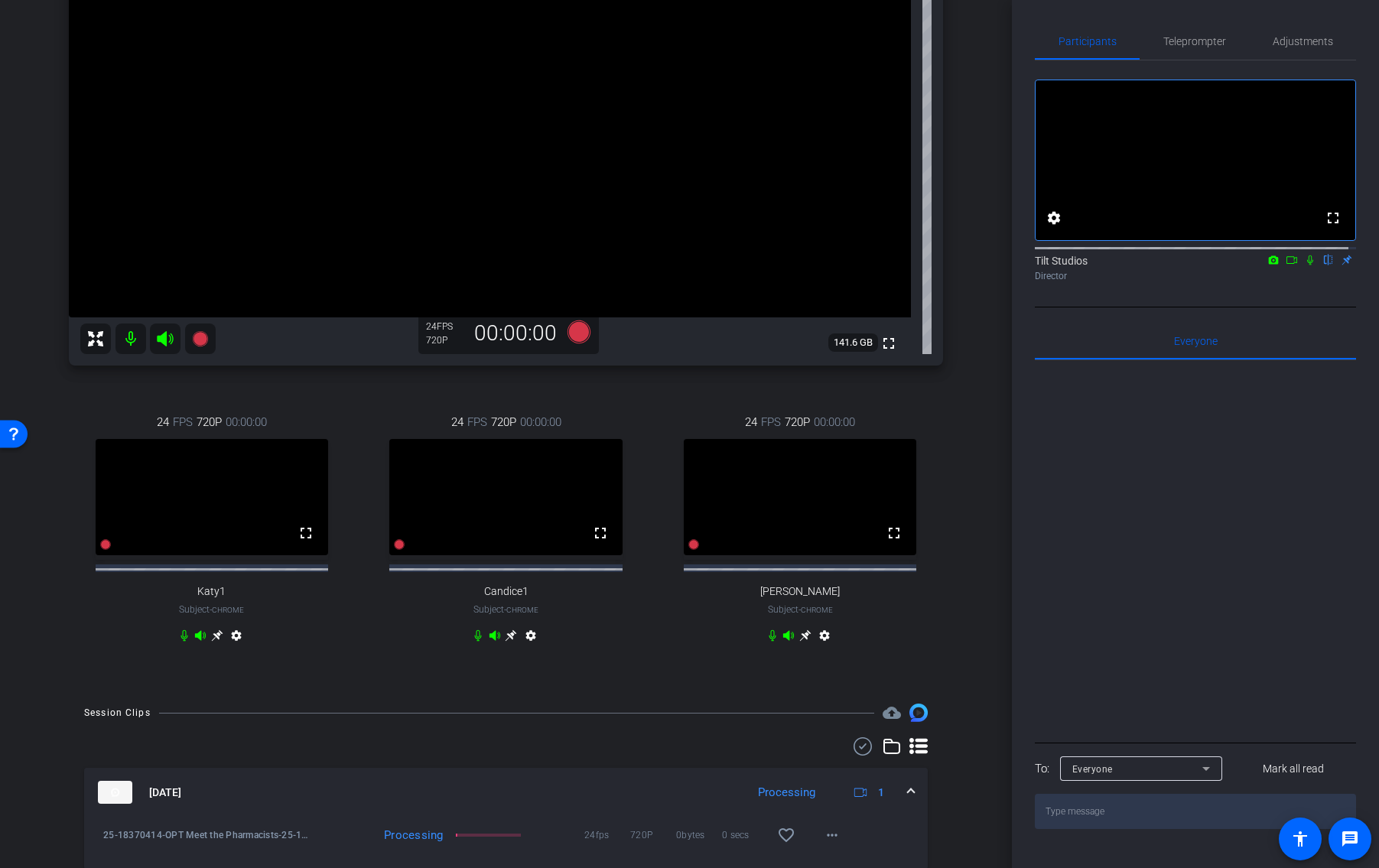
click at [966, 392] on div "arrow_back 25-18370414-OPT Meet the Pharmacists - Capture Session 01 Back to pr…" at bounding box center [505, 212] width 1012 height 868
click at [1304, 266] on icon at bounding box center [1310, 260] width 13 height 11
click at [955, 373] on div "Chris Chrome info ROOM ID: 829153263 fullscreen settings 141.6 GB 24 FPS 720P 0…" at bounding box center [505, 266] width 935 height 844
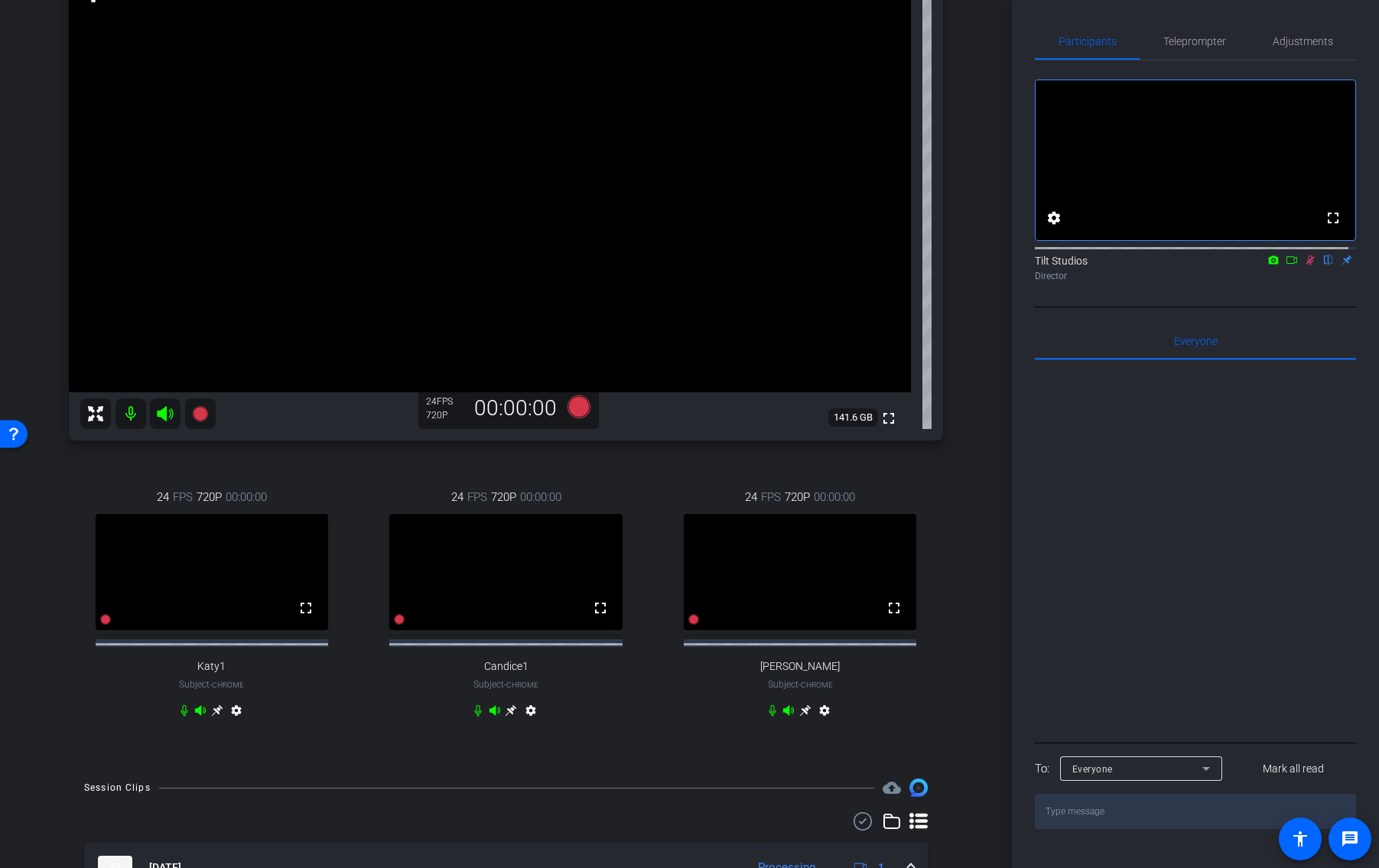
scroll to position [145, 0]
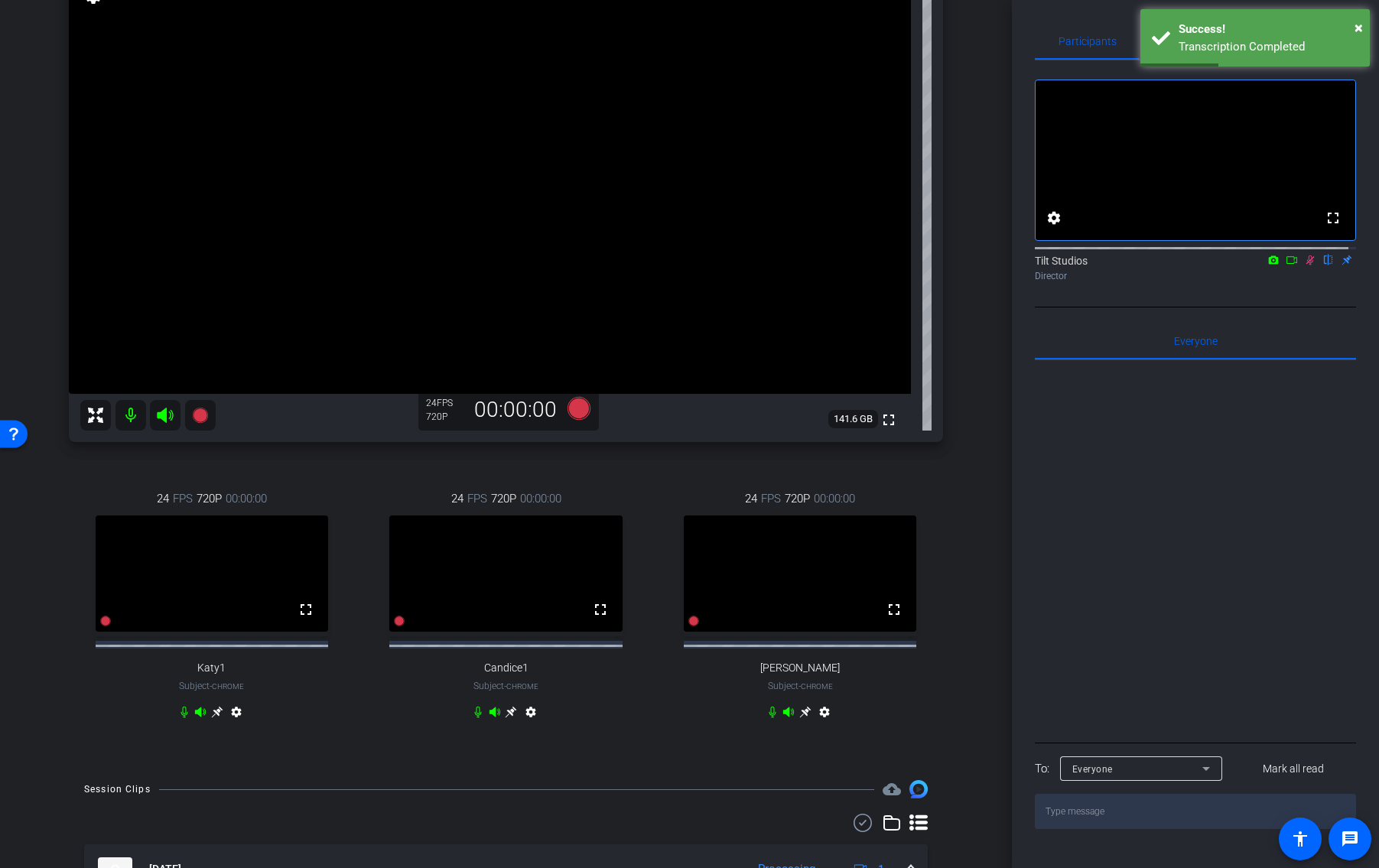
click at [1306, 266] on icon at bounding box center [1310, 260] width 9 height 10
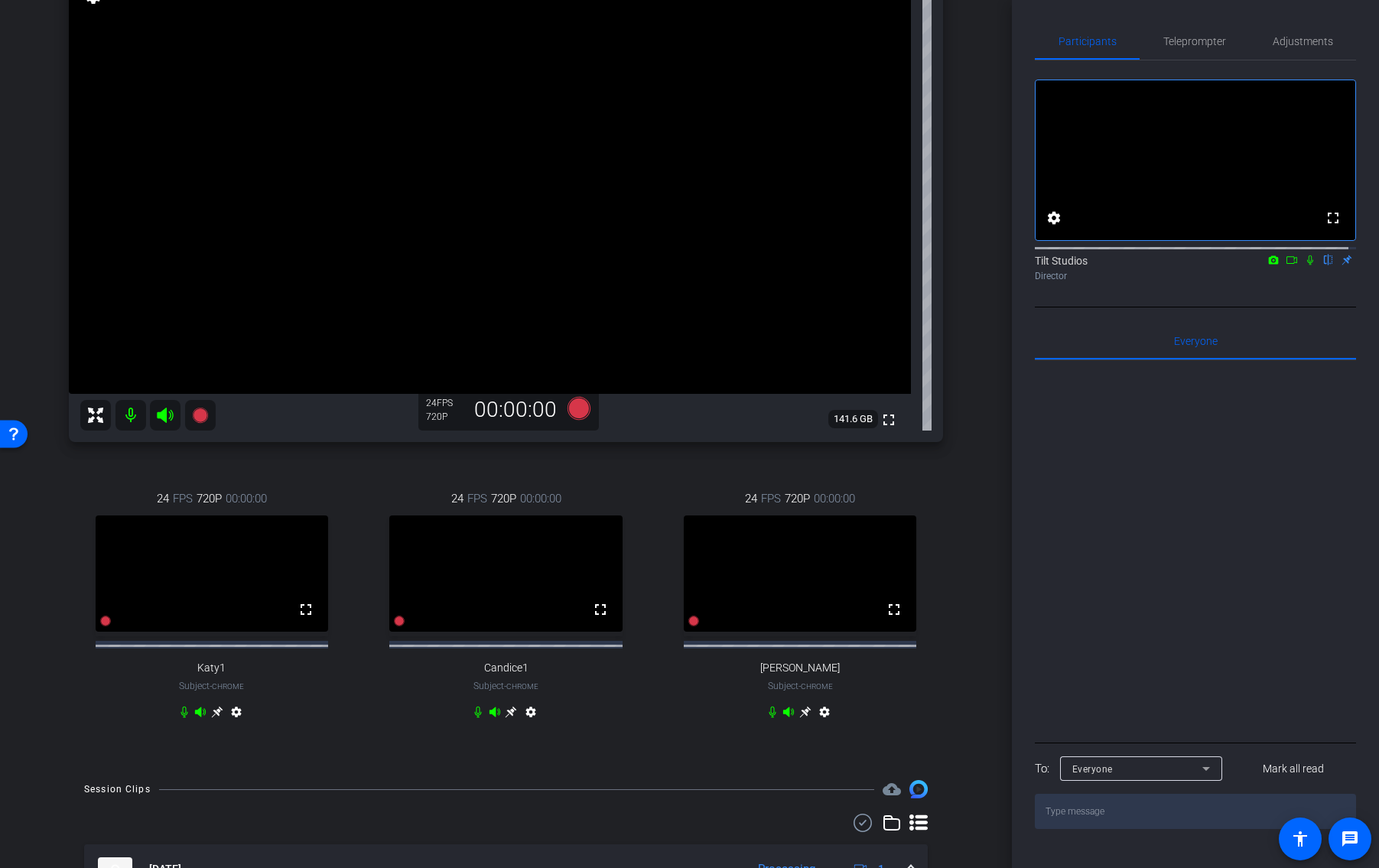
click at [1285, 266] on icon at bounding box center [1291, 260] width 13 height 11
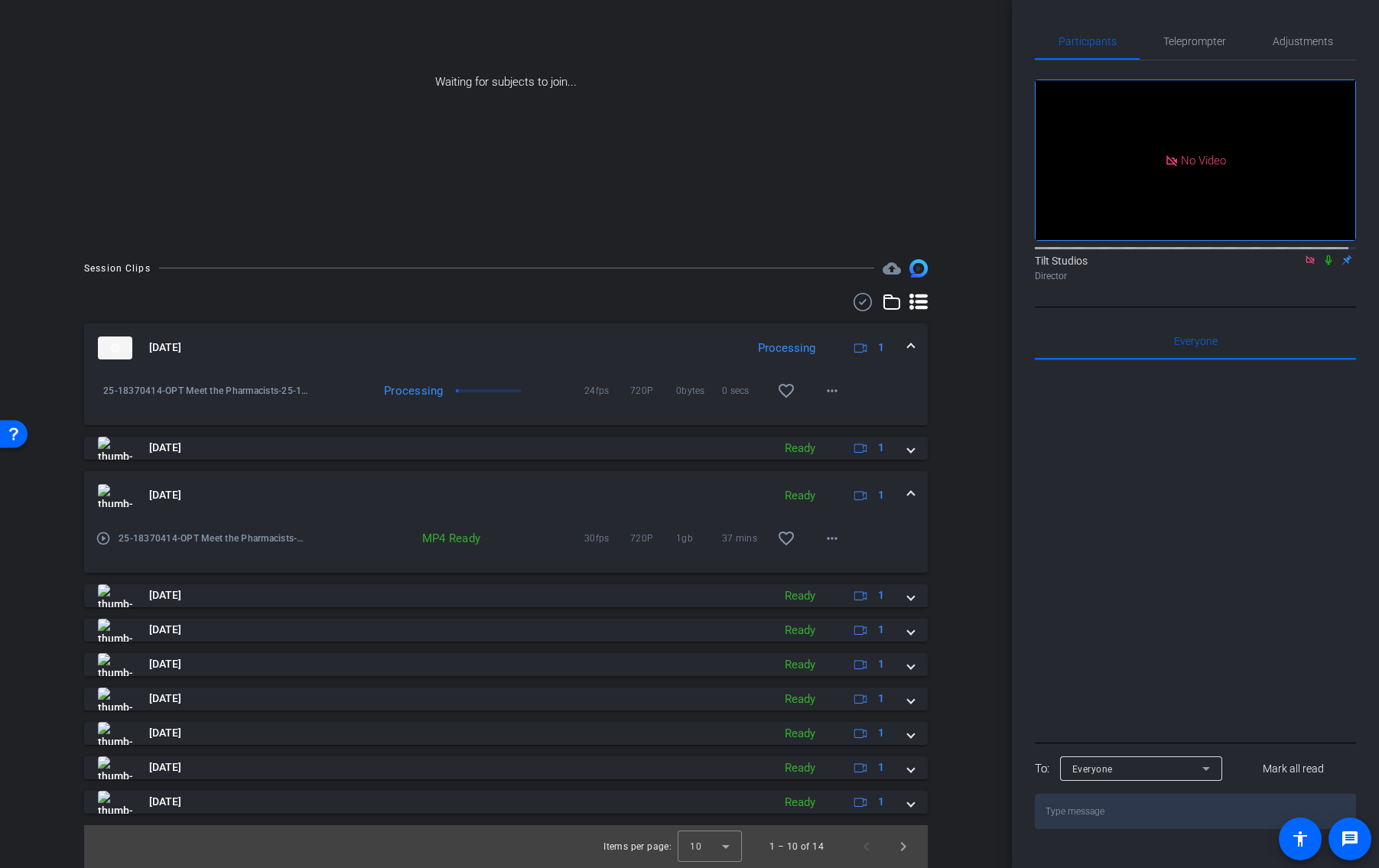
scroll to position [0, 0]
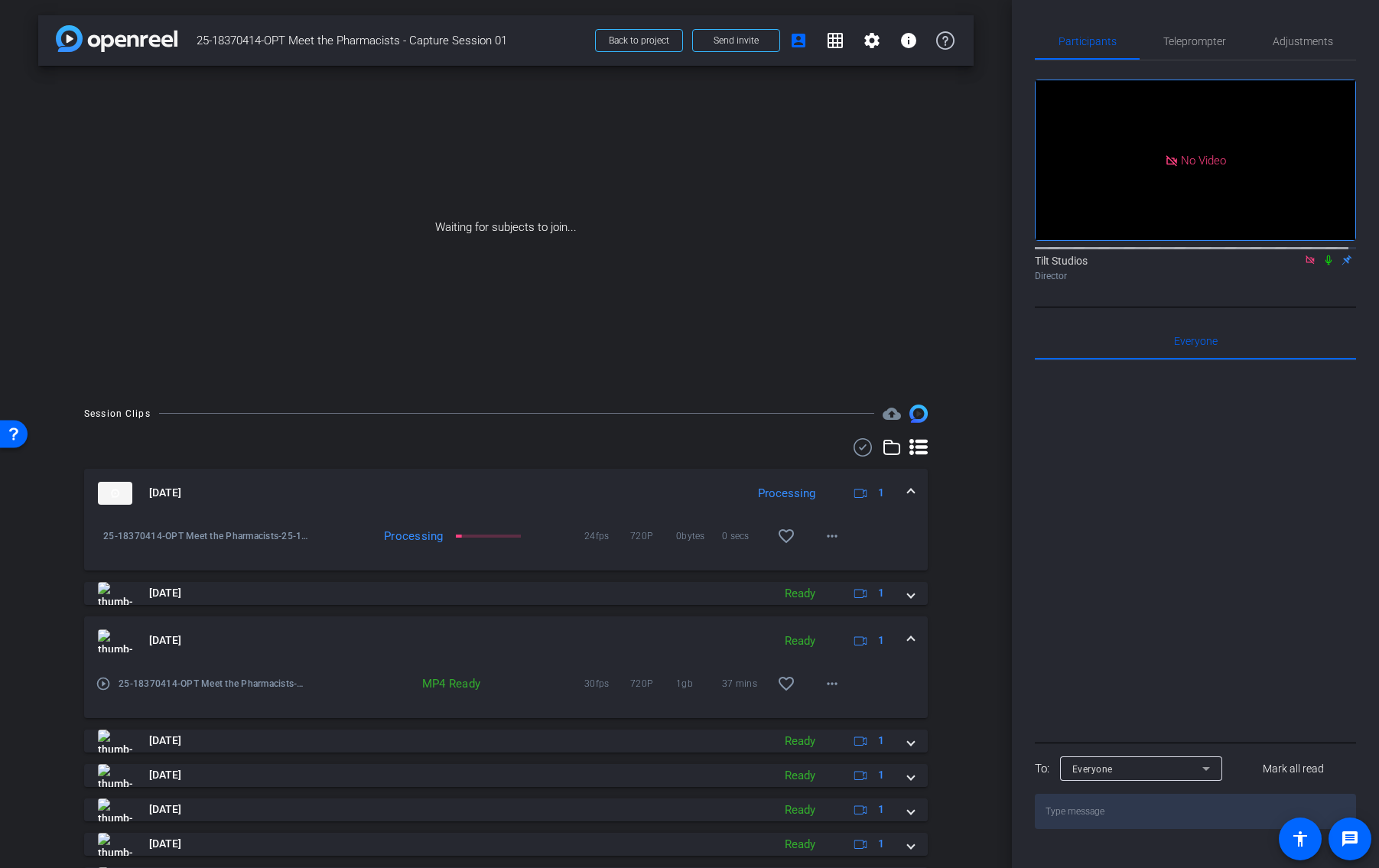
click at [1320, 267] on mat-icon at bounding box center [1328, 259] width 18 height 13
click at [47, 580] on div "Session Clips cloud_upload Aug 13, 2025 Processing 1 play_circle_outline 25-183…" at bounding box center [505, 709] width 935 height 609
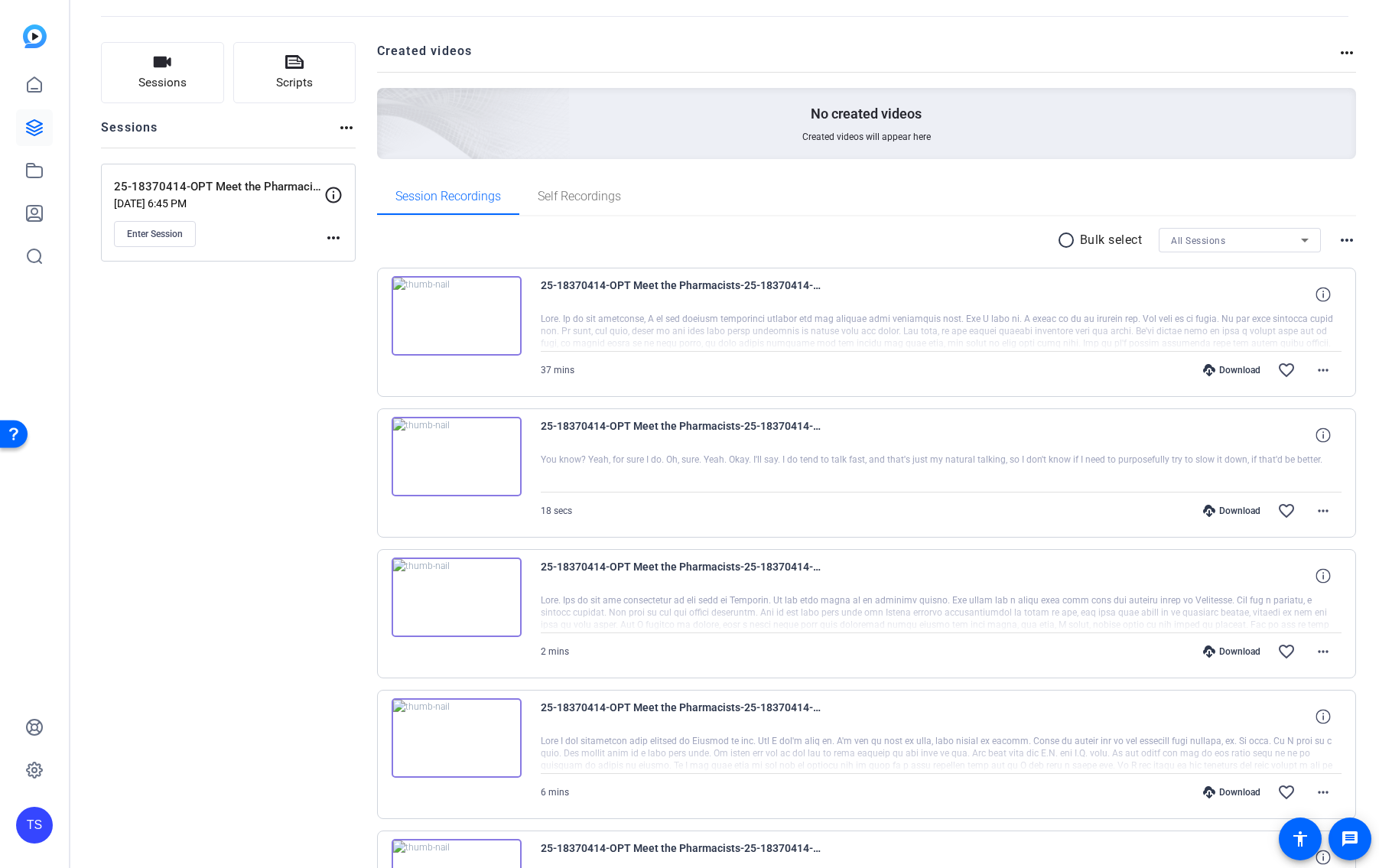
scroll to position [76, 0]
